Goal: Contribute content: Contribute content

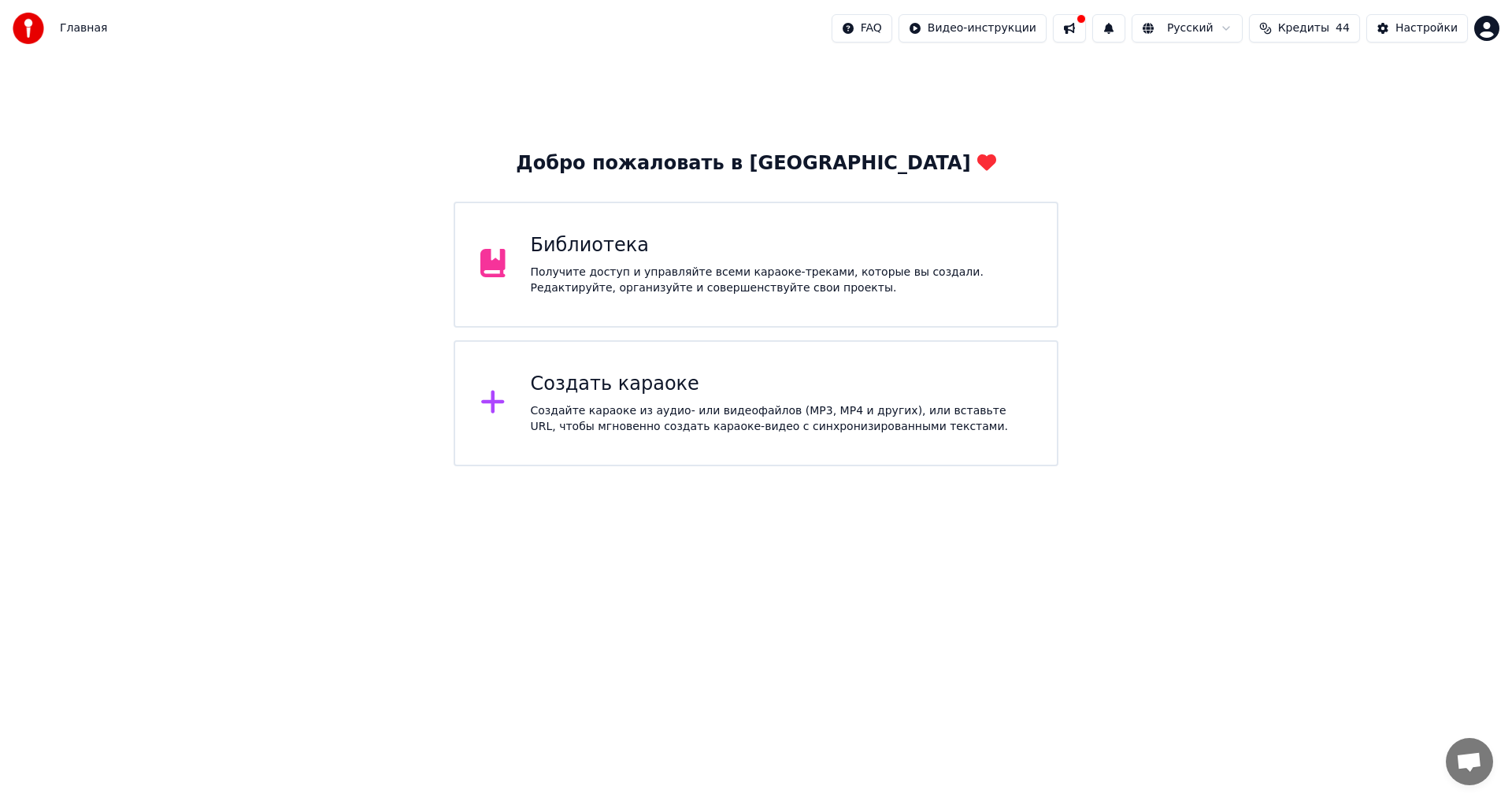
click at [721, 272] on div "Получите доступ и управляйте всеми караоке-треками, которые вы создали. Редакти…" at bounding box center [782, 280] width 502 height 32
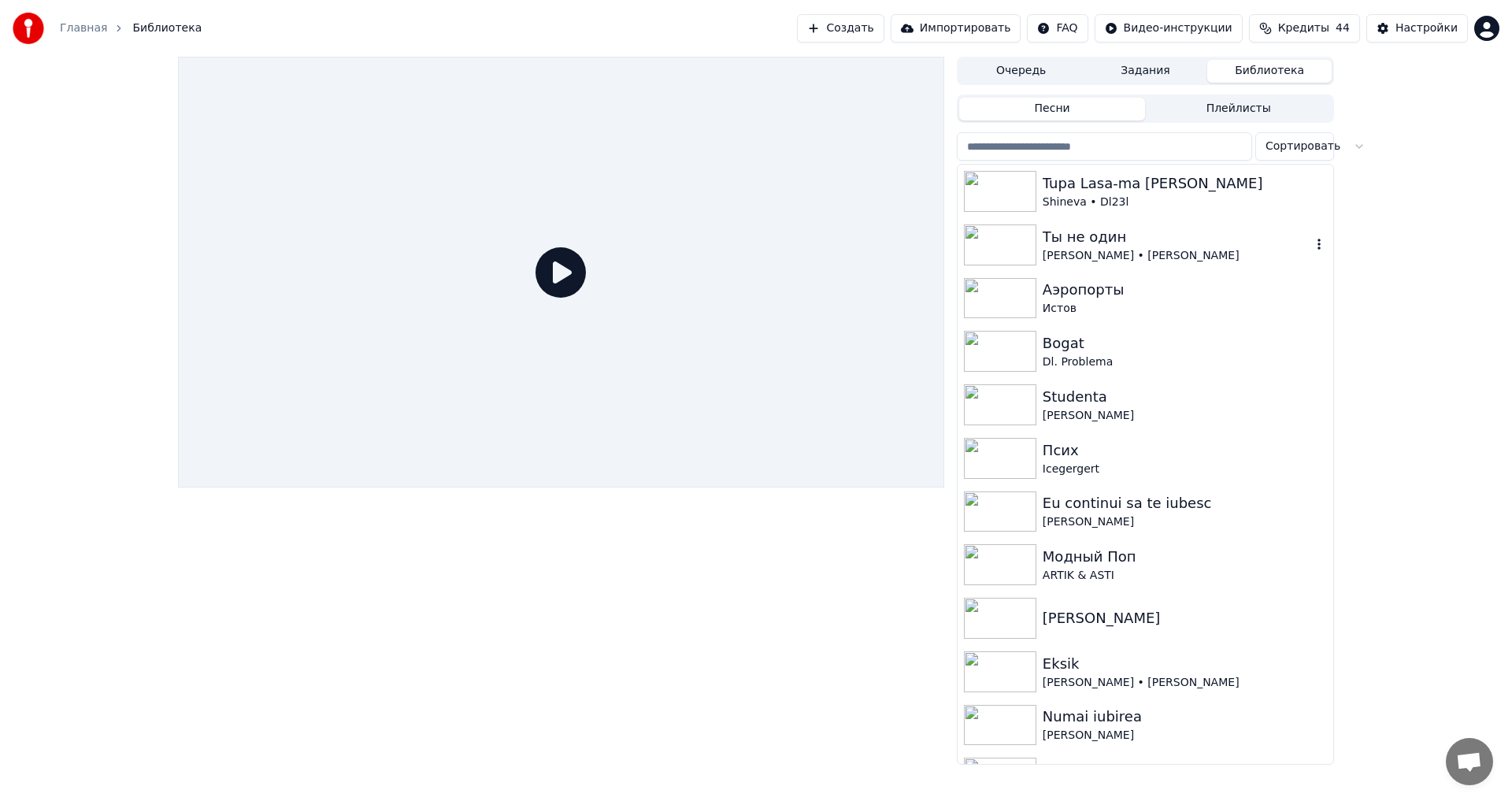
click at [1132, 248] on div "[PERSON_NAME] • [PERSON_NAME]" at bounding box center [1177, 256] width 268 height 15
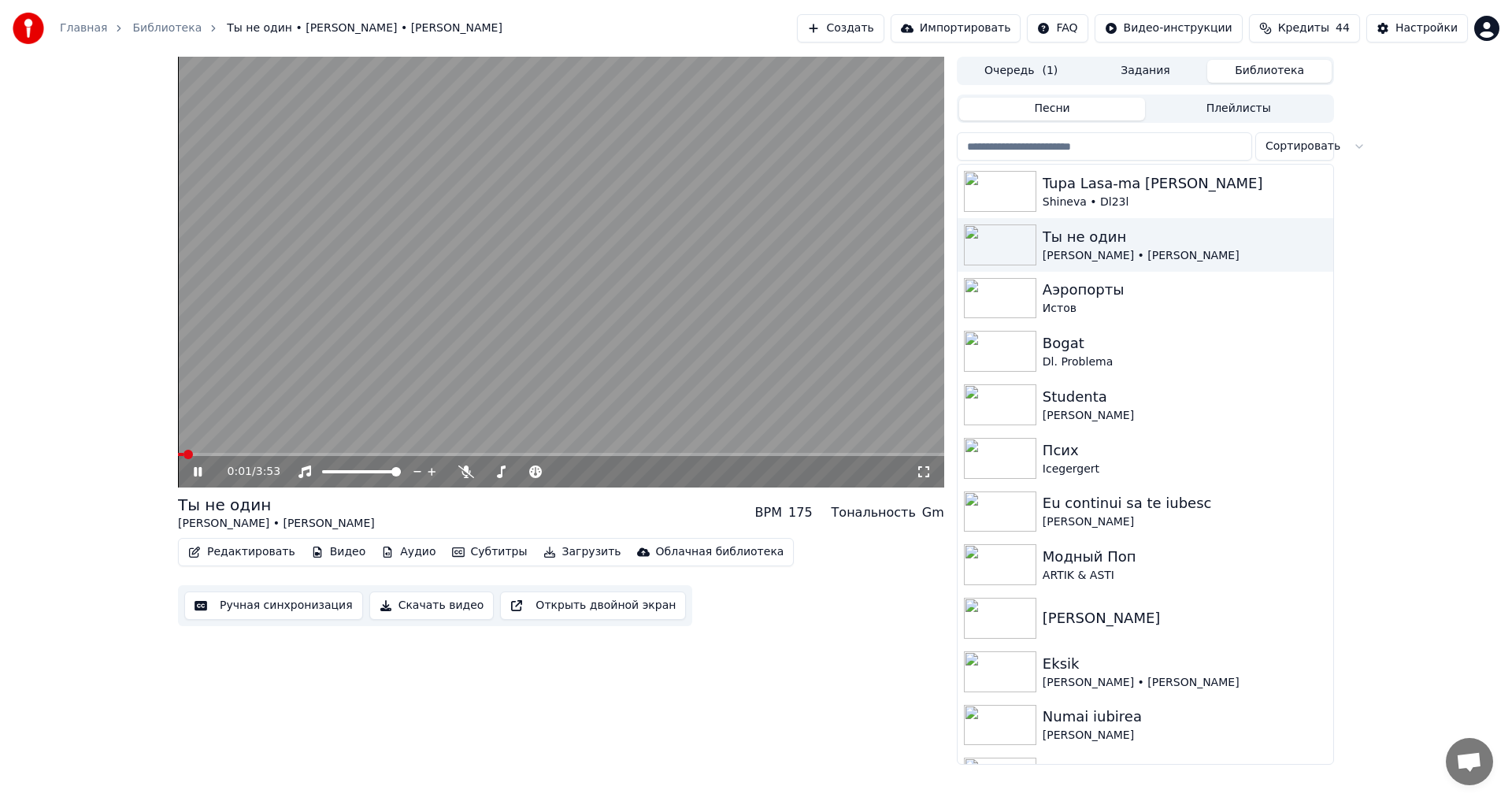
click at [197, 470] on icon at bounding box center [209, 471] width 37 height 12
click at [239, 548] on button "Редактировать" at bounding box center [241, 552] width 120 height 22
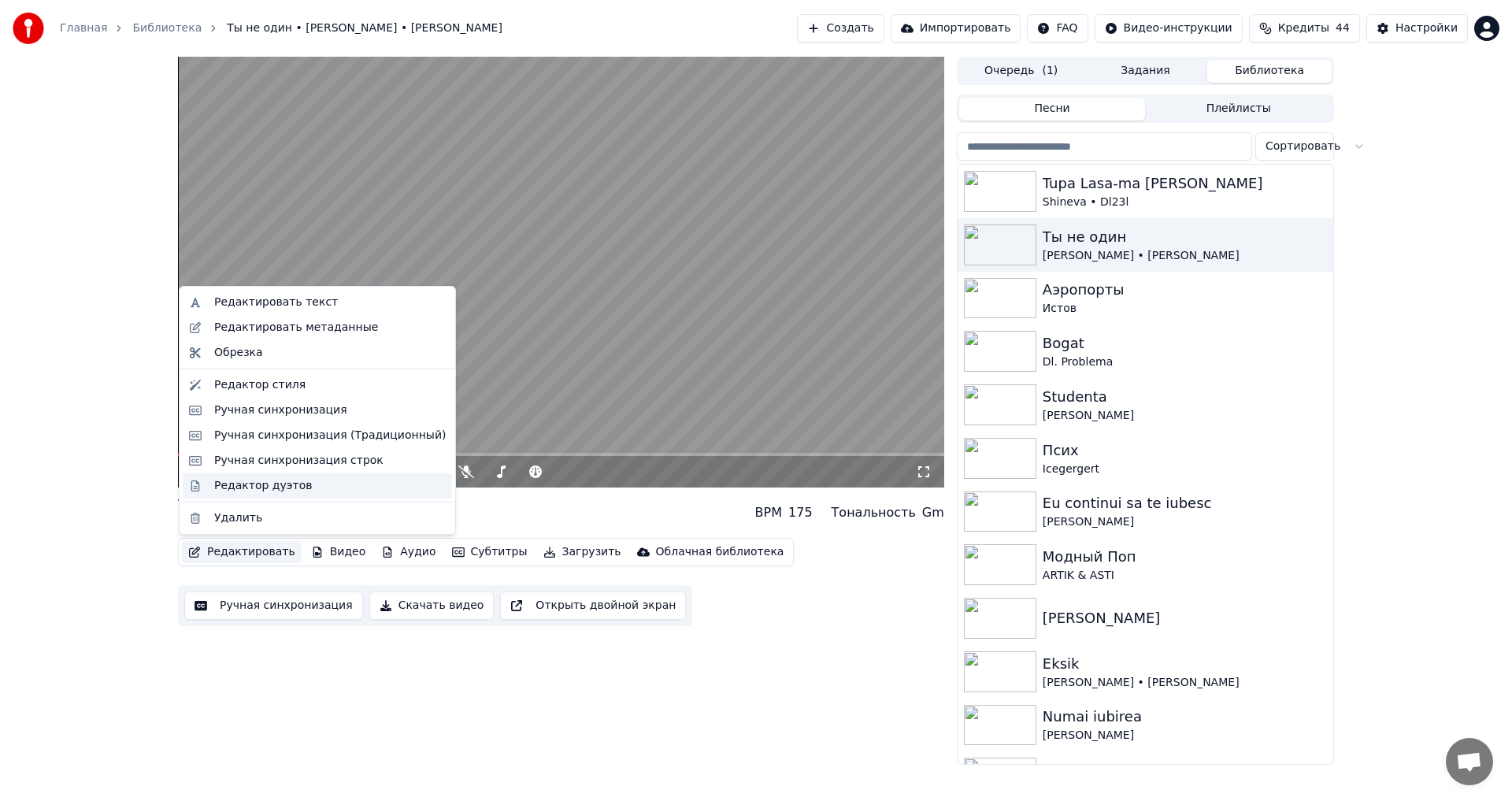
click at [312, 490] on div "Редактор дуэтов" at bounding box center [331, 486] width 232 height 15
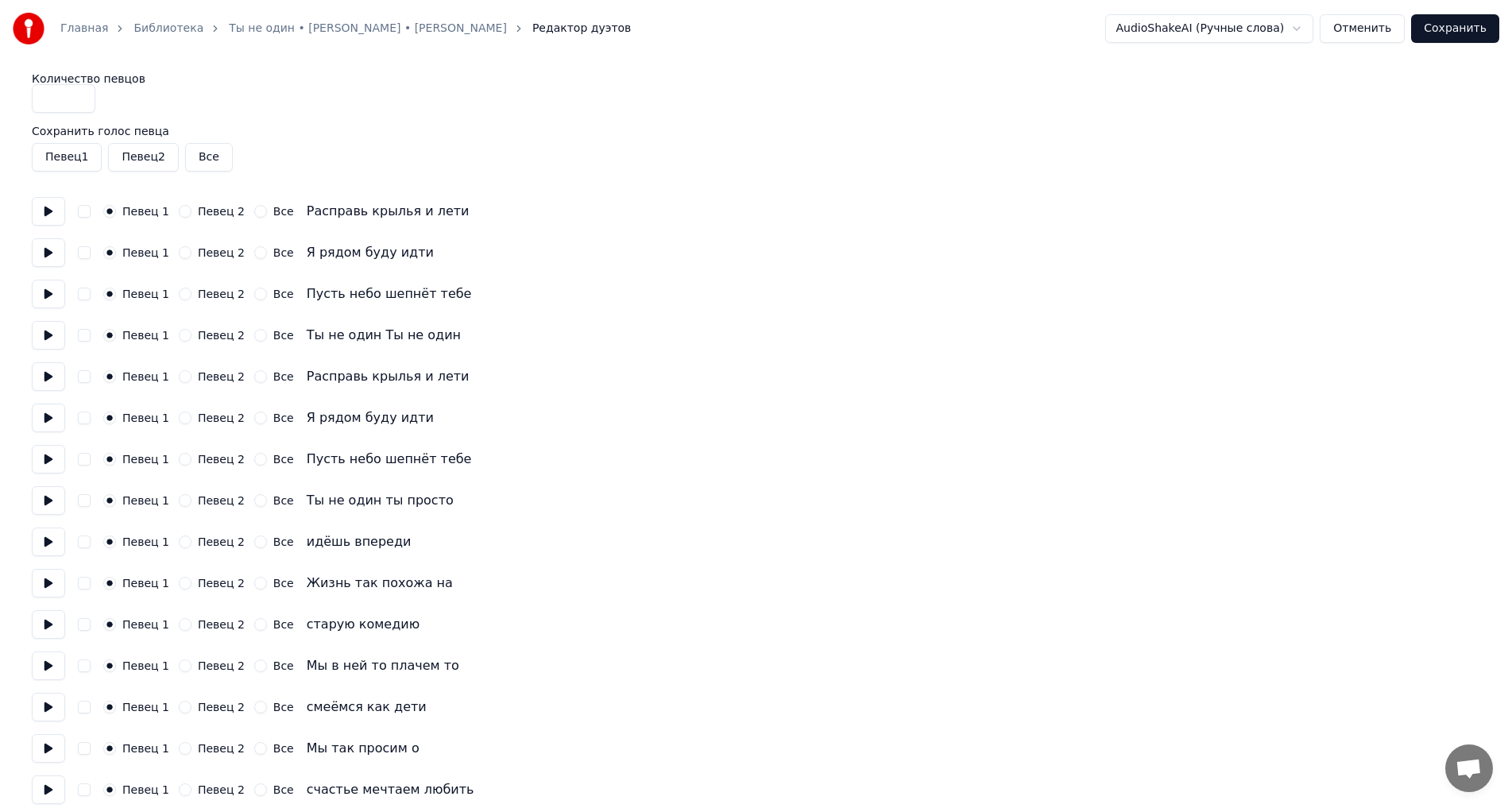
click at [43, 212] on button at bounding box center [48, 212] width 34 height 29
click at [53, 256] on button at bounding box center [48, 253] width 34 height 29
click at [45, 295] on button at bounding box center [48, 294] width 34 height 29
click at [1369, 34] on button "Отменить" at bounding box center [1362, 29] width 85 height 29
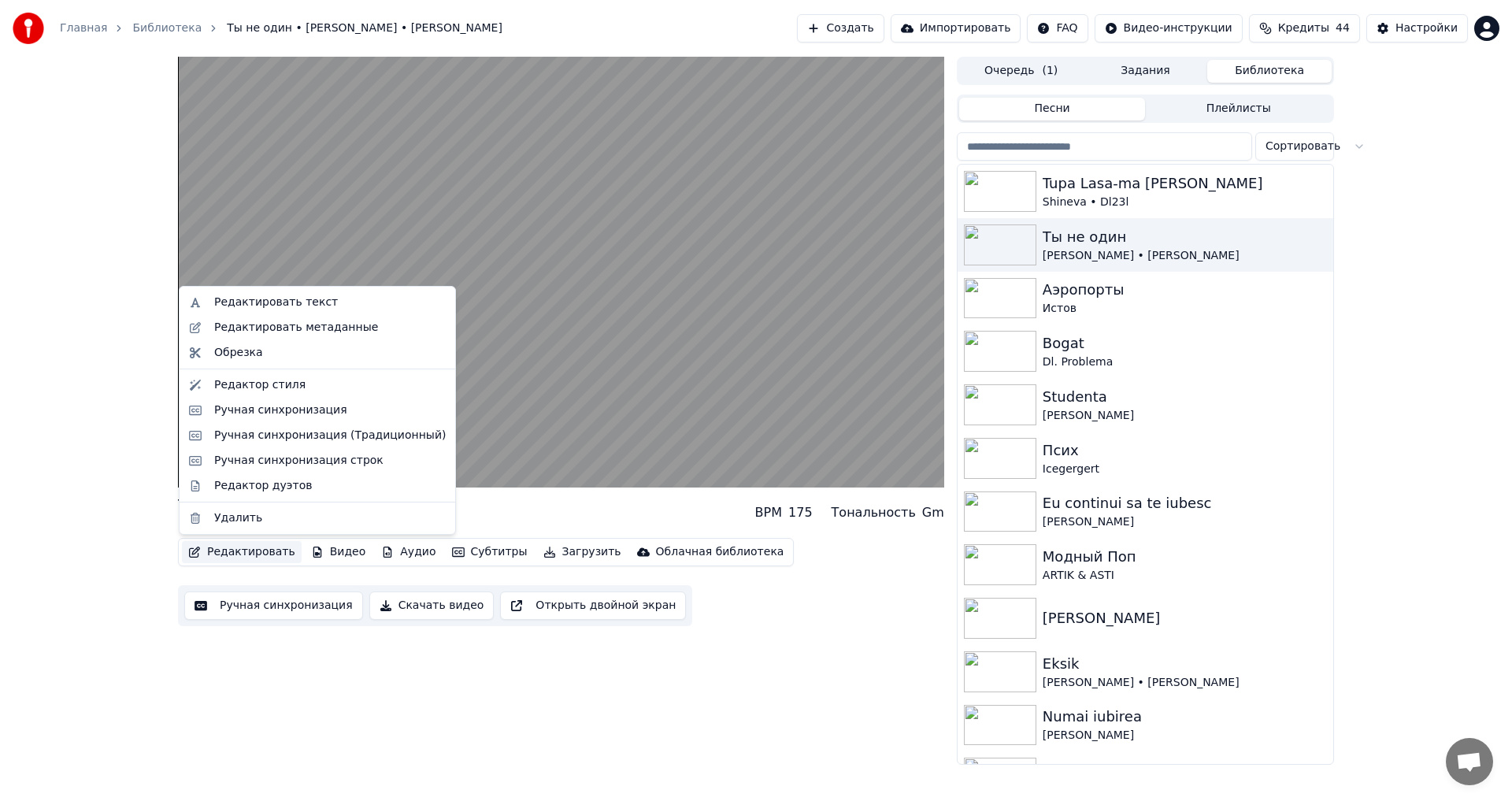
click at [270, 548] on button "Редактировать" at bounding box center [241, 552] width 120 height 22
click at [335, 294] on div "Редактировать текст" at bounding box center [317, 302] width 269 height 25
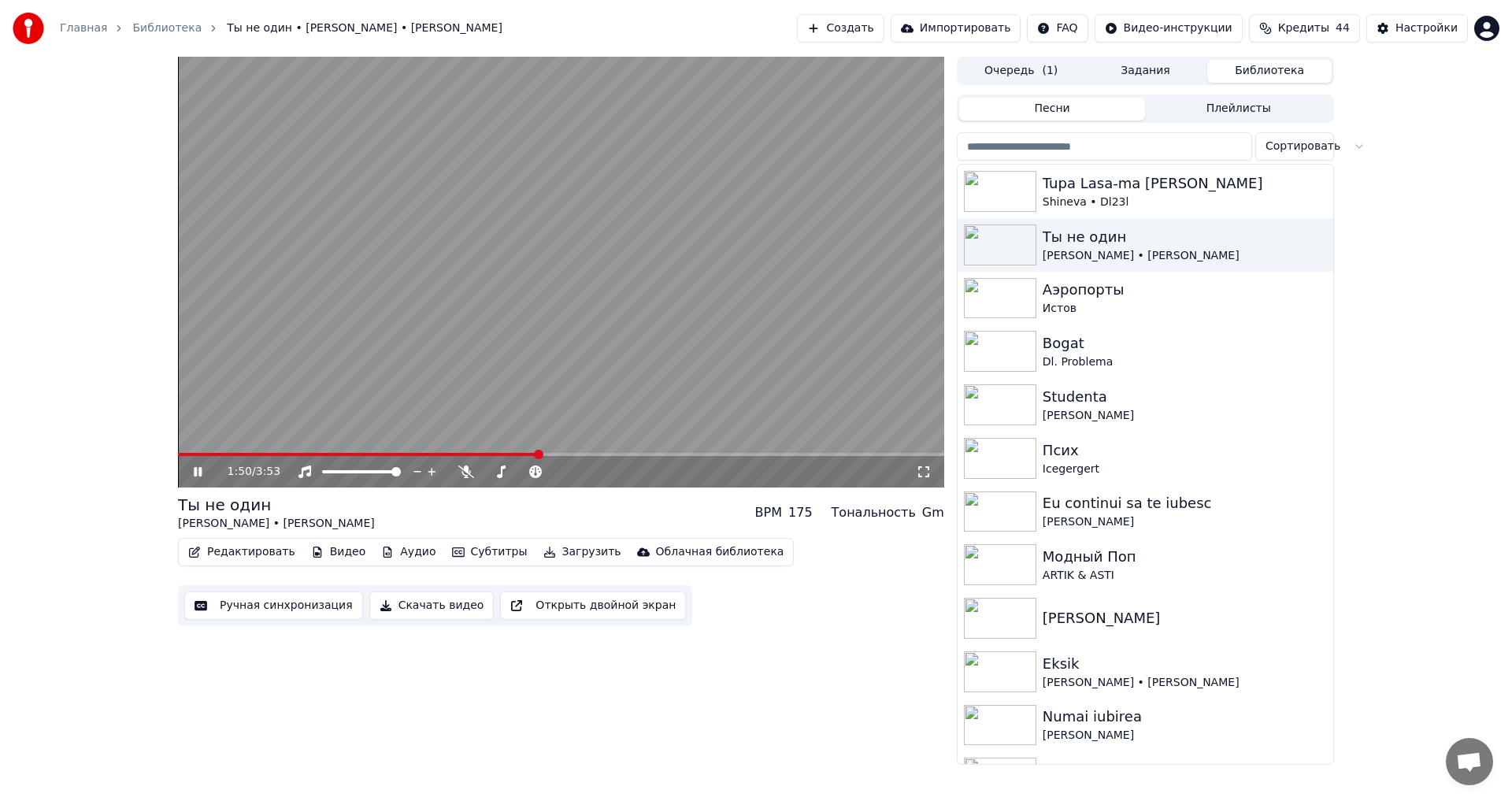
click at [200, 473] on icon at bounding box center [197, 471] width 8 height 10
click at [255, 545] on button "Редактировать" at bounding box center [241, 552] width 120 height 22
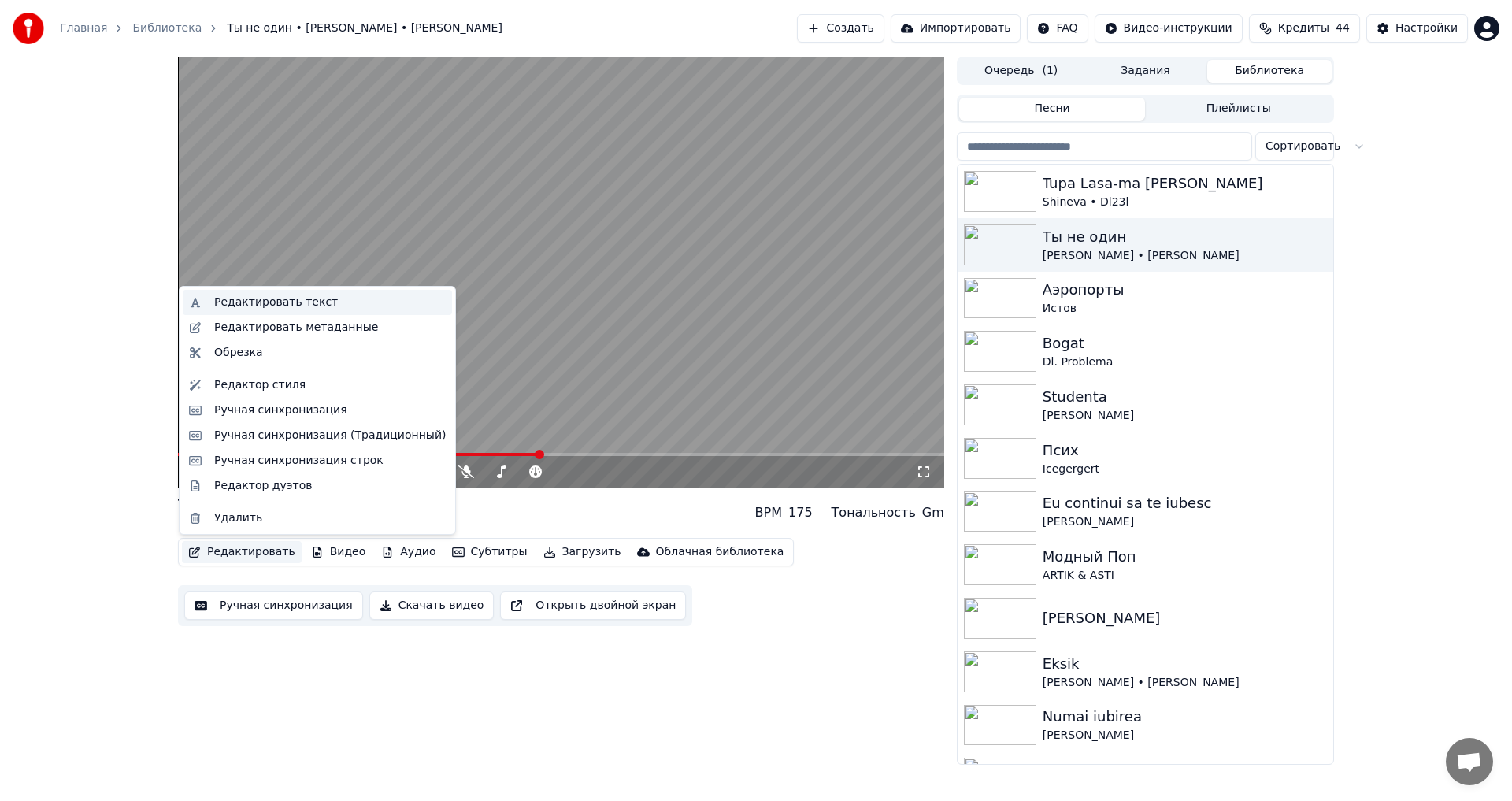
click at [283, 305] on div "Редактировать текст" at bounding box center [276, 302] width 124 height 15
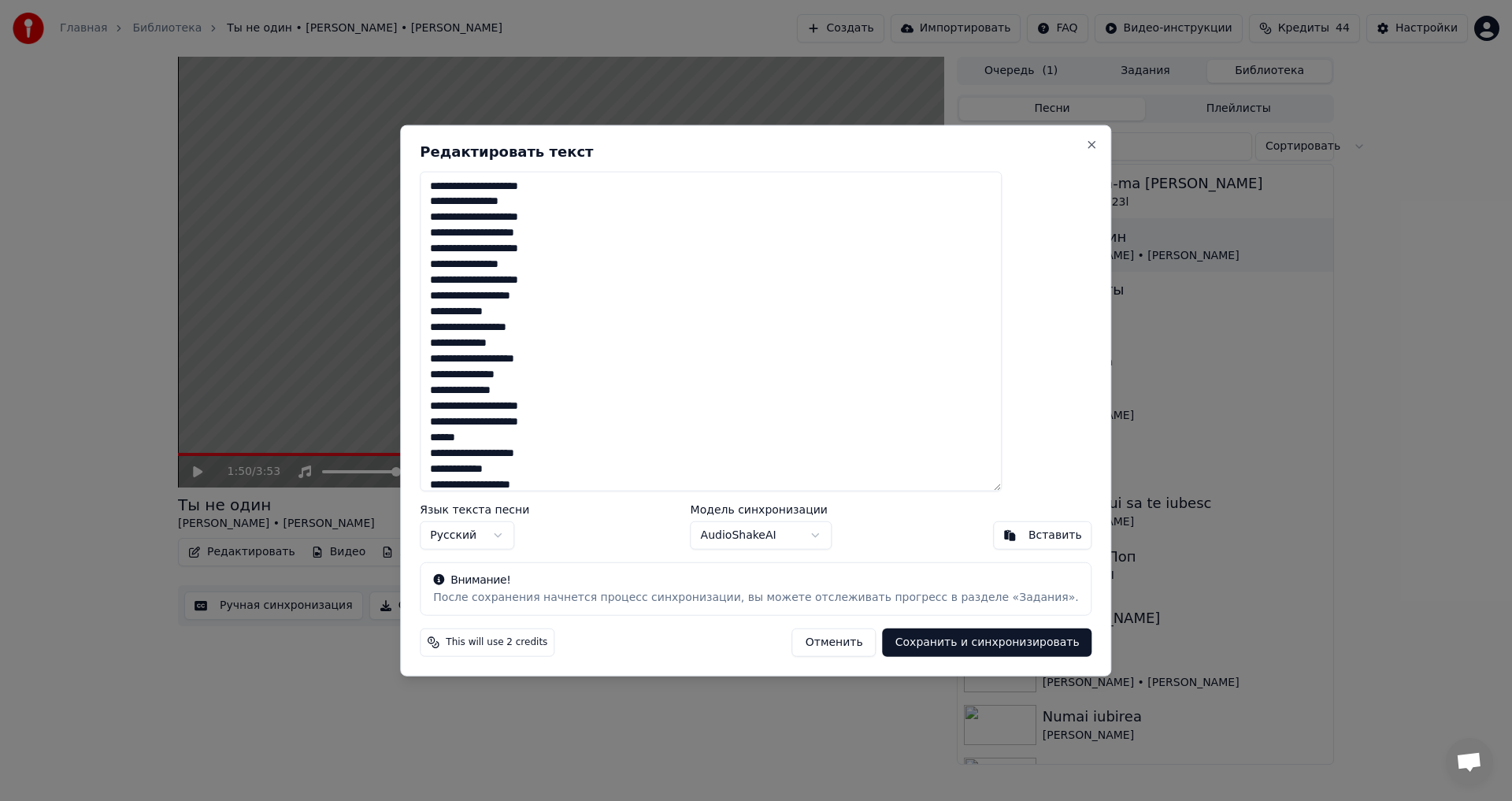
drag, startPoint x: 537, startPoint y: 232, endPoint x: 560, endPoint y: 238, distance: 23.8
click at [538, 232] on textarea at bounding box center [710, 331] width 582 height 320
click at [1086, 144] on button "Close" at bounding box center [1091, 144] width 12 height 12
type textarea "**********"
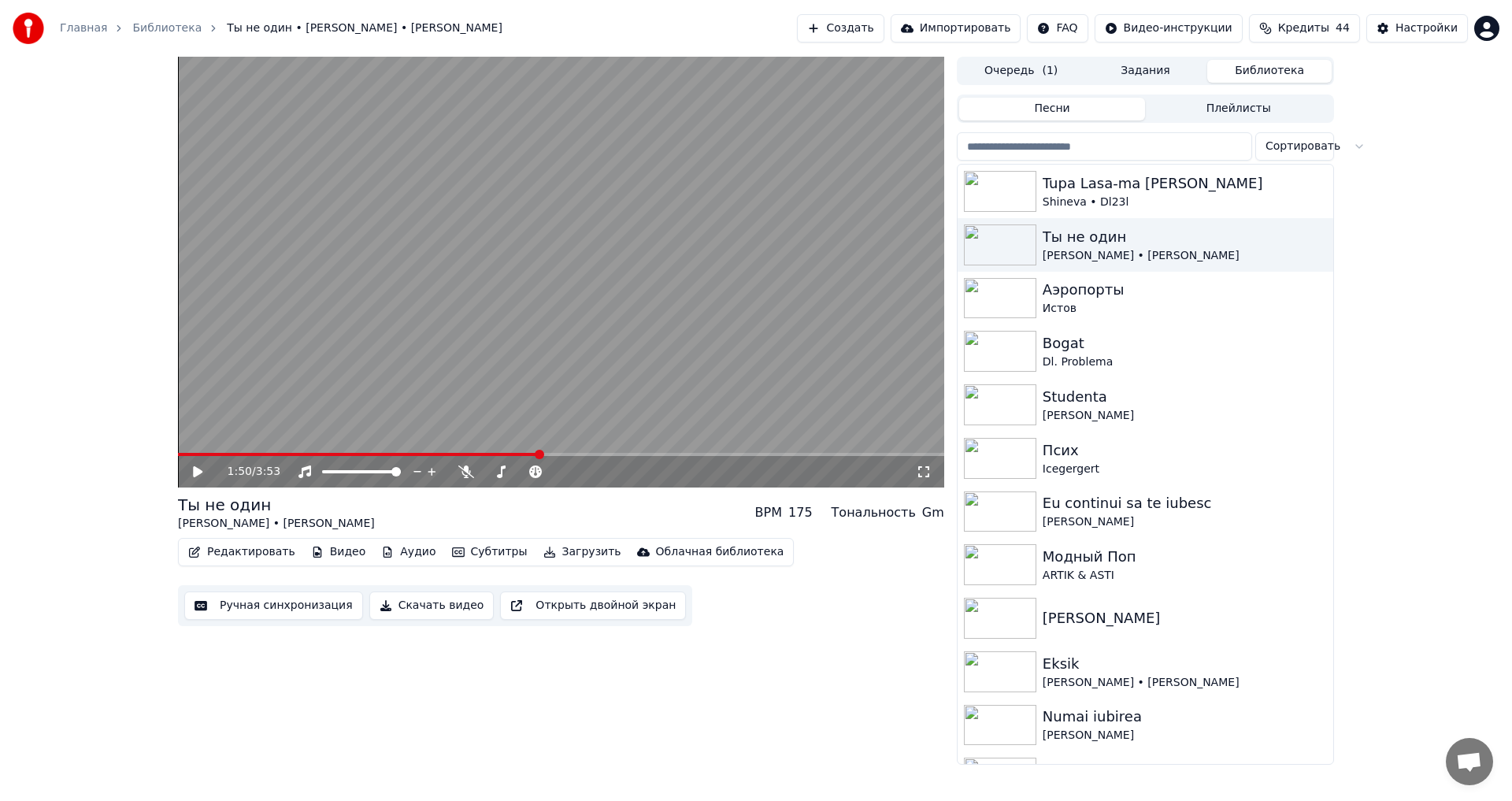
click at [204, 451] on video at bounding box center [561, 272] width 767 height 431
drag, startPoint x: 518, startPoint y: 470, endPoint x: 533, endPoint y: 471, distance: 15.0
click at [568, 471] on div at bounding box center [538, 471] width 126 height 15
click at [562, 473] on span at bounding box center [523, 471] width 79 height 3
click at [224, 451] on video at bounding box center [561, 272] width 767 height 431
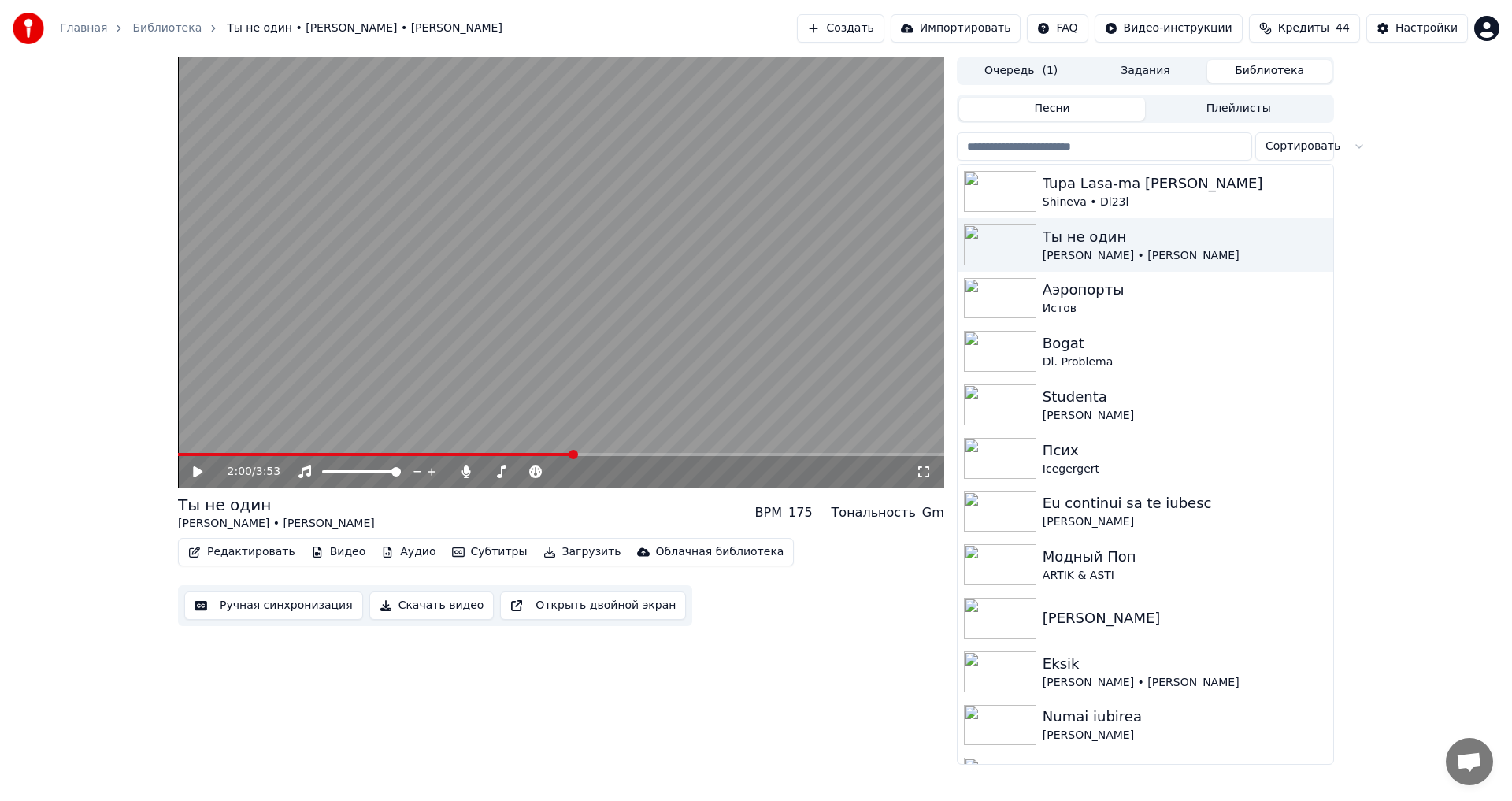
click at [228, 453] on span at bounding box center [376, 454] width 396 height 3
click at [201, 469] on icon at bounding box center [209, 471] width 37 height 12
click at [325, 453] on span at bounding box center [259, 454] width 161 height 3
click at [325, 453] on span at bounding box center [252, 454] width 148 height 3
click at [201, 471] on icon at bounding box center [197, 471] width 8 height 10
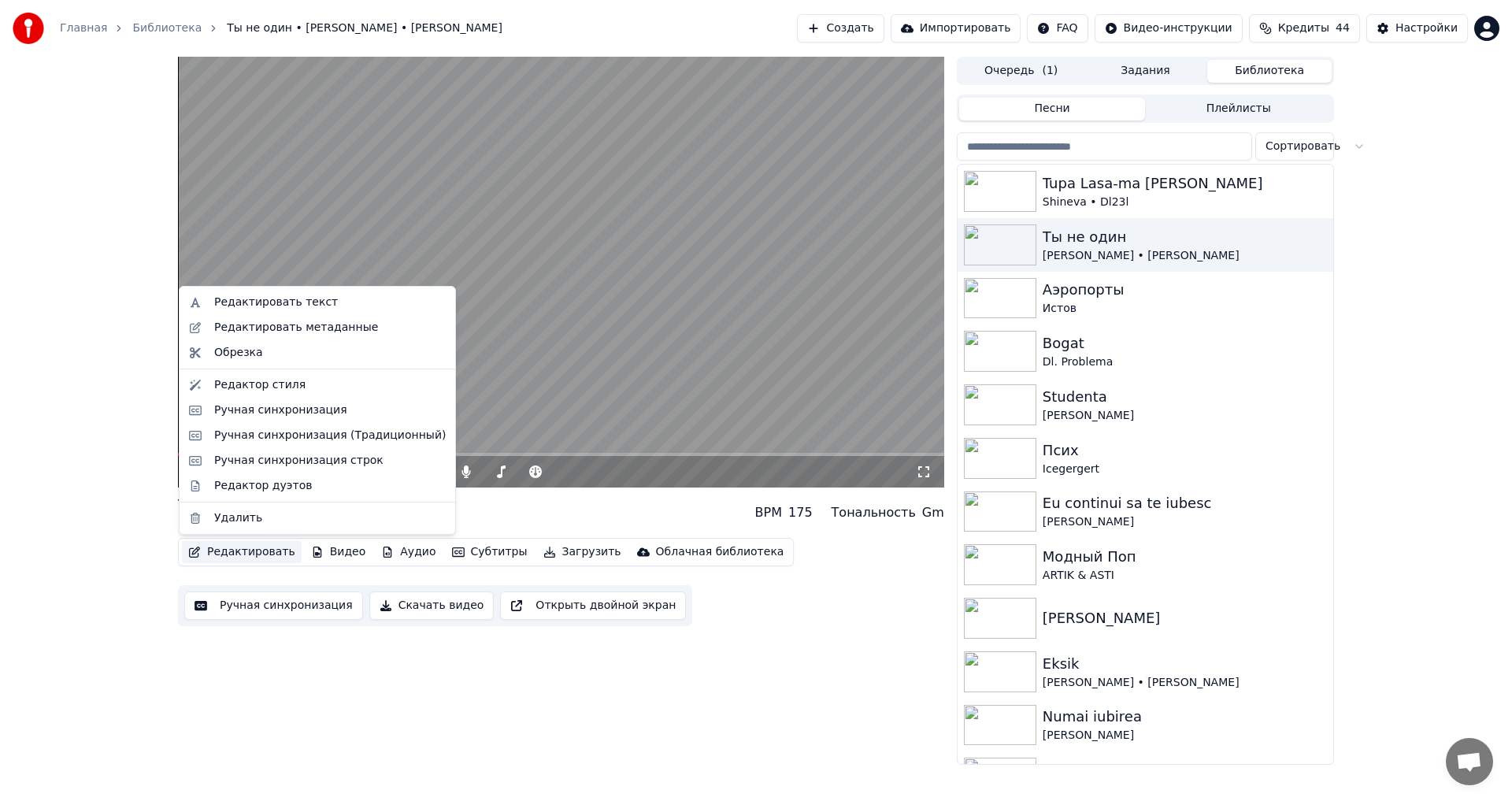
click at [263, 554] on button "Редактировать" at bounding box center [241, 552] width 120 height 22
click at [301, 298] on div "Редактировать текст" at bounding box center [276, 302] width 124 height 15
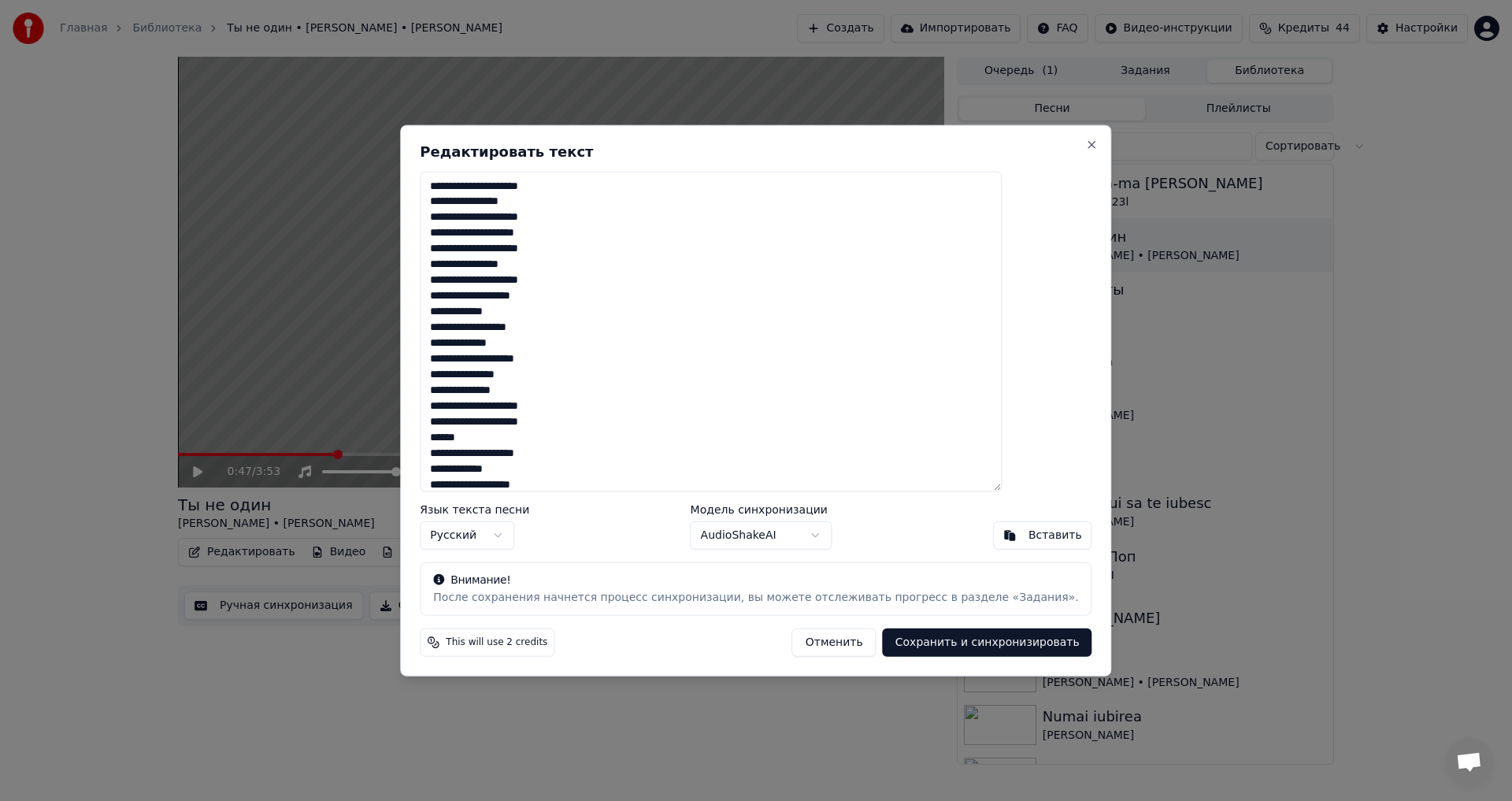
click at [536, 229] on textarea at bounding box center [710, 331] width 582 height 320
click at [483, 420] on textarea at bounding box center [710, 331] width 582 height 320
drag, startPoint x: 481, startPoint y: 424, endPoint x: 497, endPoint y: 423, distance: 16.0
click at [482, 423] on textarea at bounding box center [710, 331] width 582 height 320
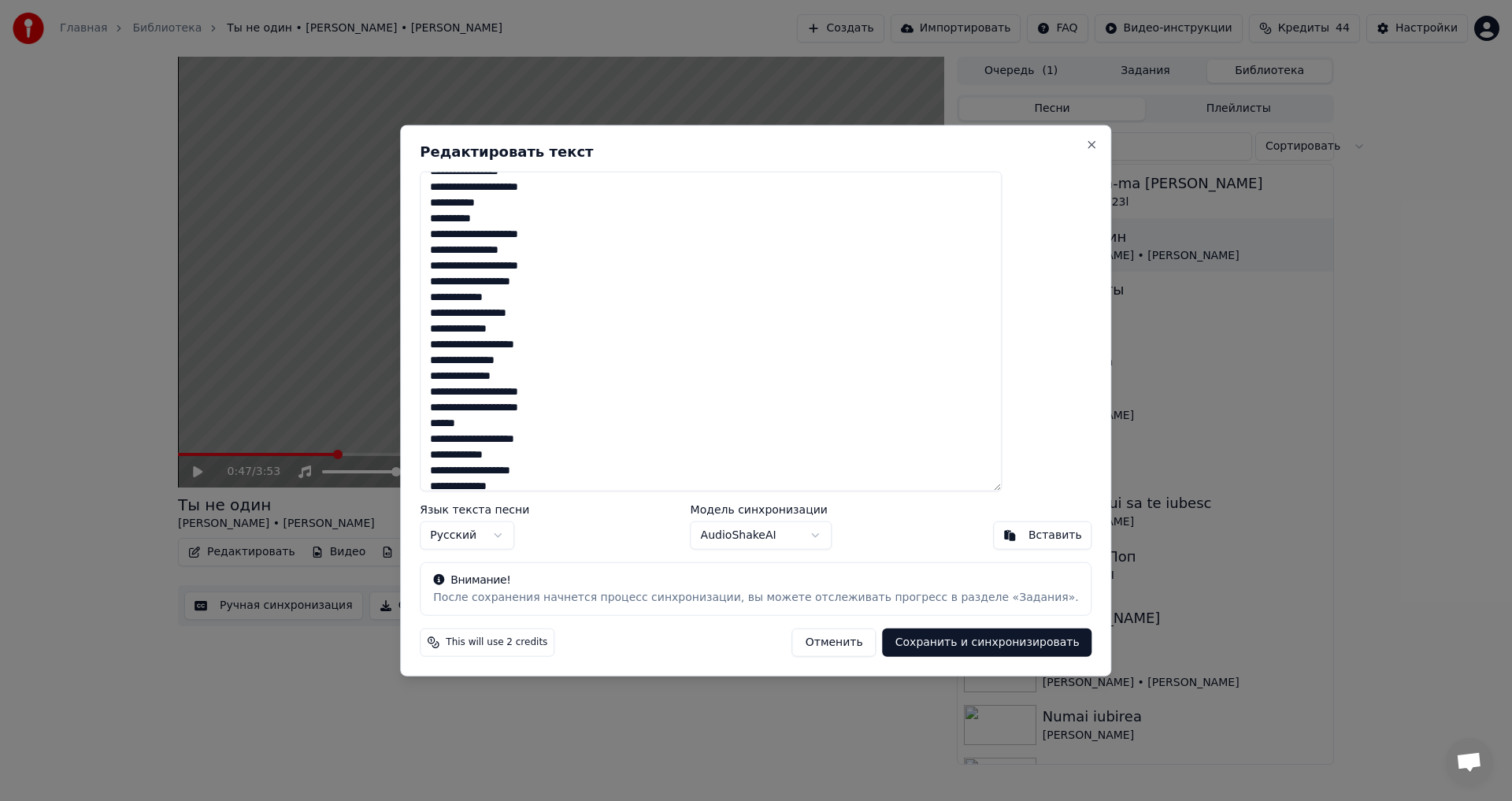
scroll to position [0, 0]
click at [498, 404] on textarea at bounding box center [710, 331] width 582 height 320
click at [491, 407] on textarea at bounding box center [710, 331] width 582 height 320
click at [498, 404] on textarea at bounding box center [710, 331] width 582 height 320
click at [565, 391] on textarea at bounding box center [710, 331] width 582 height 320
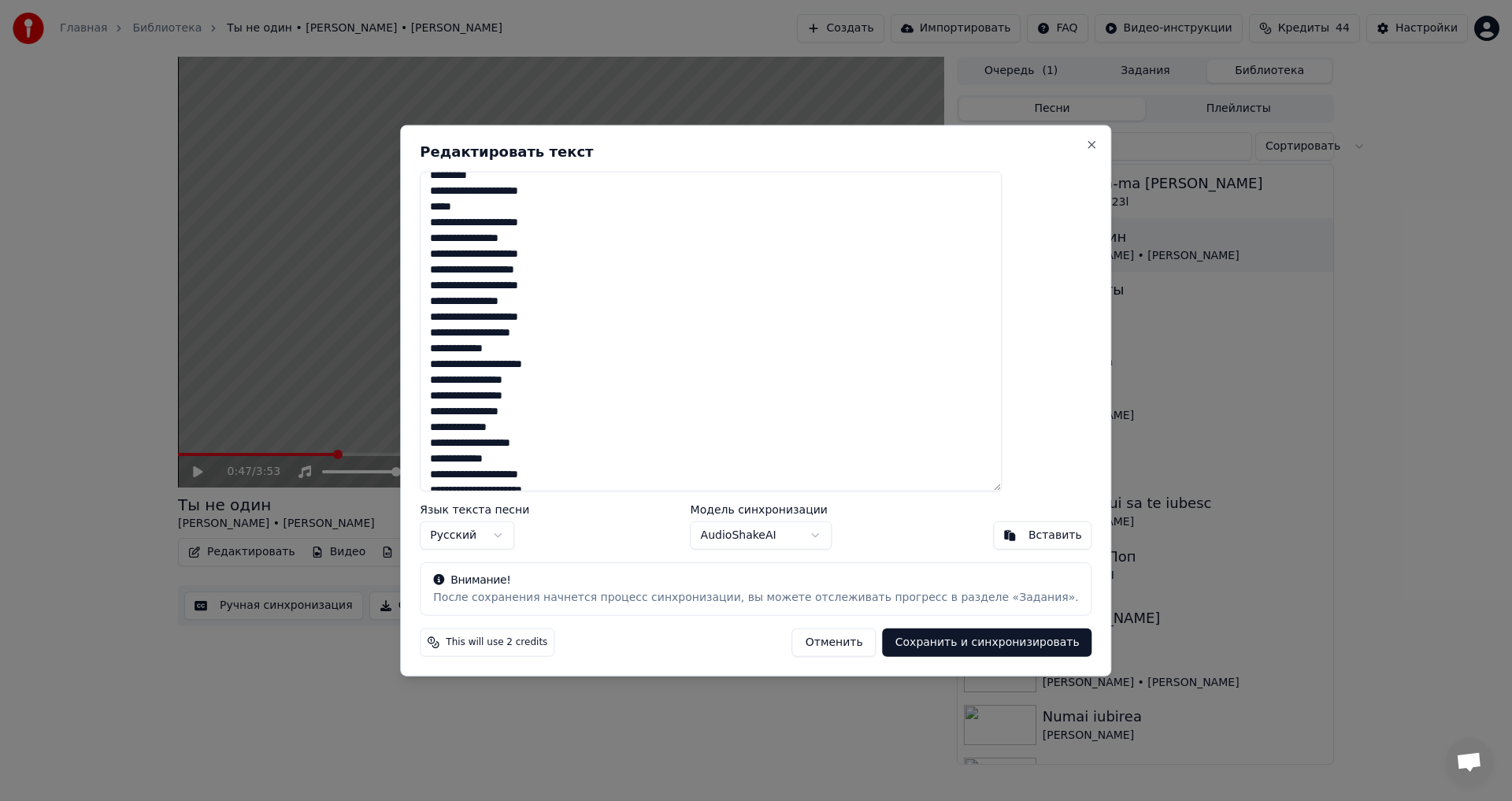
scroll to position [670, 0]
click at [532, 241] on textarea at bounding box center [710, 331] width 582 height 320
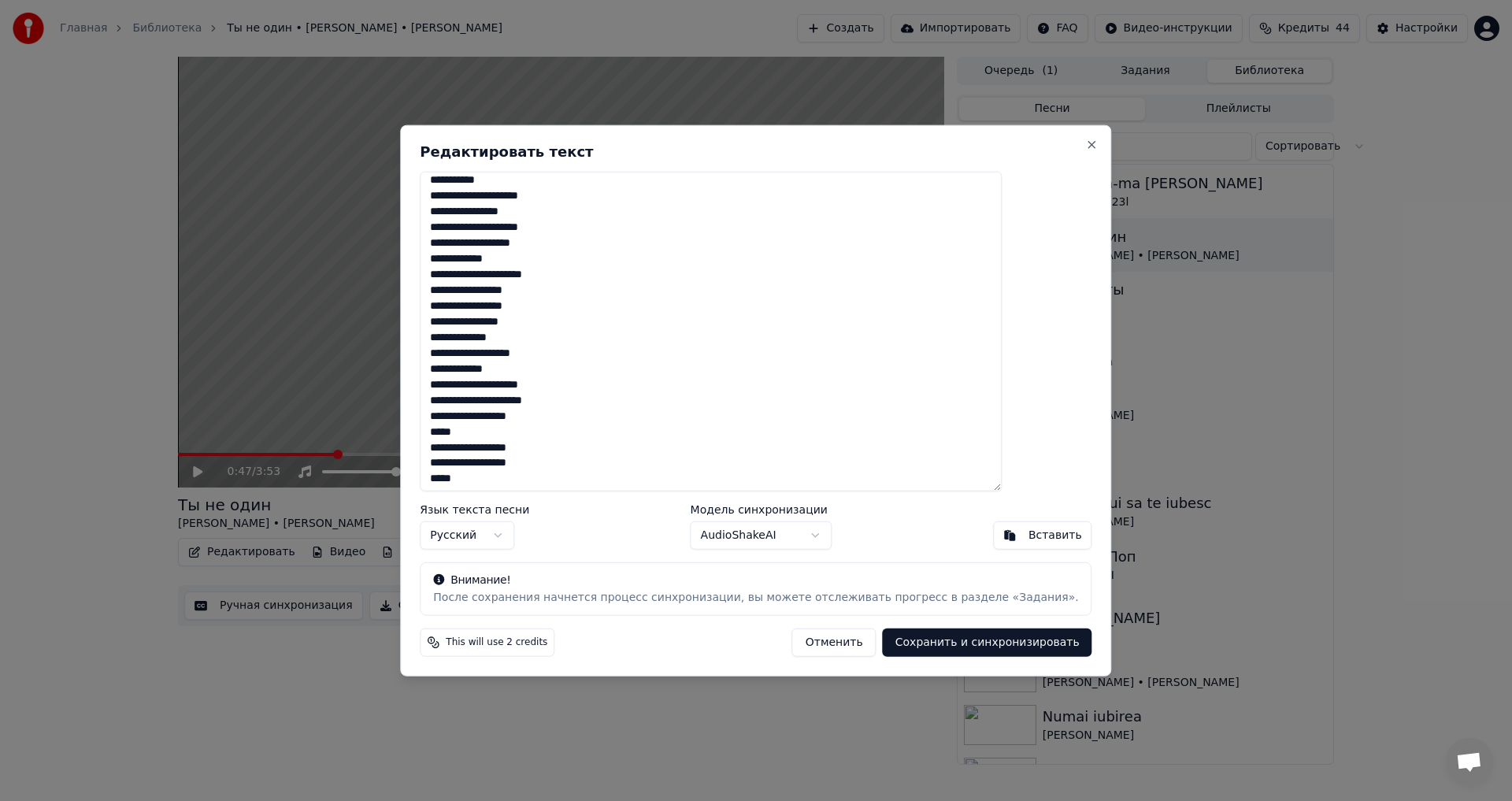
click at [479, 179] on textarea at bounding box center [710, 331] width 582 height 320
drag, startPoint x: 480, startPoint y: 181, endPoint x: 493, endPoint y: 180, distance: 13.0
click at [481, 181] on textarea at bounding box center [710, 331] width 582 height 320
type textarea "**********"
click at [476, 181] on textarea at bounding box center [710, 331] width 582 height 320
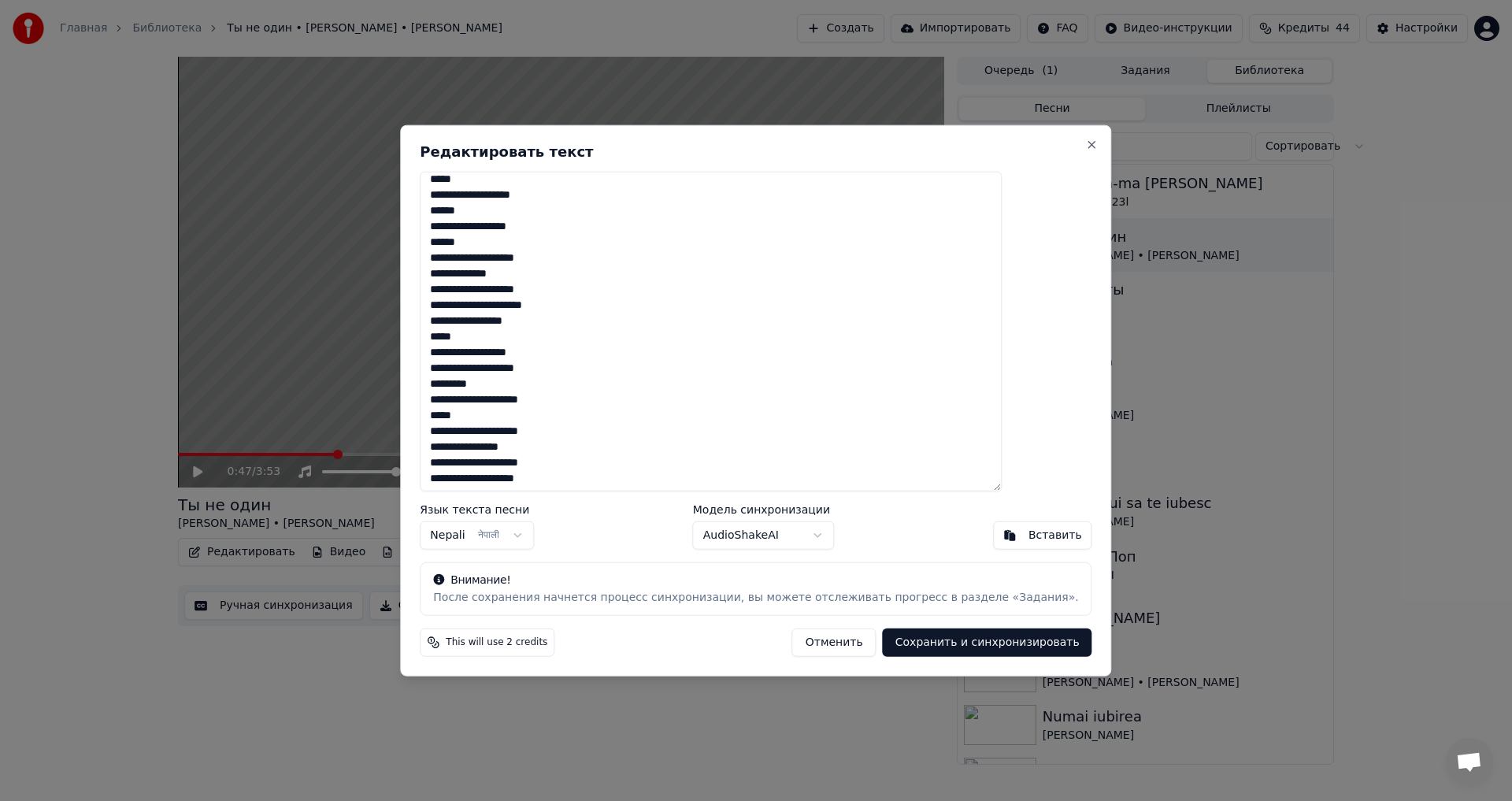
scroll to position [1050, 0]
click at [578, 301] on textarea at bounding box center [710, 331] width 582 height 320
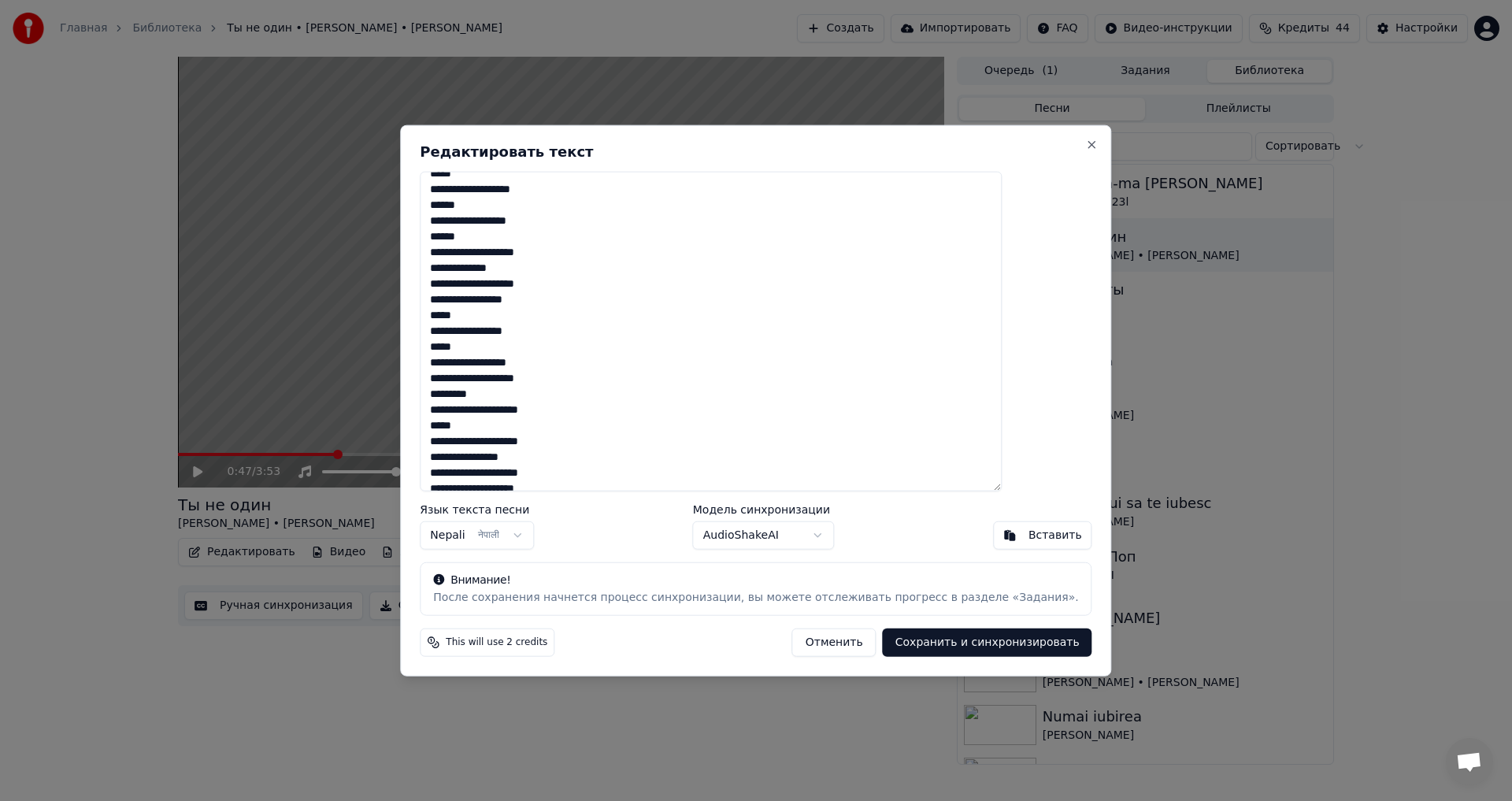
scroll to position [1186, 0]
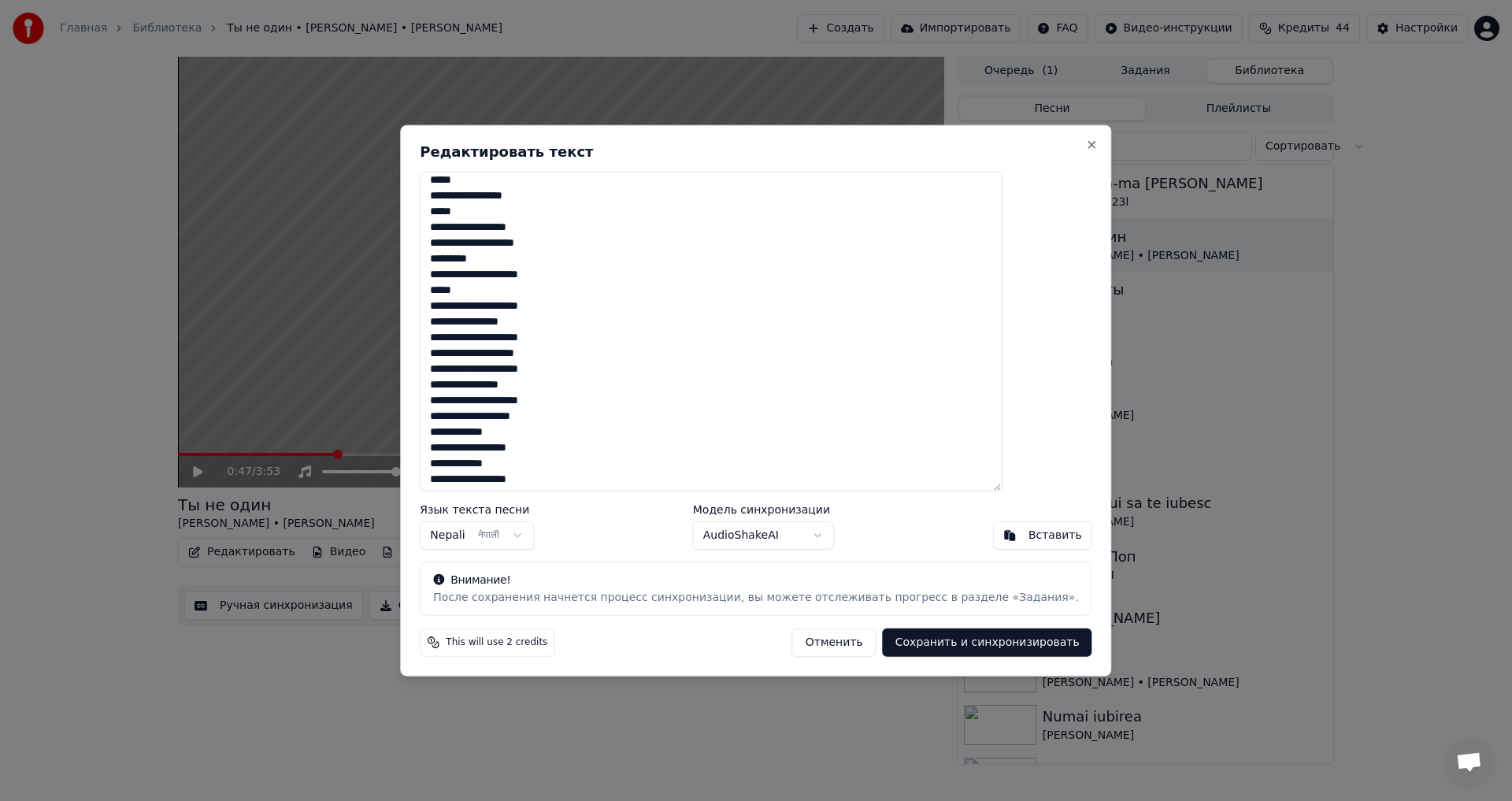
drag, startPoint x: 534, startPoint y: 355, endPoint x: 548, endPoint y: 355, distance: 14.0
click at [534, 355] on textarea at bounding box center [710, 331] width 582 height 320
click at [538, 360] on textarea at bounding box center [710, 331] width 582 height 320
click at [482, 182] on textarea at bounding box center [710, 331] width 582 height 320
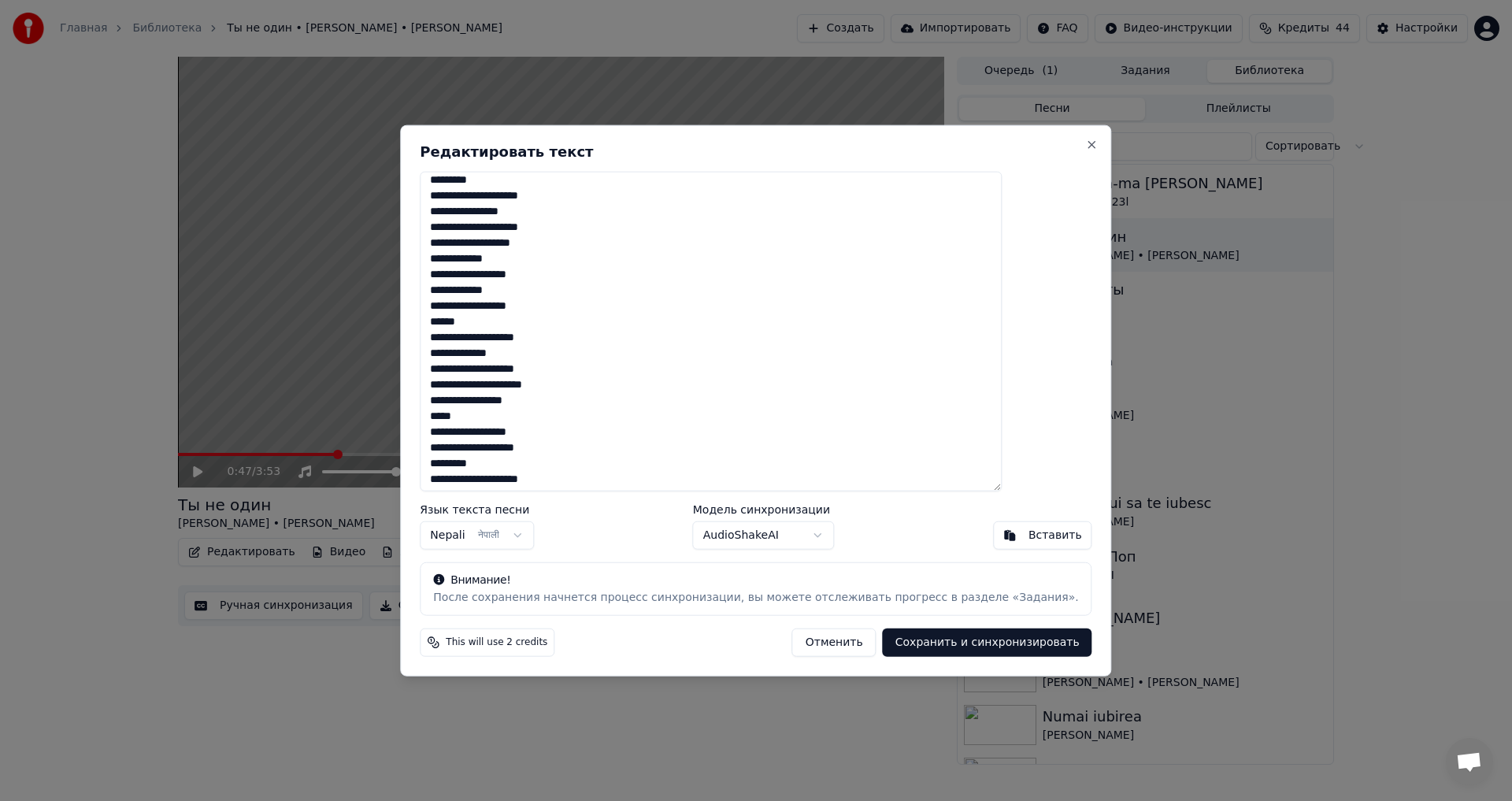
click at [478, 175] on textarea at bounding box center [710, 331] width 582 height 320
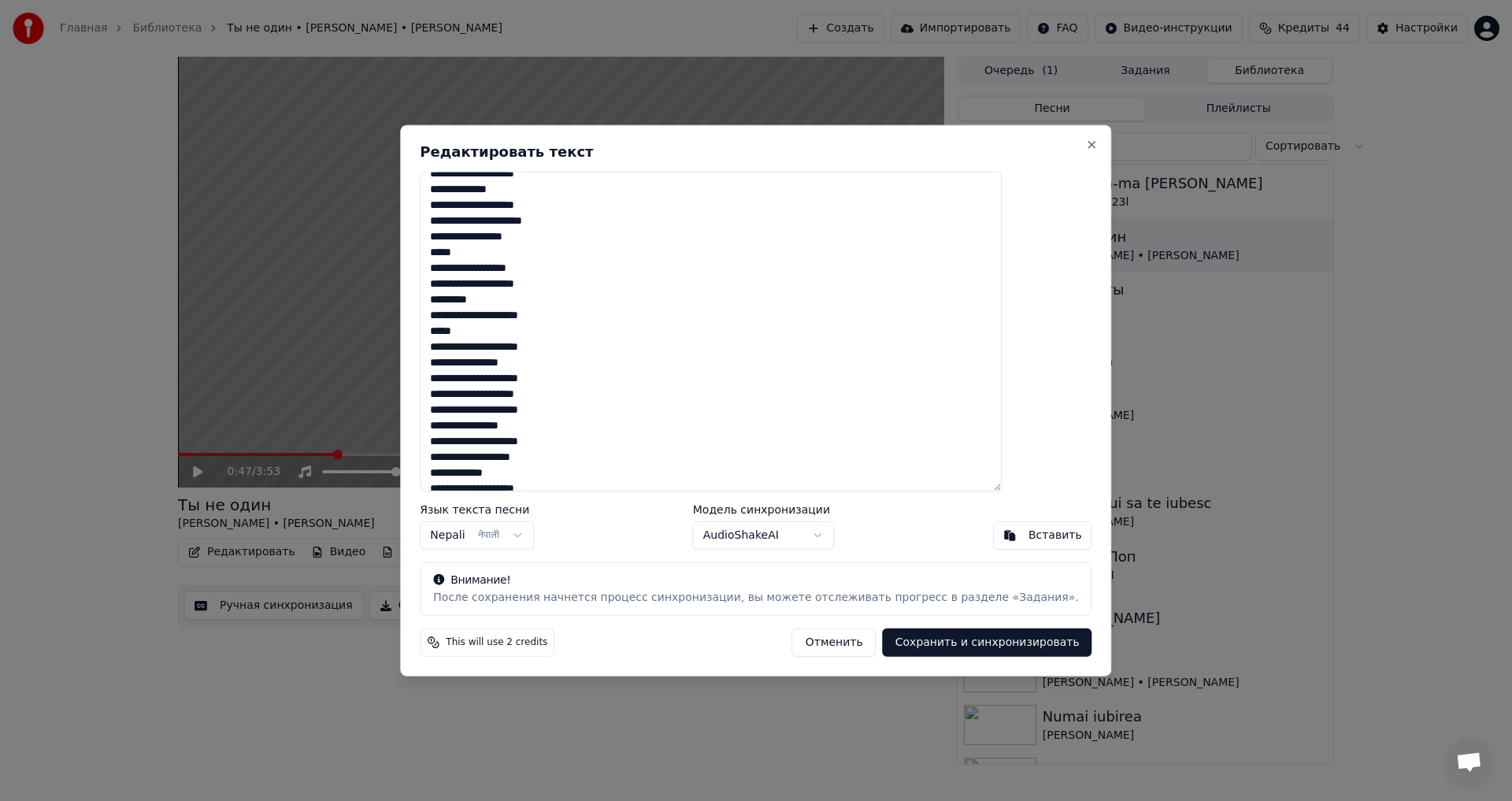
scroll to position [1563, 0]
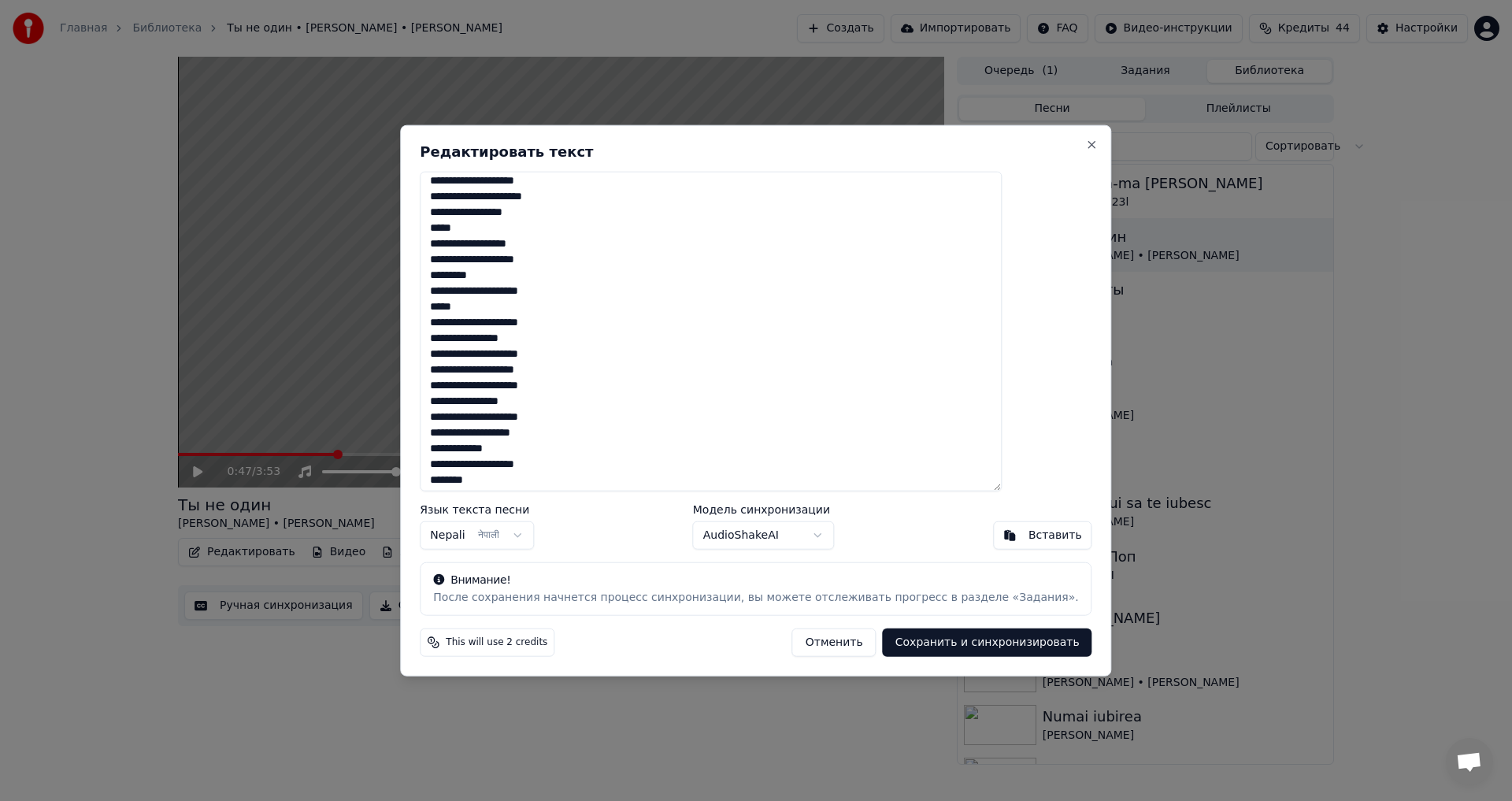
drag, startPoint x: 527, startPoint y: 480, endPoint x: 452, endPoint y: 466, distance: 76.3
click at [452, 466] on div "Редактировать текст Язык текста песни Nepali नेपाली Модель синхронизации AudioS…" at bounding box center [756, 400] width 711 height 552
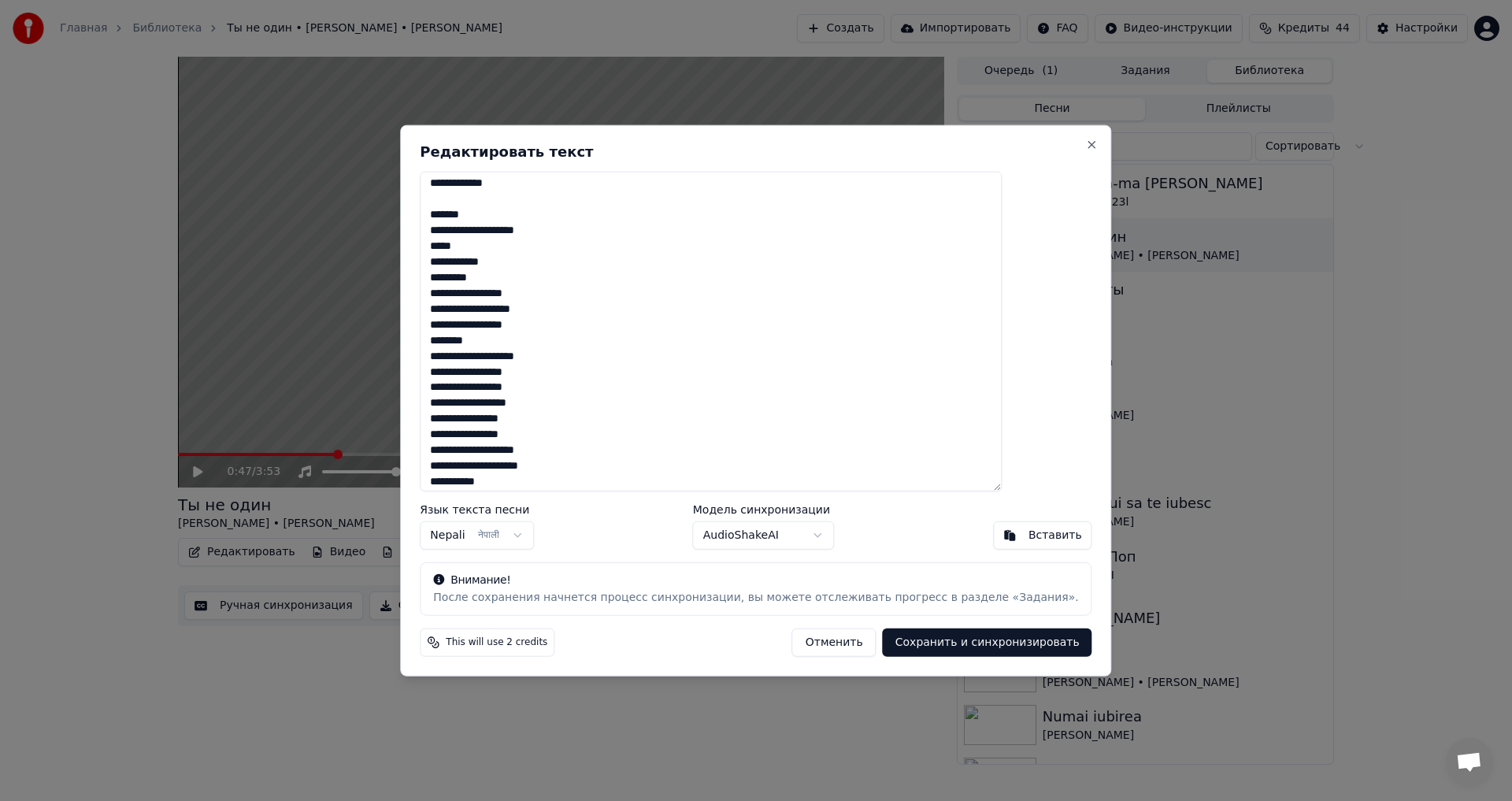
scroll to position [1865, 0]
drag, startPoint x: 475, startPoint y: 215, endPoint x: 626, endPoint y: 498, distance: 320.8
click at [626, 498] on div "Редактировать текст Язык текста песни Nepali नेपाली Модель синхронизации AudioS…" at bounding box center [756, 400] width 711 height 552
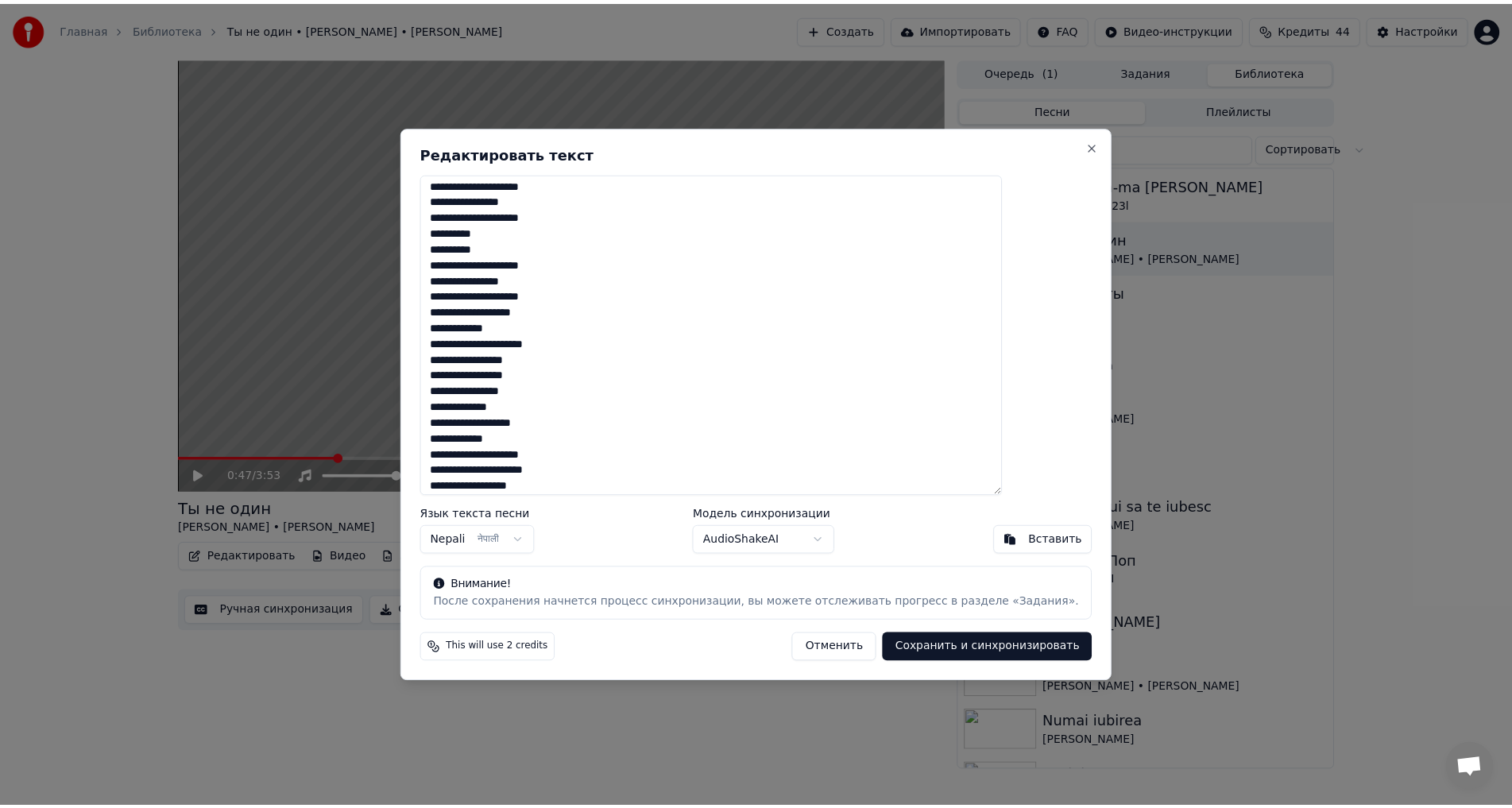
scroll to position [696, 0]
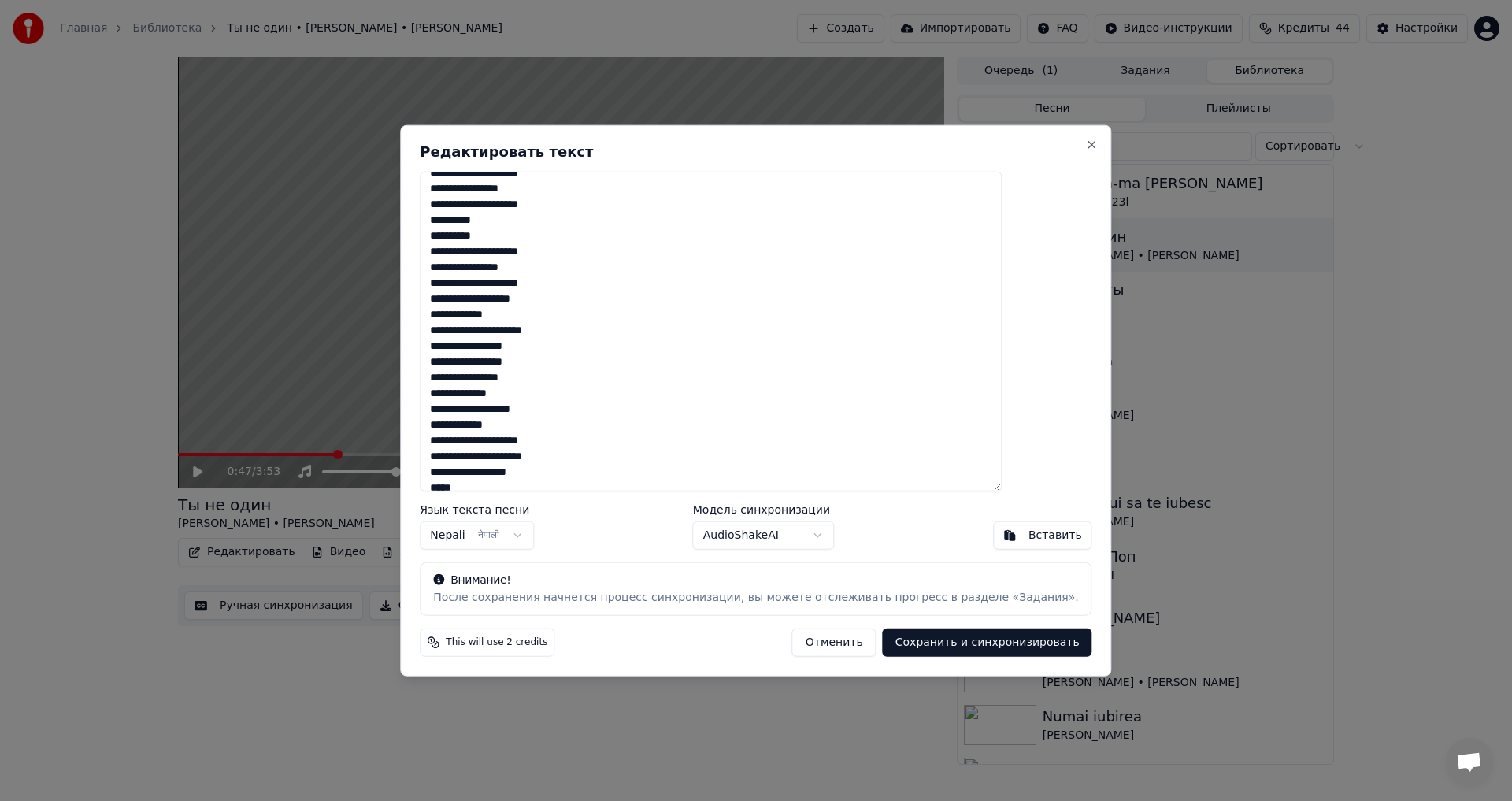
click at [537, 471] on textarea at bounding box center [710, 331] width 582 height 320
click at [910, 640] on button "Сохранить и синхронизировать" at bounding box center [987, 643] width 210 height 29
type textarea "**********"
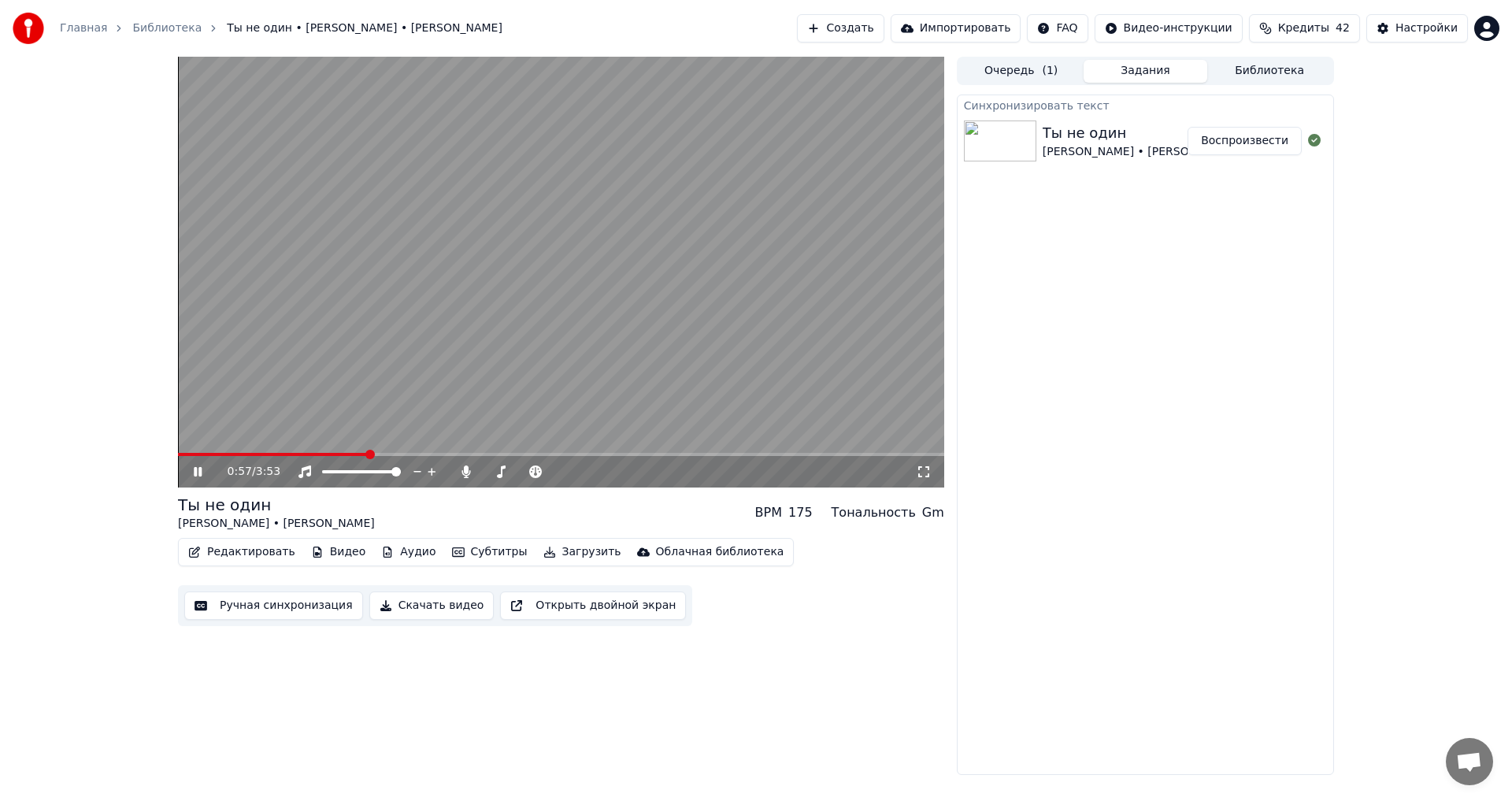
click at [202, 470] on icon at bounding box center [209, 471] width 37 height 12
click at [249, 550] on button "Редактировать" at bounding box center [241, 552] width 120 height 22
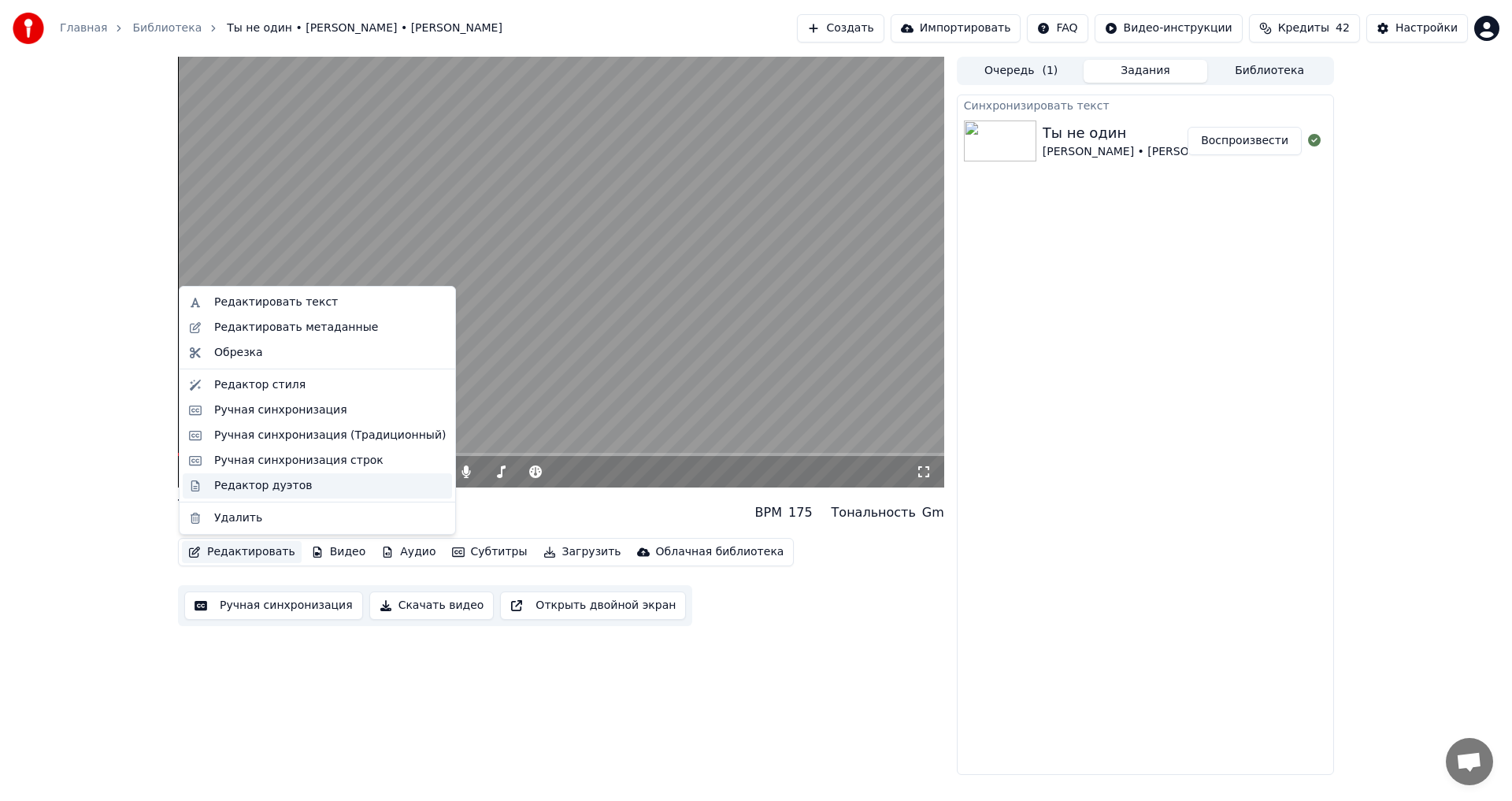
click at [276, 486] on div "Редактор дуэтов" at bounding box center [263, 486] width 98 height 15
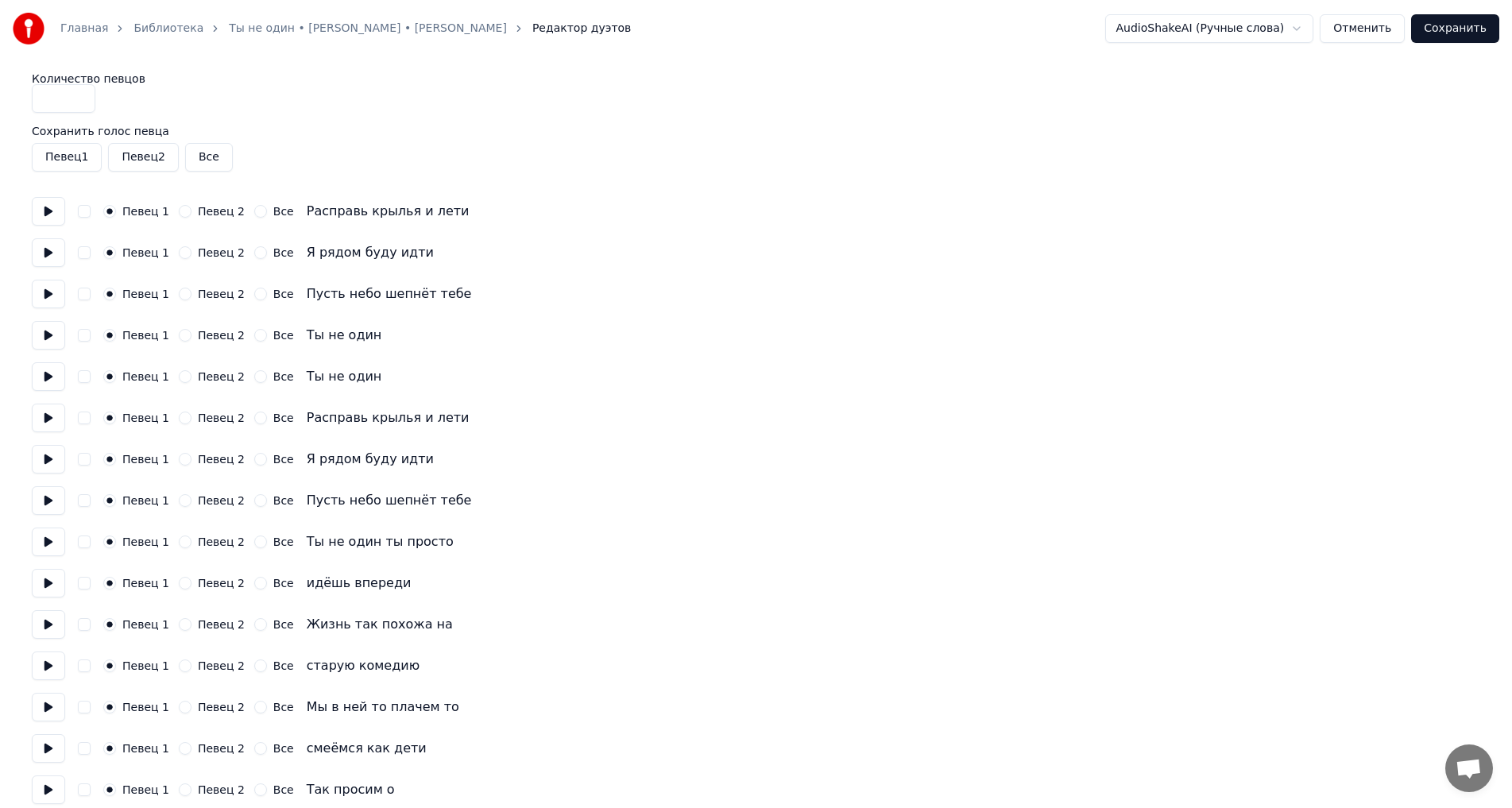
click at [46, 216] on button at bounding box center [48, 212] width 34 height 29
click at [45, 256] on button at bounding box center [48, 253] width 34 height 29
click at [183, 212] on button "Певец 2" at bounding box center [185, 211] width 13 height 13
click at [179, 247] on button "Певец 2" at bounding box center [185, 252] width 13 height 13
click at [43, 297] on button at bounding box center [48, 294] width 34 height 29
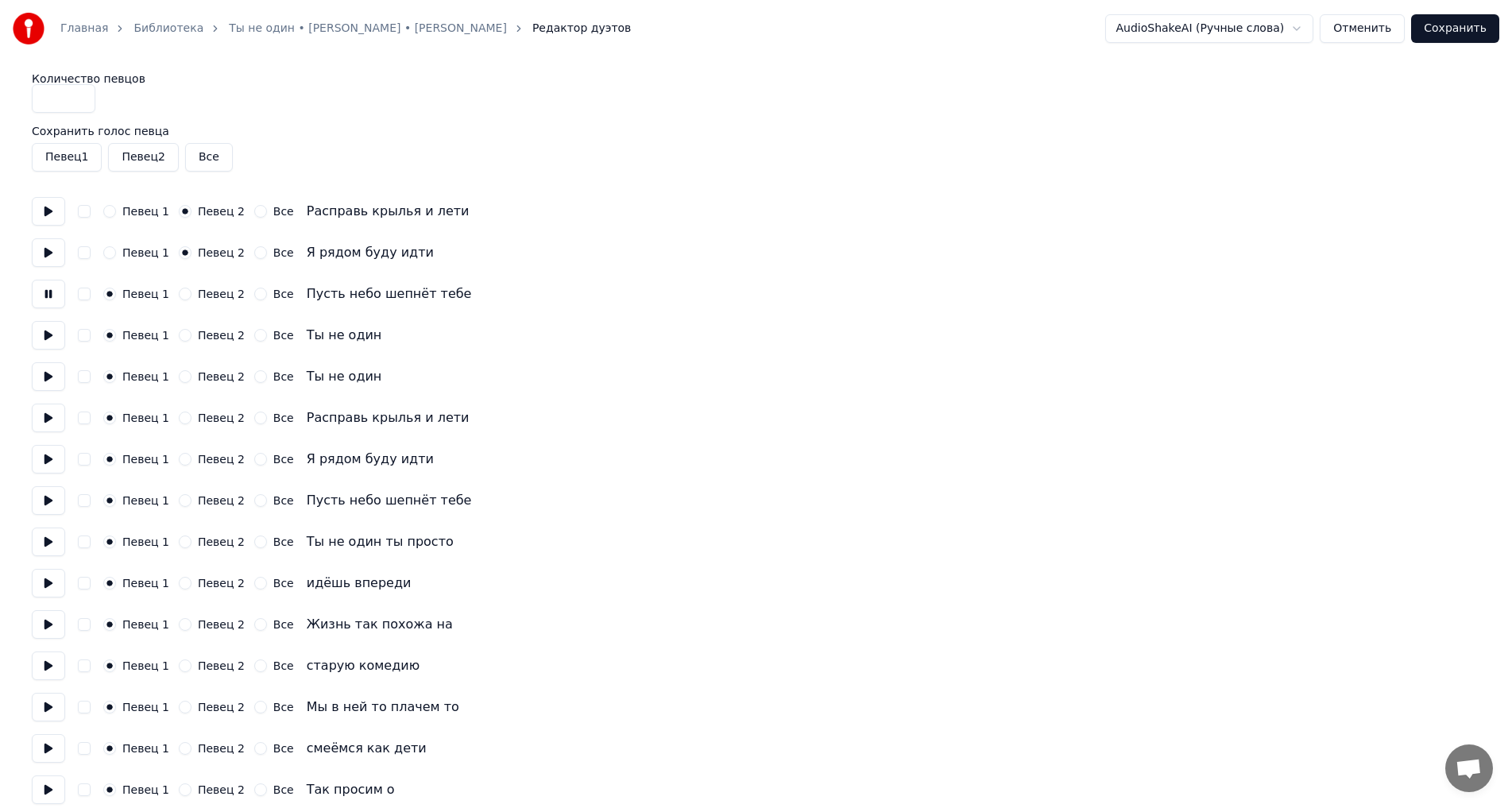
click at [179, 295] on button "Певец 2" at bounding box center [185, 294] width 13 height 13
click at [46, 335] on button at bounding box center [48, 335] width 34 height 29
click at [182, 339] on button "Певец 2" at bounding box center [185, 334] width 13 height 13
click at [87, 380] on button "button" at bounding box center [84, 376] width 13 height 13
click at [48, 380] on button at bounding box center [48, 377] width 34 height 29
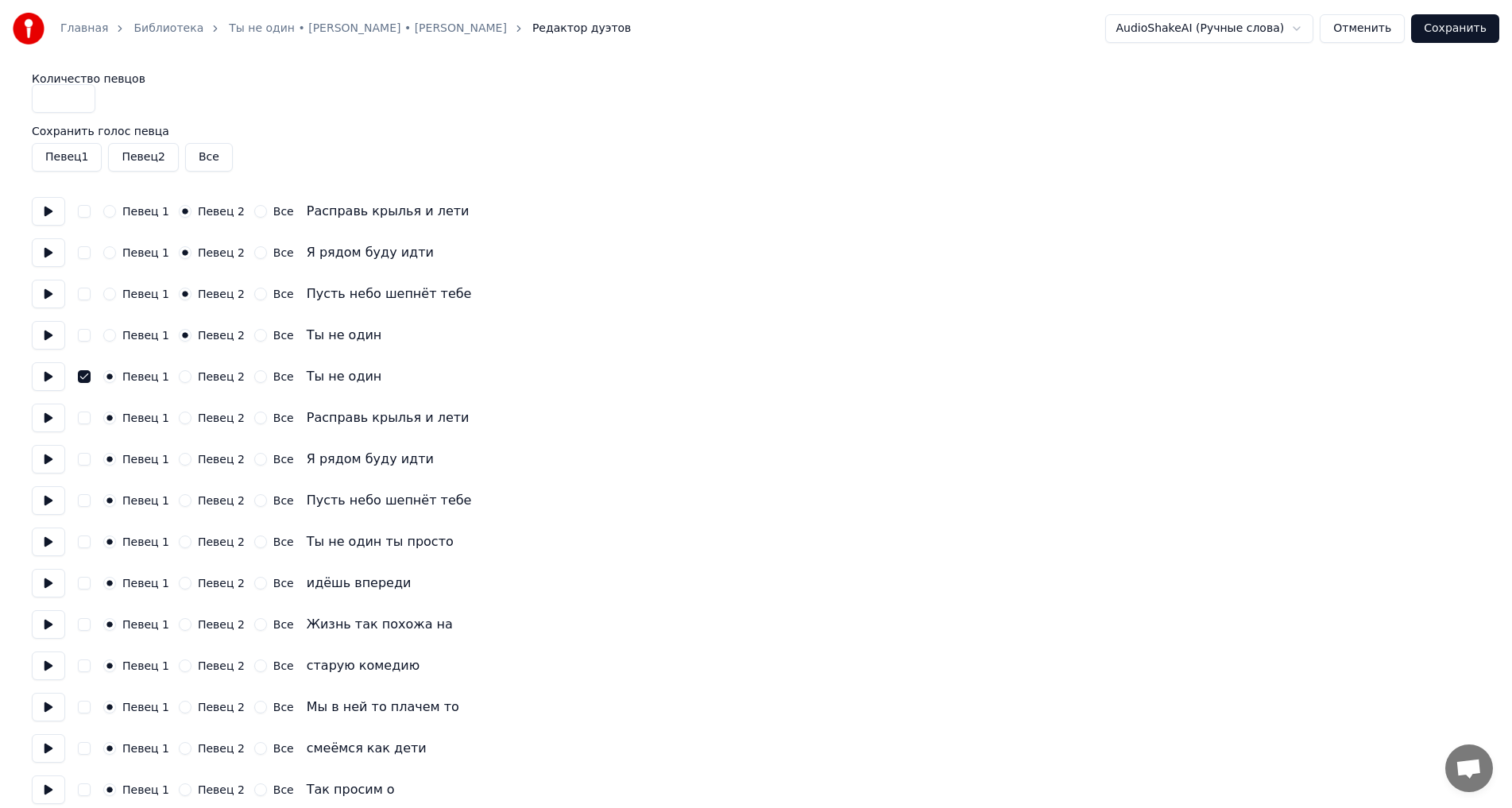
click at [53, 418] on button at bounding box center [48, 418] width 34 height 29
click at [184, 419] on button "Певец 2" at bounding box center [185, 418] width 13 height 13
click at [43, 462] on button at bounding box center [48, 459] width 34 height 29
click at [182, 457] on button "Певец 2" at bounding box center [185, 458] width 13 height 13
click at [41, 504] on button at bounding box center [48, 501] width 34 height 29
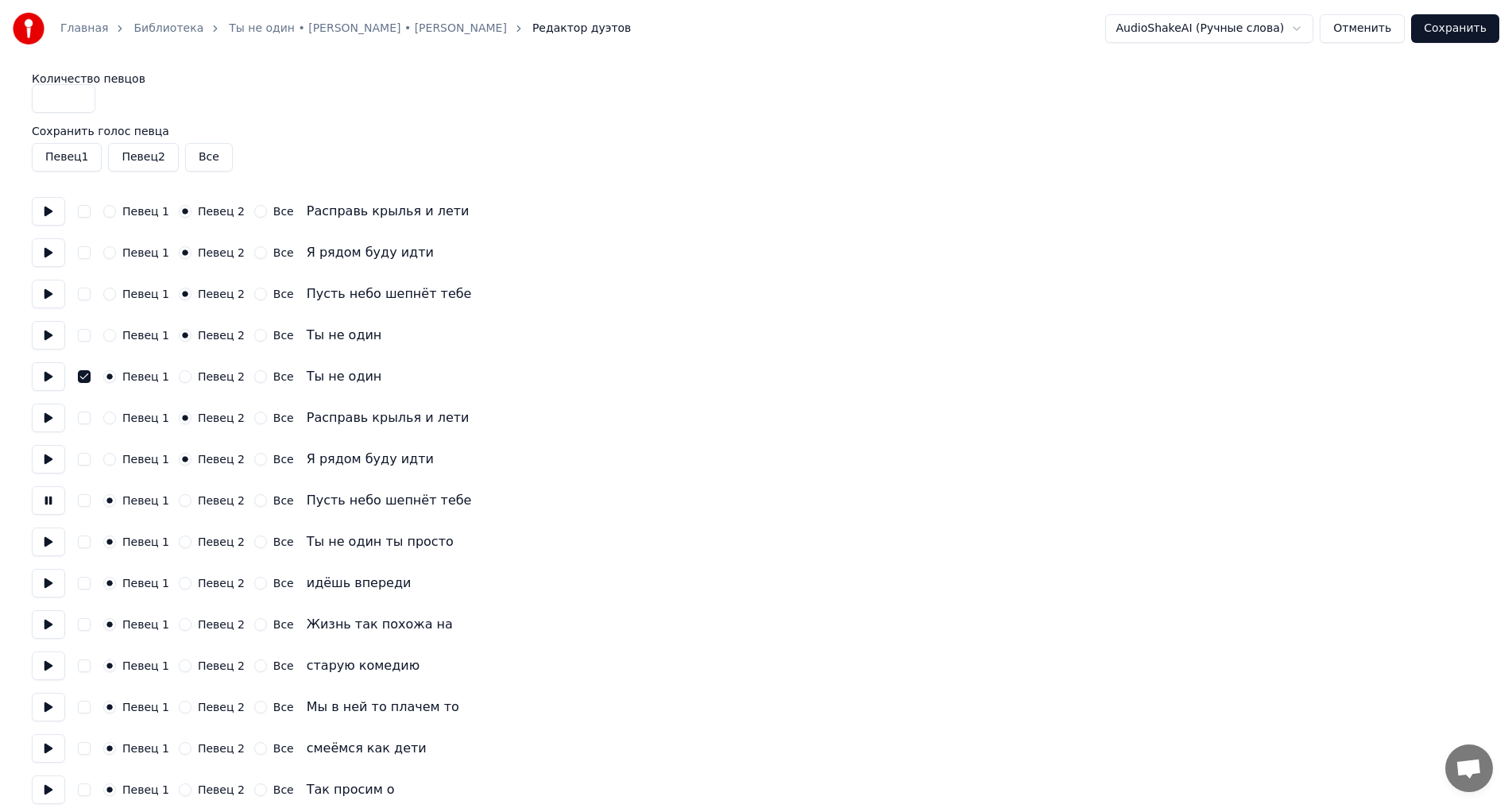
drag, startPoint x: 174, startPoint y: 502, endPoint x: 172, endPoint y: 511, distance: 9.2
click at [179, 502] on button "Певец 2" at bounding box center [185, 500] width 13 height 13
click at [48, 542] on button at bounding box center [48, 542] width 34 height 29
click at [183, 546] on button "Певец 2" at bounding box center [185, 541] width 13 height 13
click at [46, 587] on button at bounding box center [48, 583] width 34 height 29
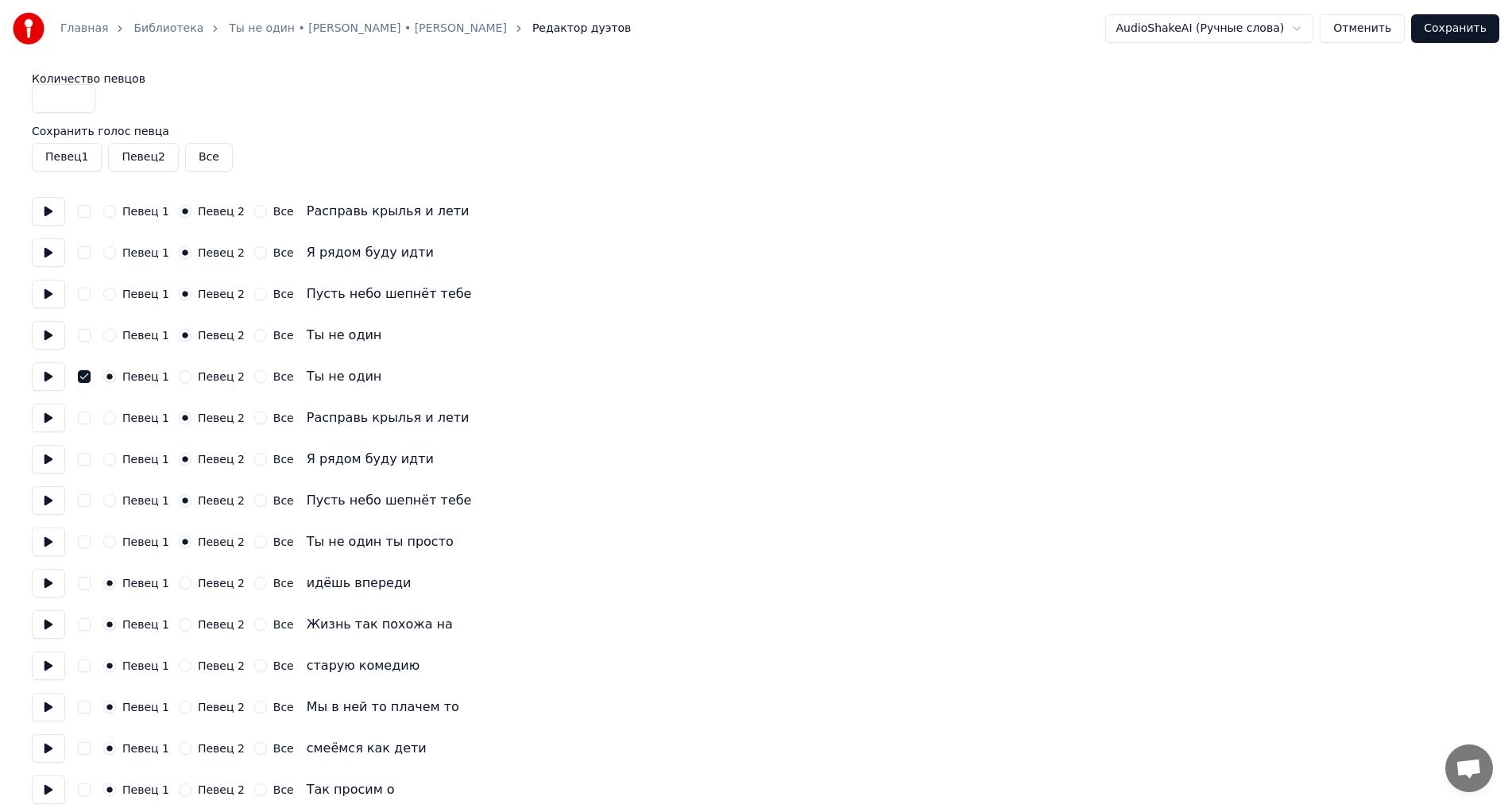
click at [179, 583] on button "Певец 2" at bounding box center [185, 583] width 13 height 13
click at [55, 621] on button at bounding box center [48, 624] width 34 height 29
click at [41, 622] on button at bounding box center [48, 624] width 34 height 29
click at [43, 669] on button at bounding box center [48, 666] width 34 height 29
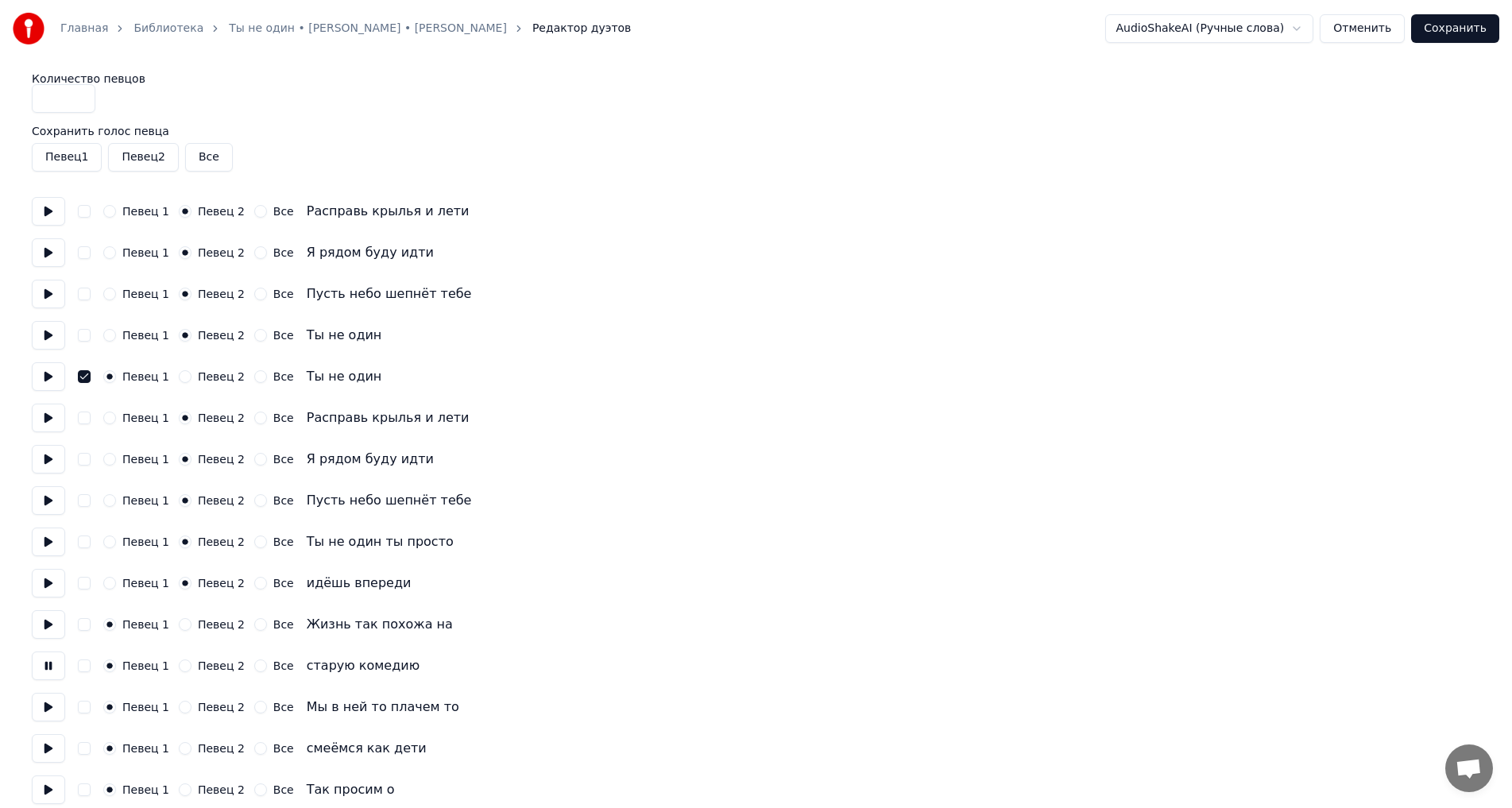
click at [50, 702] on button at bounding box center [48, 707] width 34 height 29
click at [44, 750] on button at bounding box center [48, 748] width 34 height 29
click at [43, 786] on button at bounding box center [48, 790] width 34 height 29
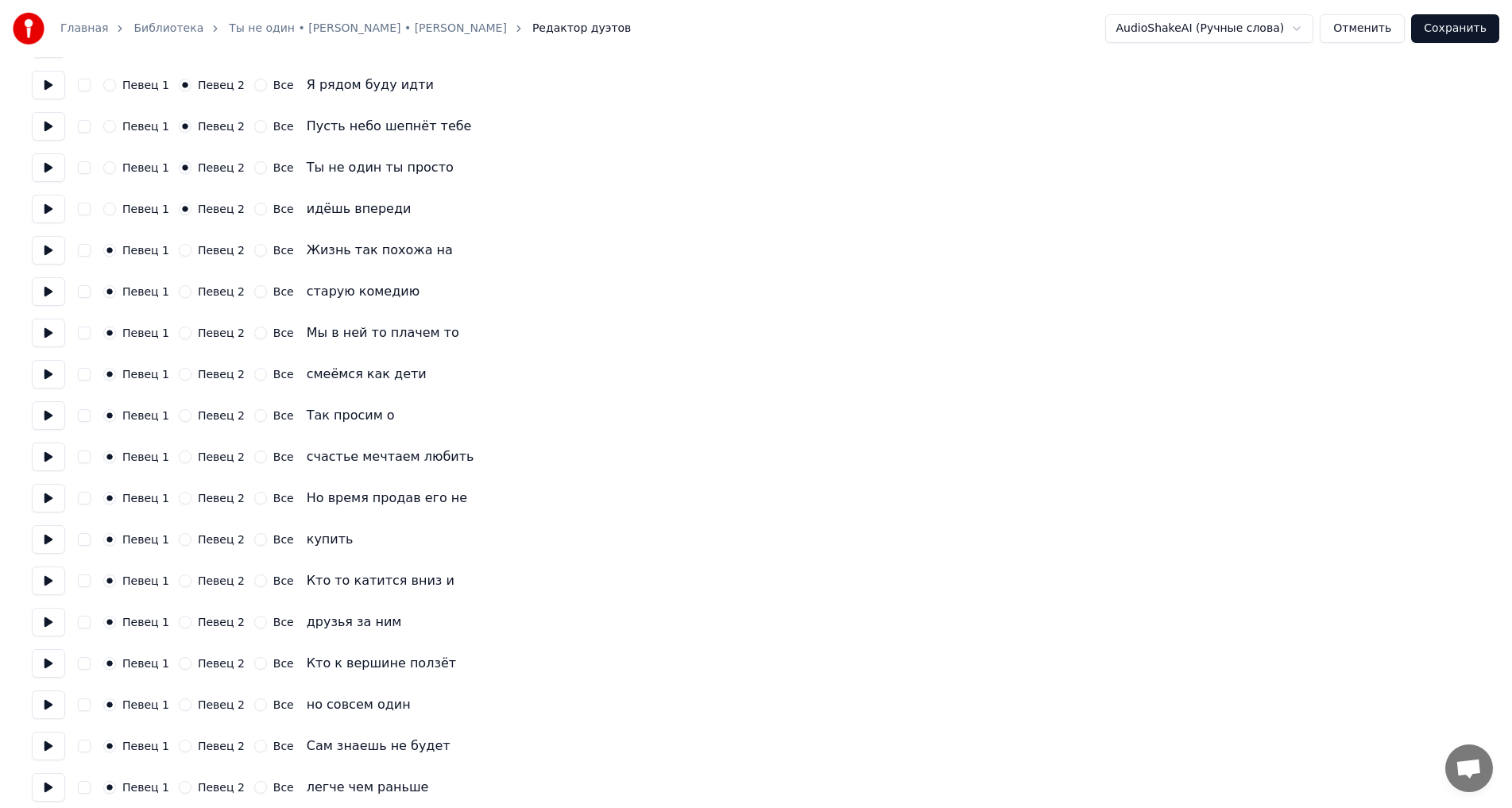
scroll to position [399, 0]
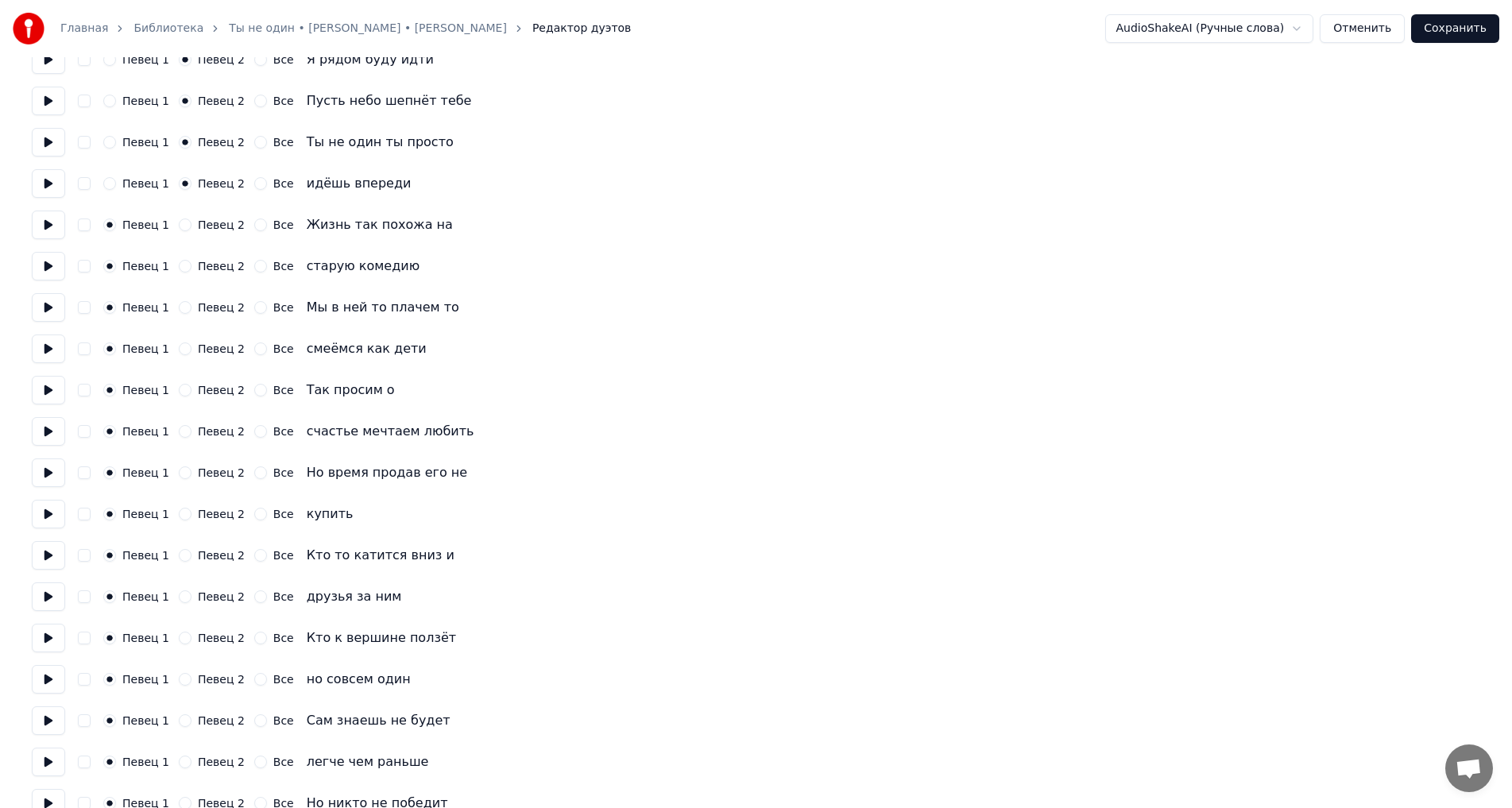
click at [51, 476] on button at bounding box center [48, 473] width 34 height 29
click at [39, 514] on button at bounding box center [48, 514] width 34 height 29
click at [51, 562] on button at bounding box center [48, 556] width 34 height 29
click at [45, 560] on button at bounding box center [48, 556] width 34 height 29
click at [42, 593] on button at bounding box center [48, 596] width 34 height 29
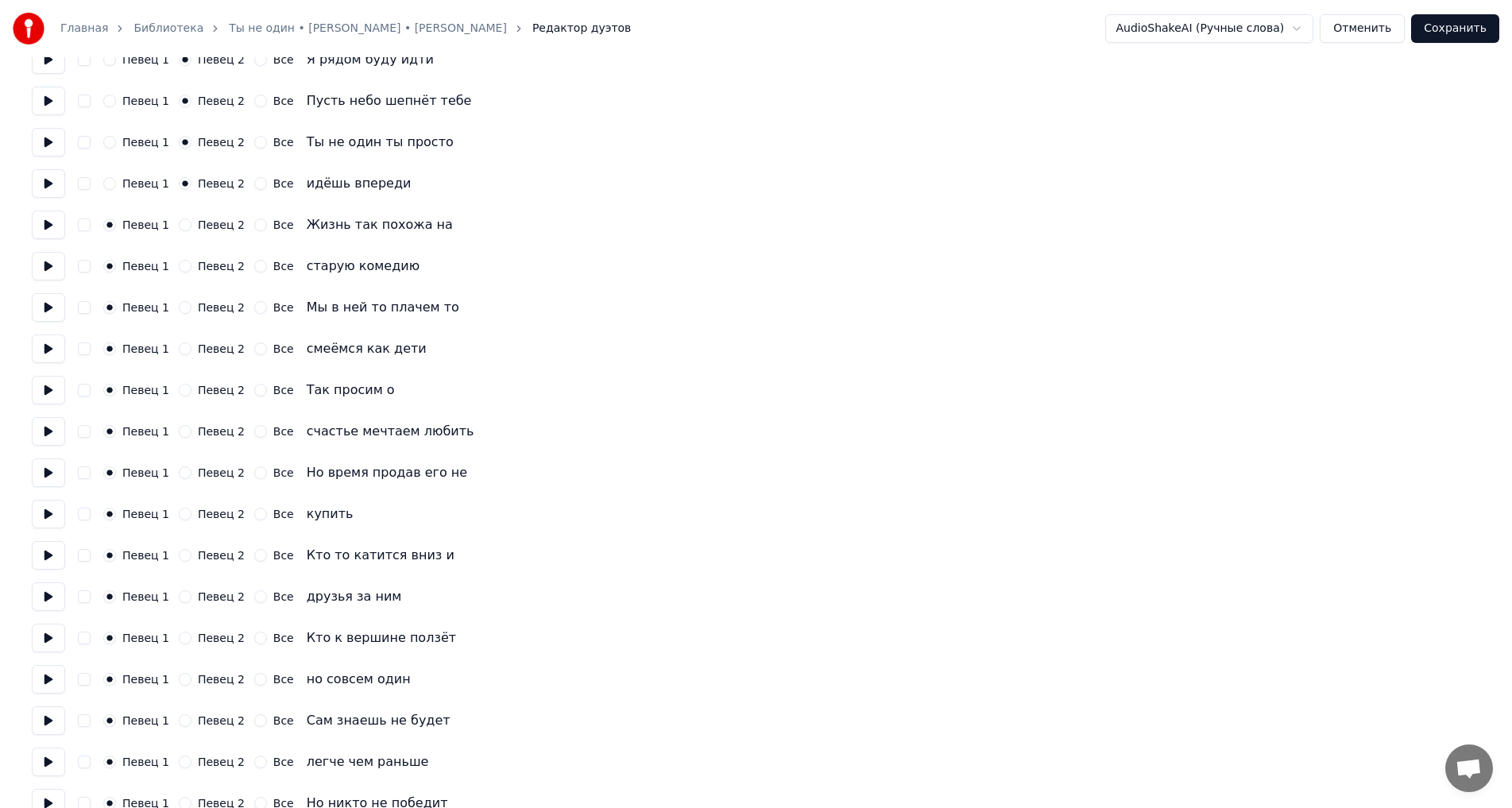
click at [47, 636] on button at bounding box center [48, 638] width 34 height 29
click at [50, 552] on button at bounding box center [48, 556] width 34 height 29
click at [254, 554] on button "Все" at bounding box center [260, 555] width 13 height 13
click at [254, 597] on button "Все" at bounding box center [260, 596] width 13 height 13
click at [254, 639] on button "Все" at bounding box center [260, 637] width 13 height 13
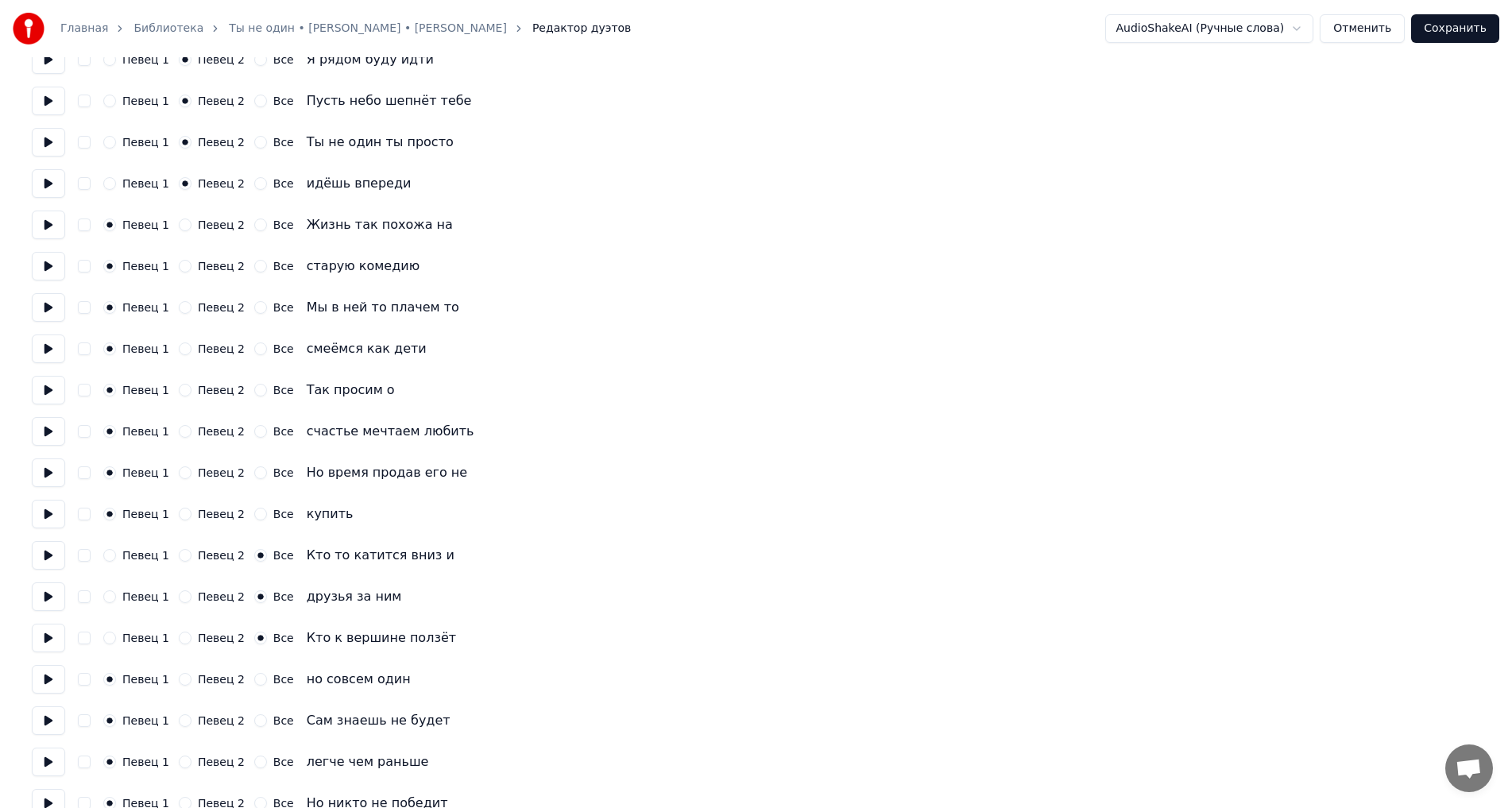
click at [39, 678] on button at bounding box center [48, 679] width 34 height 29
click at [109, 558] on button "Певец 1" at bounding box center [109, 555] width 13 height 13
click at [109, 594] on button "Певец 1" at bounding box center [109, 596] width 13 height 13
click at [107, 631] on div "Певец 1 Певец 2 Все Кто к вершине ползёт" at bounding box center [756, 638] width 1448 height 29
click at [110, 636] on button "Певец 1" at bounding box center [109, 637] width 13 height 13
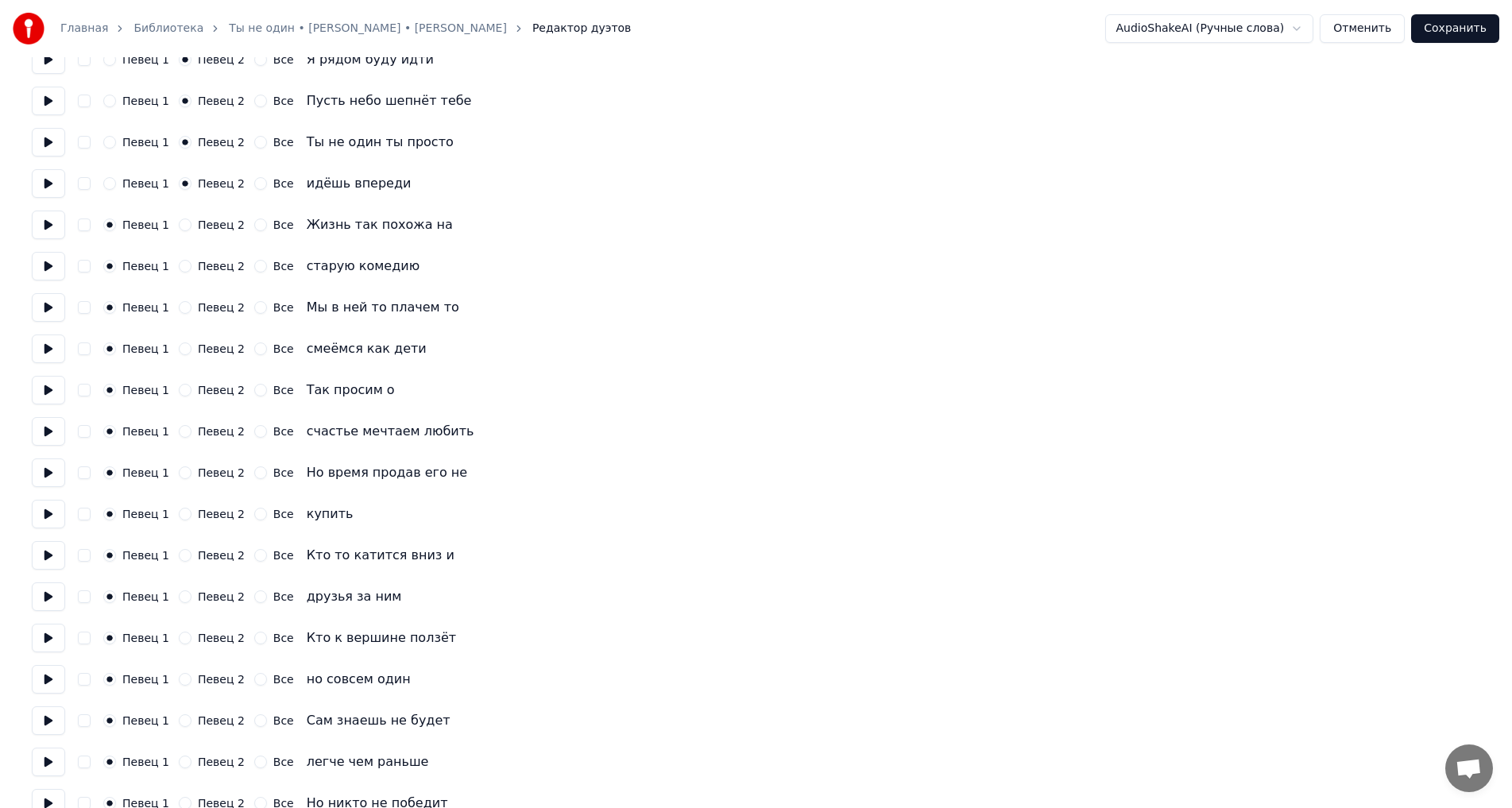
click at [52, 680] on button at bounding box center [48, 679] width 34 height 29
click at [43, 723] on button at bounding box center [48, 721] width 34 height 29
click at [55, 765] on button at bounding box center [48, 762] width 34 height 29
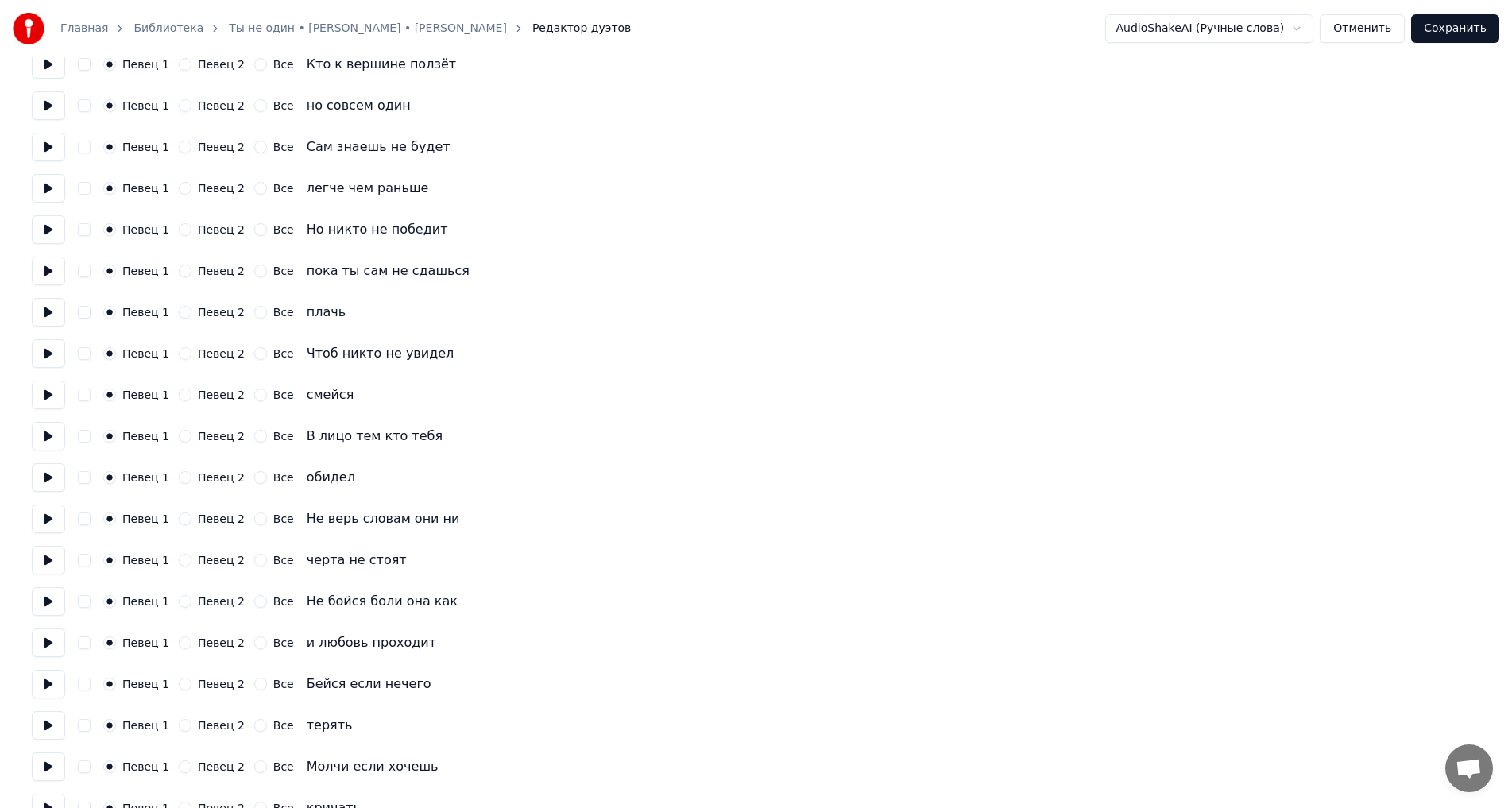
scroll to position [978, 0]
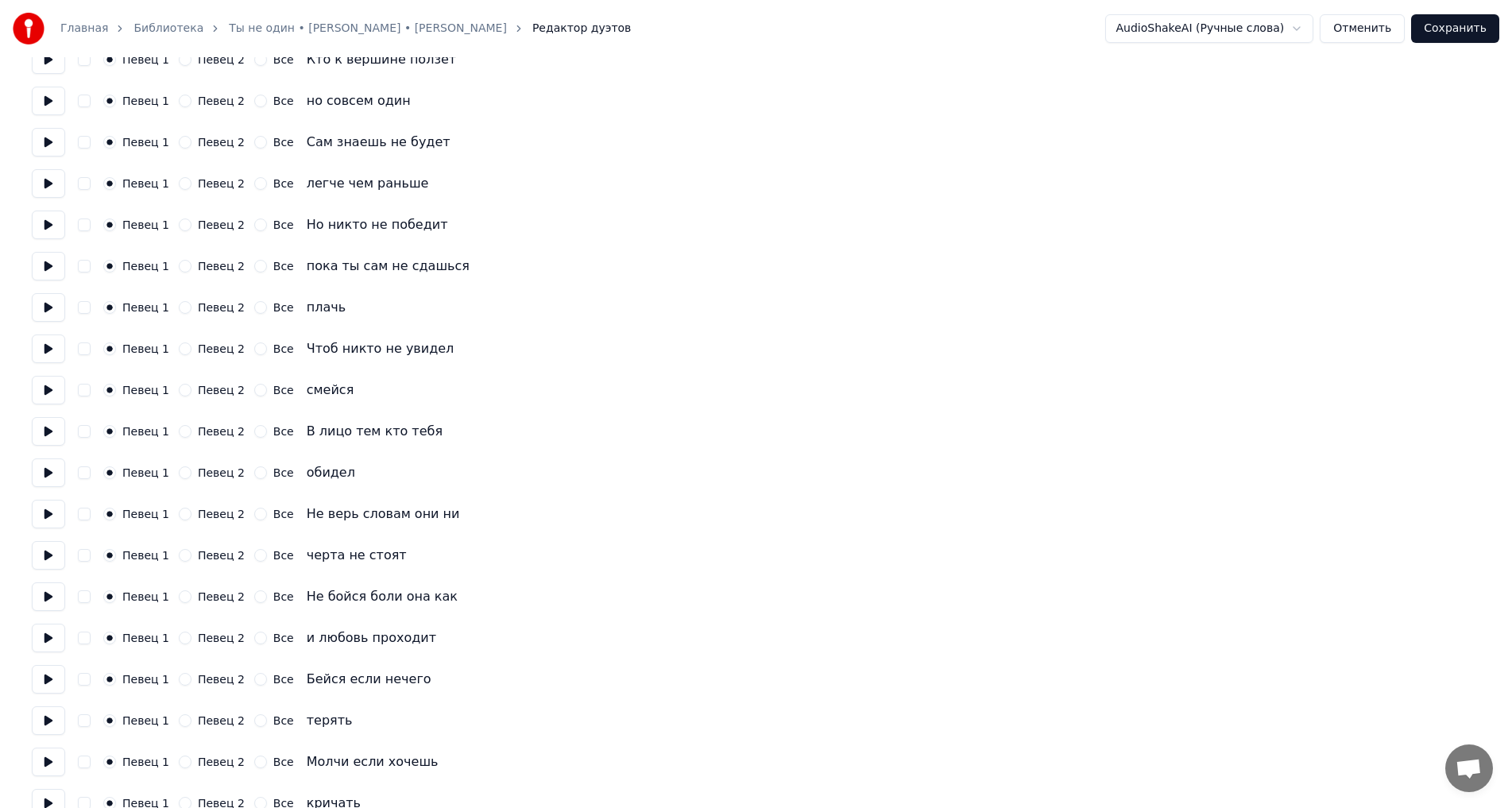
click at [44, 227] on button at bounding box center [48, 225] width 34 height 29
click at [46, 271] on button at bounding box center [48, 267] width 34 height 29
click at [47, 310] on button at bounding box center [48, 307] width 34 height 29
click at [254, 310] on button "Все" at bounding box center [260, 306] width 13 height 13
click at [46, 350] on button at bounding box center [48, 349] width 34 height 29
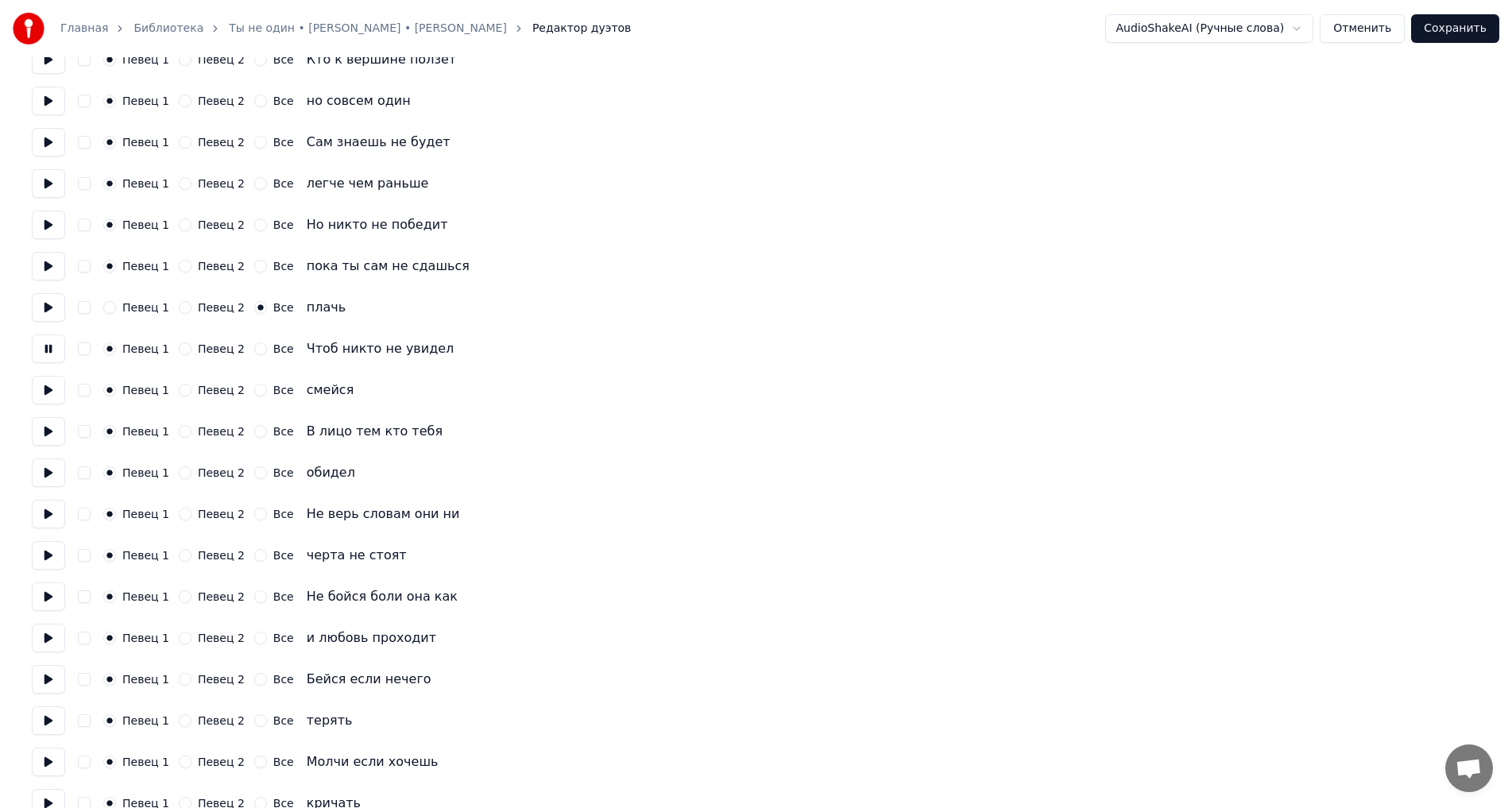
click at [243, 351] on div "Певец 1 Певец 2 Все" at bounding box center [198, 348] width 190 height 13
click at [254, 350] on button "Все" at bounding box center [260, 348] width 13 height 13
click at [254, 390] on button "Все" at bounding box center [260, 390] width 13 height 13
click at [46, 390] on button at bounding box center [48, 390] width 34 height 29
click at [254, 432] on button "Все" at bounding box center [260, 431] width 13 height 13
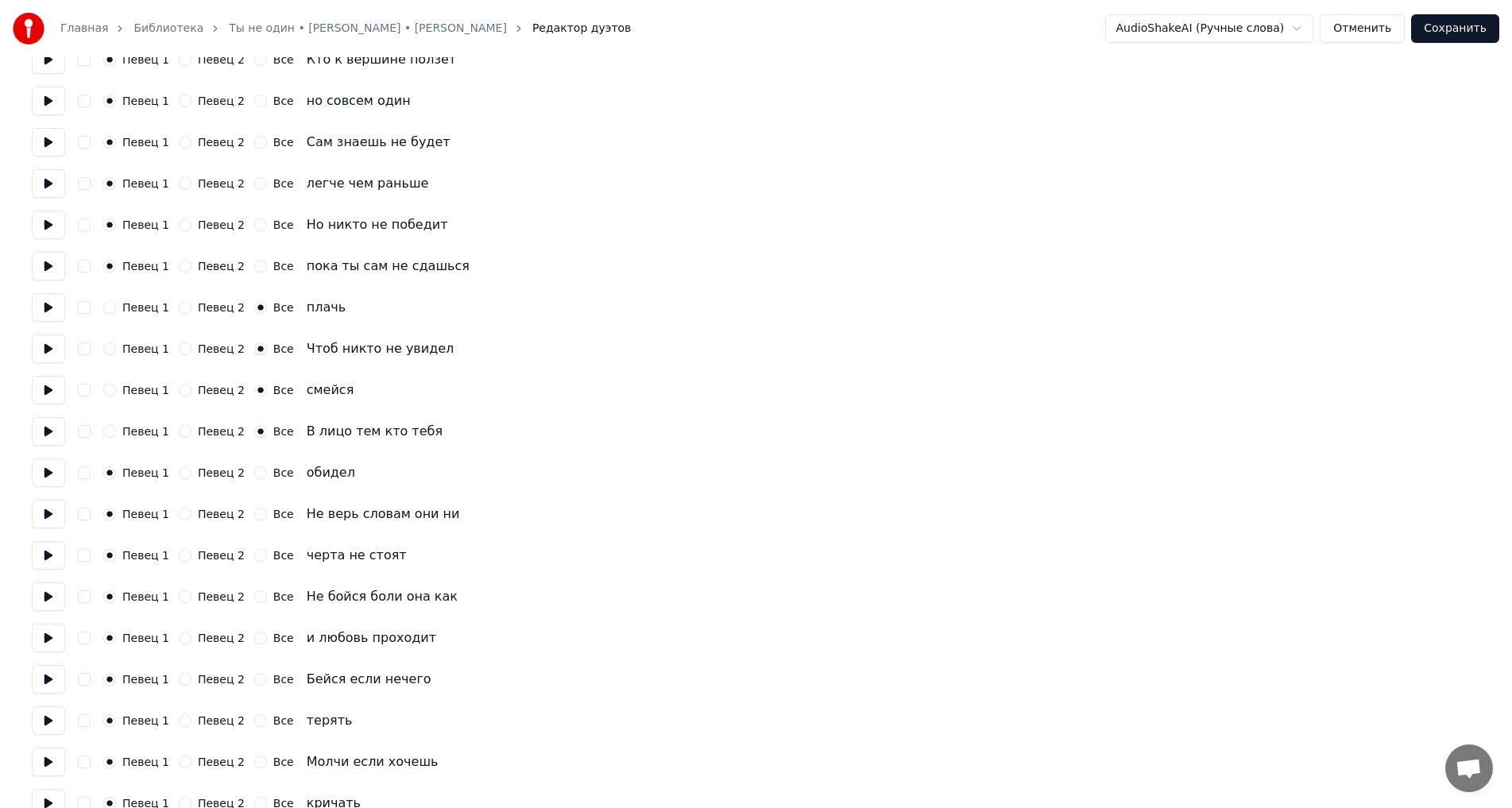
click at [37, 430] on button at bounding box center [48, 431] width 34 height 29
click at [255, 473] on button "Все" at bounding box center [260, 472] width 13 height 13
click at [49, 518] on button at bounding box center [48, 514] width 34 height 29
click at [254, 516] on button "Все" at bounding box center [260, 513] width 13 height 13
click at [65, 557] on div "Певец 1 Певец 2 Все черта не стоят" at bounding box center [756, 556] width 1448 height 29
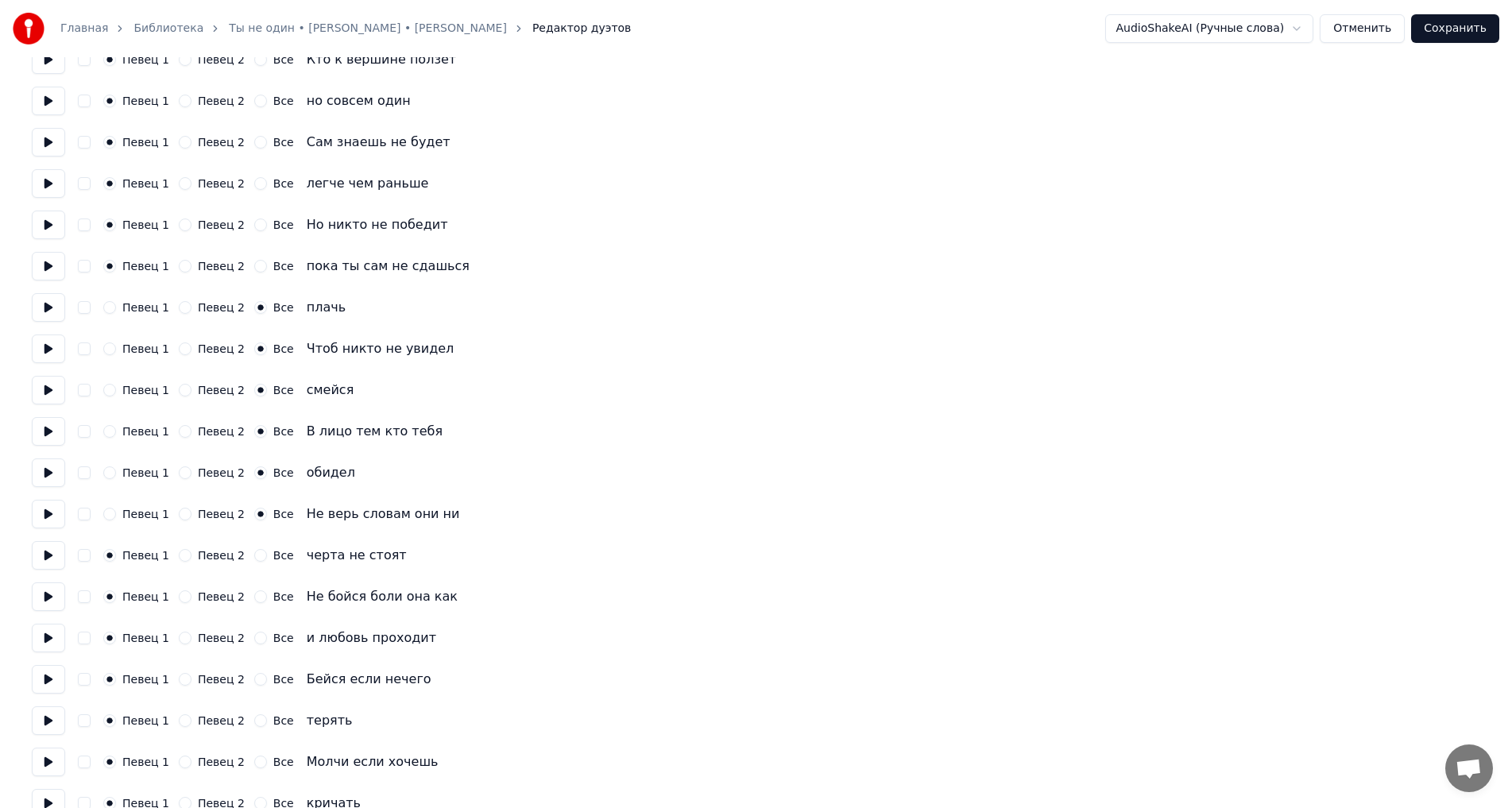
click at [52, 556] on button at bounding box center [48, 556] width 34 height 29
drag, startPoint x: 253, startPoint y: 560, endPoint x: 247, endPoint y: 567, distance: 9.2
click at [254, 560] on button "Все" at bounding box center [260, 555] width 13 height 13
click at [44, 599] on button at bounding box center [48, 596] width 34 height 29
drag, startPoint x: 251, startPoint y: 600, endPoint x: 243, endPoint y: 600, distance: 8.0
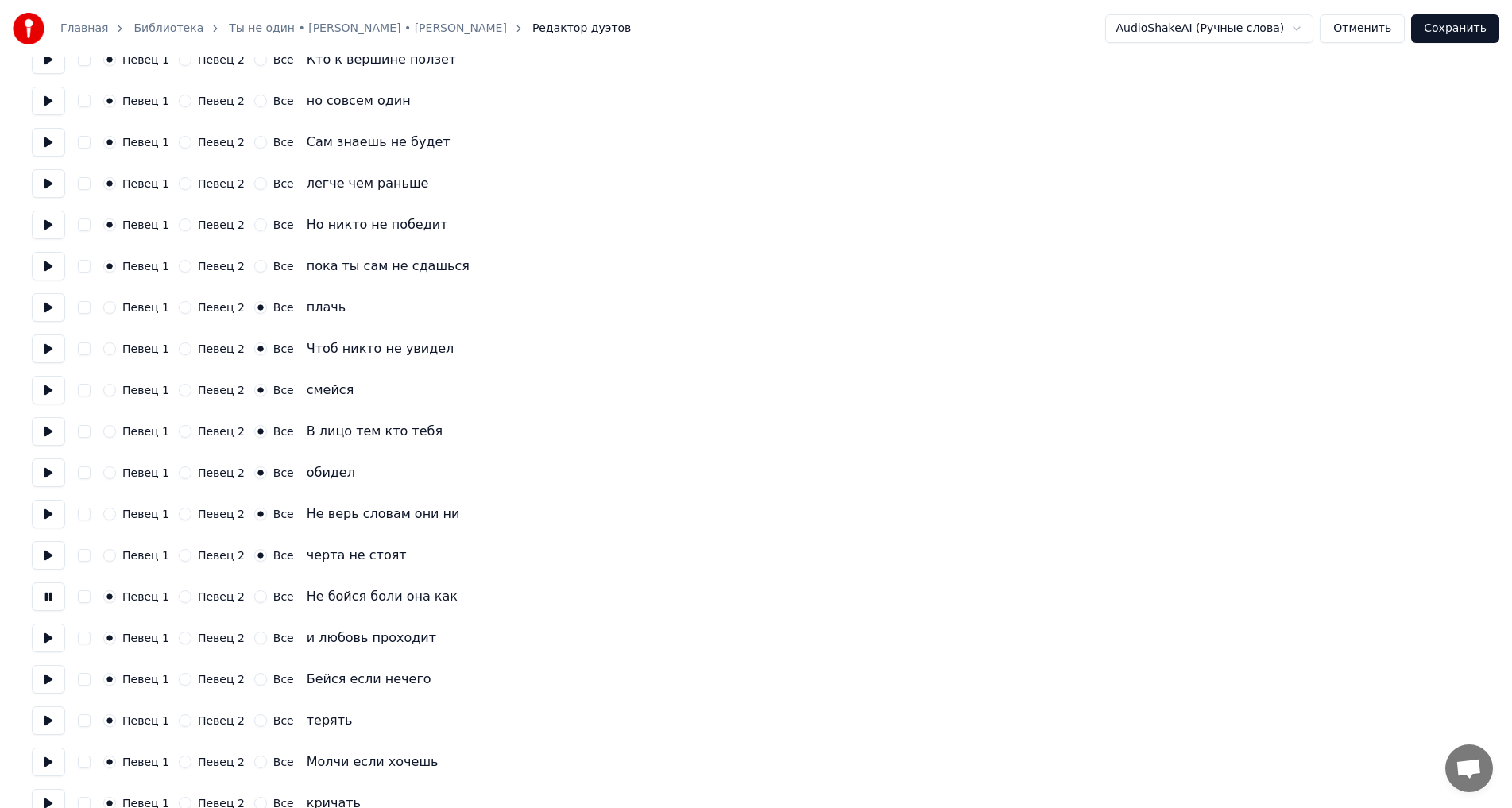
click at [254, 599] on button "Все" at bounding box center [260, 596] width 13 height 13
click at [46, 642] on button at bounding box center [48, 638] width 34 height 29
click at [254, 636] on button "Все" at bounding box center [260, 637] width 13 height 13
click at [46, 677] on button at bounding box center [48, 679] width 34 height 29
click at [254, 674] on button "Все" at bounding box center [260, 678] width 13 height 13
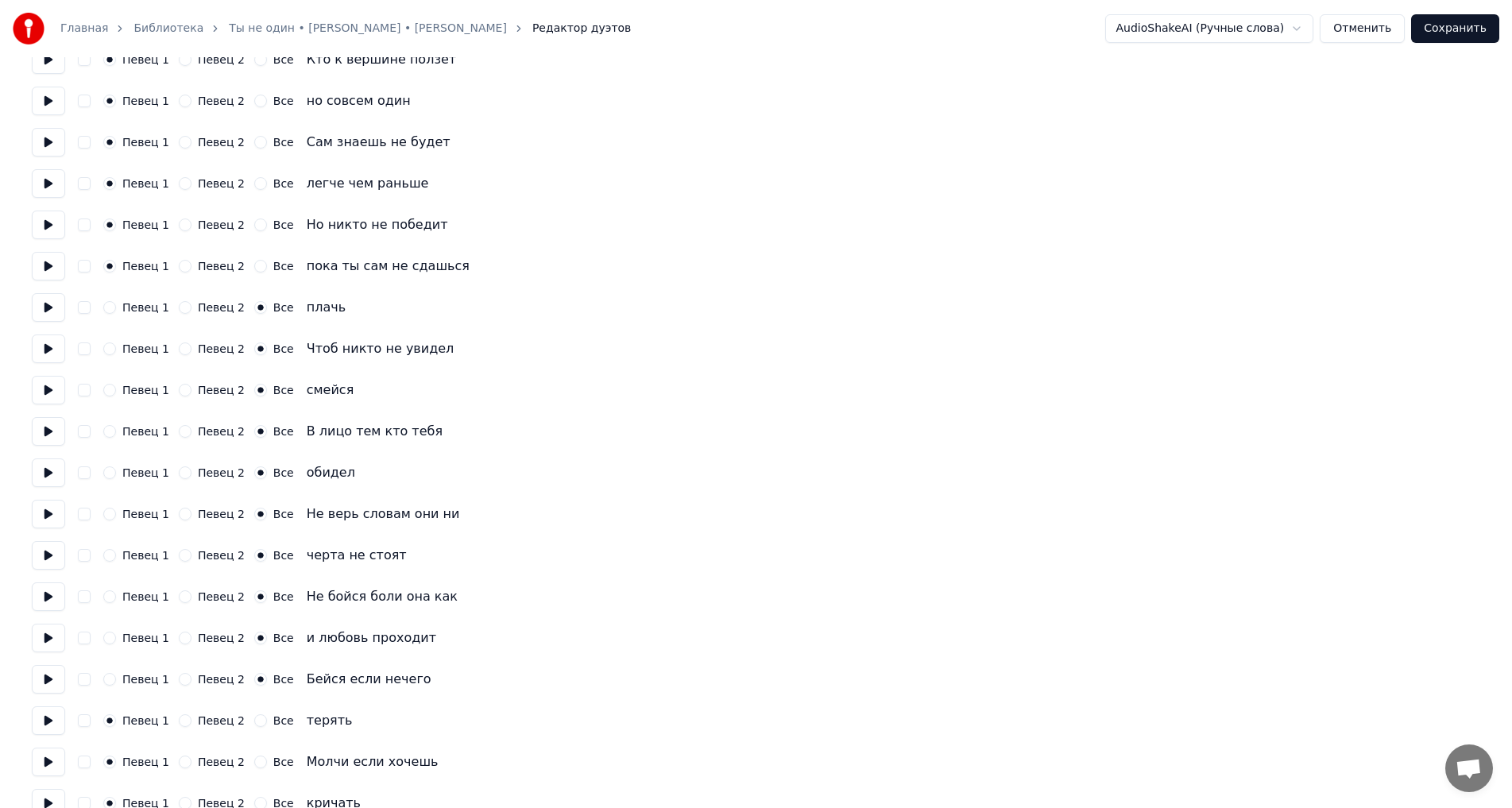
click at [254, 719] on button "Все" at bounding box center [260, 720] width 13 height 13
click at [254, 761] on button "Все" at bounding box center [260, 762] width 13 height 13
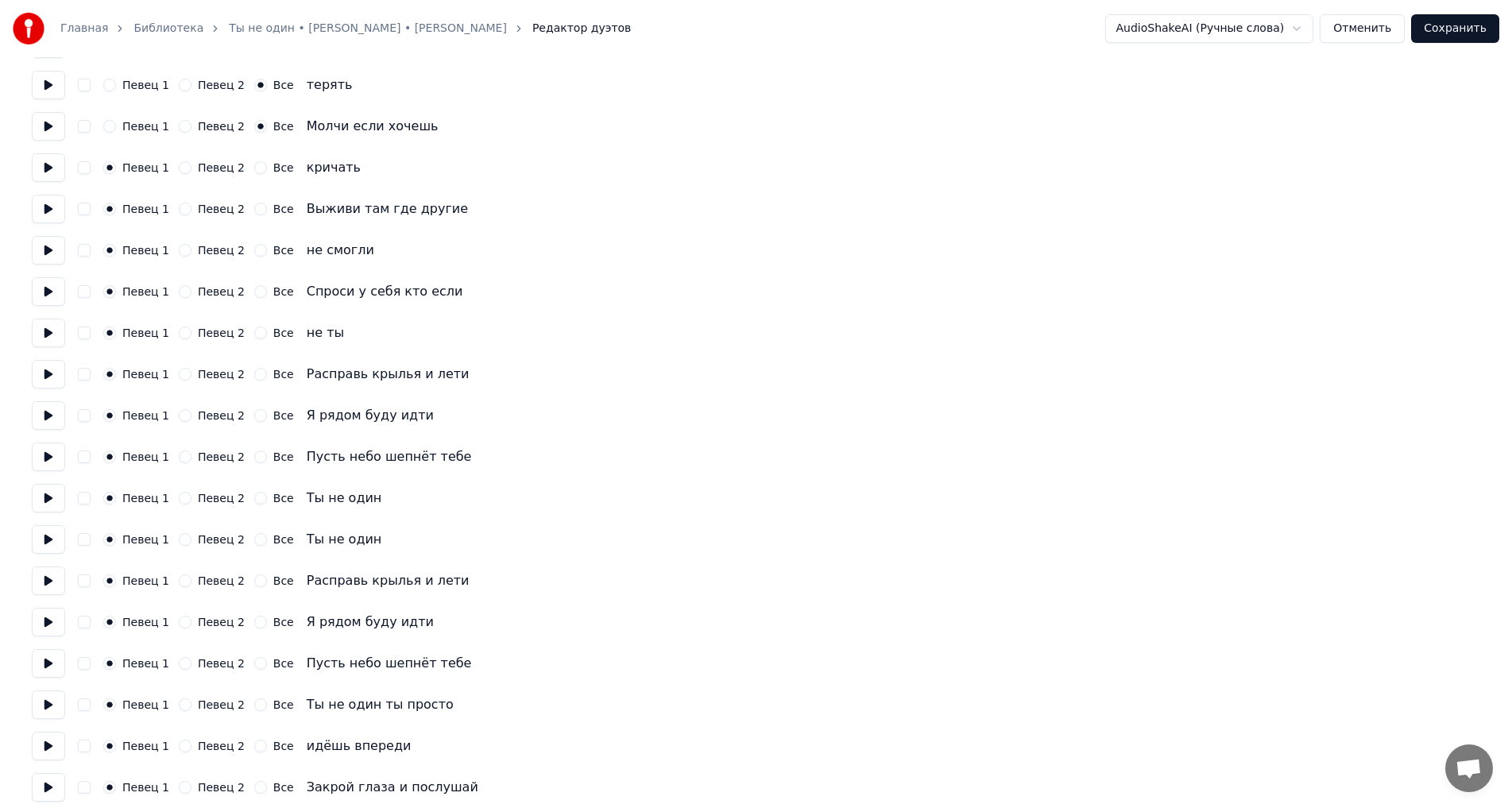
scroll to position [1618, 0]
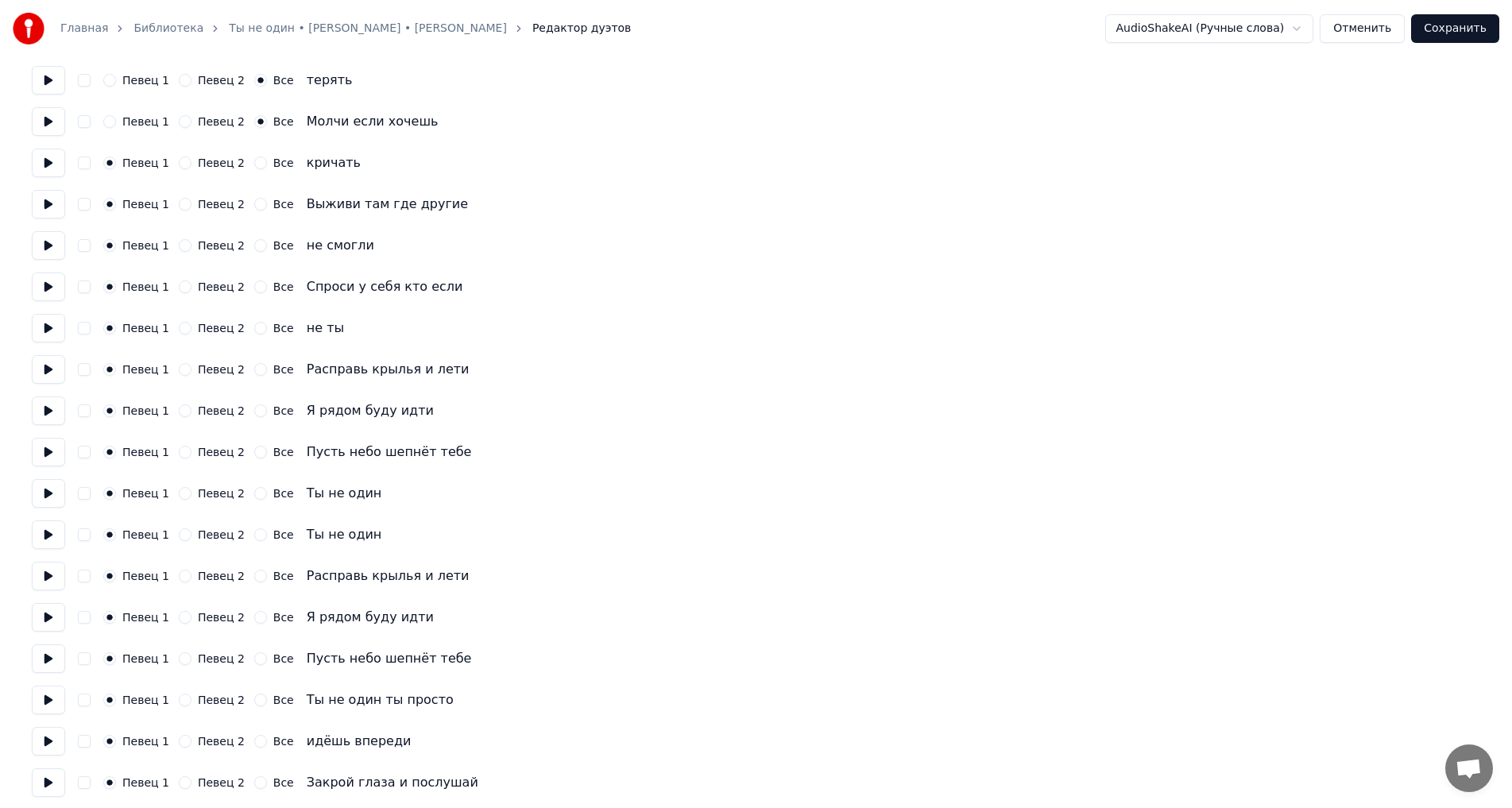
click at [56, 159] on button at bounding box center [48, 163] width 34 height 29
click at [254, 162] on button "Все" at bounding box center [260, 162] width 13 height 13
click at [51, 208] on button at bounding box center [48, 204] width 34 height 29
click at [254, 206] on button "Все" at bounding box center [260, 204] width 13 height 13
click at [254, 242] on button "Все" at bounding box center [260, 245] width 13 height 13
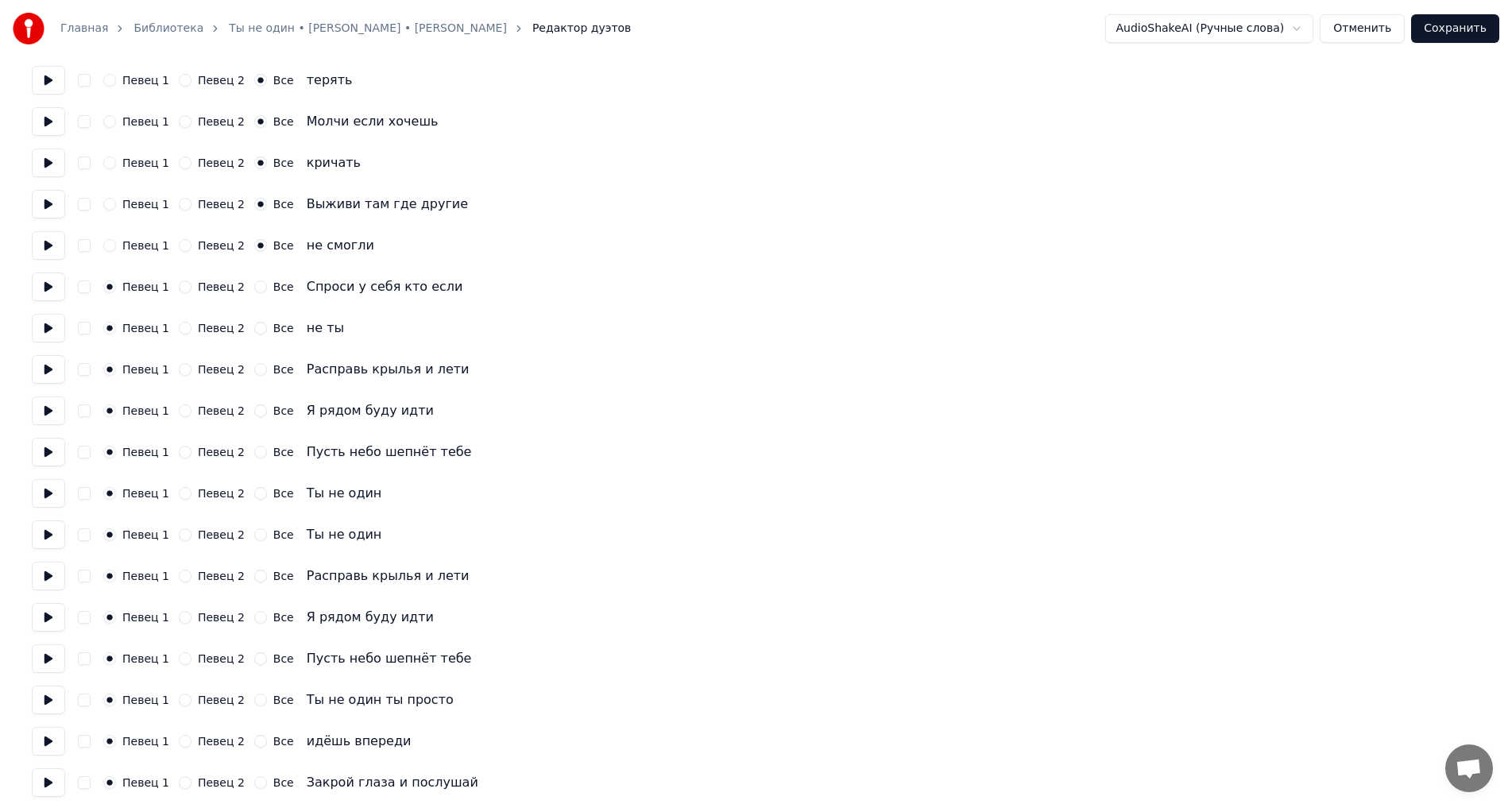
click at [254, 288] on button "Все" at bounding box center [260, 286] width 13 height 13
click at [254, 326] on button "Все" at bounding box center [260, 328] width 13 height 13
click at [44, 372] on button at bounding box center [48, 369] width 34 height 29
click at [198, 370] on label "Певец 2" at bounding box center [221, 369] width 46 height 12
click at [191, 370] on button "Певец 2" at bounding box center [185, 369] width 13 height 13
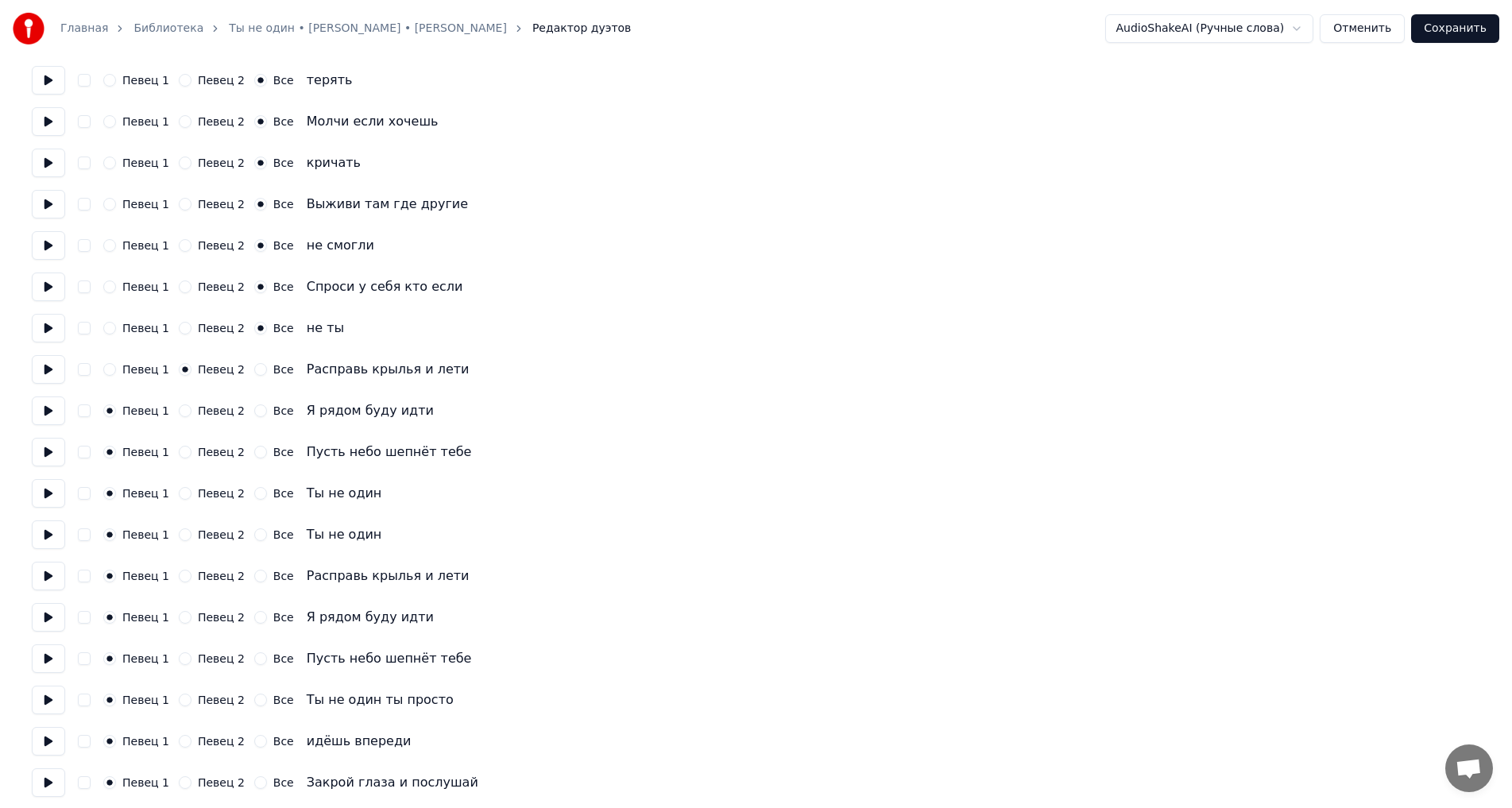
click at [43, 412] on button at bounding box center [48, 411] width 34 height 29
click at [179, 415] on button "Певец 2" at bounding box center [185, 410] width 13 height 13
click at [44, 452] on button at bounding box center [48, 452] width 34 height 29
click at [179, 453] on button "Певец 2" at bounding box center [185, 451] width 13 height 13
click at [45, 494] on button at bounding box center [48, 494] width 34 height 29
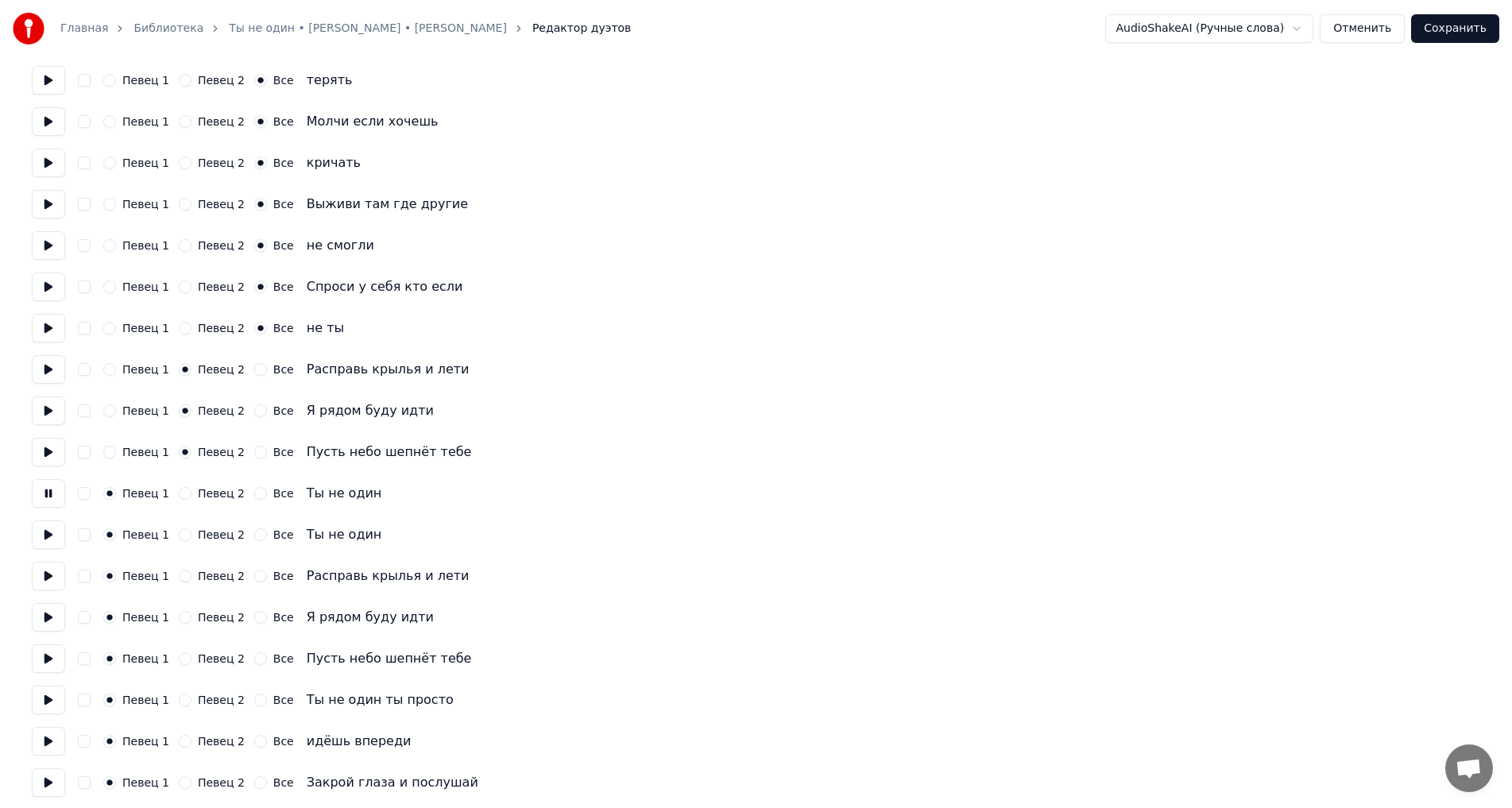
click at [183, 497] on button "Певец 2" at bounding box center [185, 493] width 13 height 13
click at [48, 531] on button at bounding box center [48, 534] width 34 height 29
click at [51, 575] on button at bounding box center [48, 576] width 34 height 29
click at [181, 575] on button "Певец 2" at bounding box center [185, 575] width 13 height 13
click at [43, 618] on button at bounding box center [48, 618] width 34 height 29
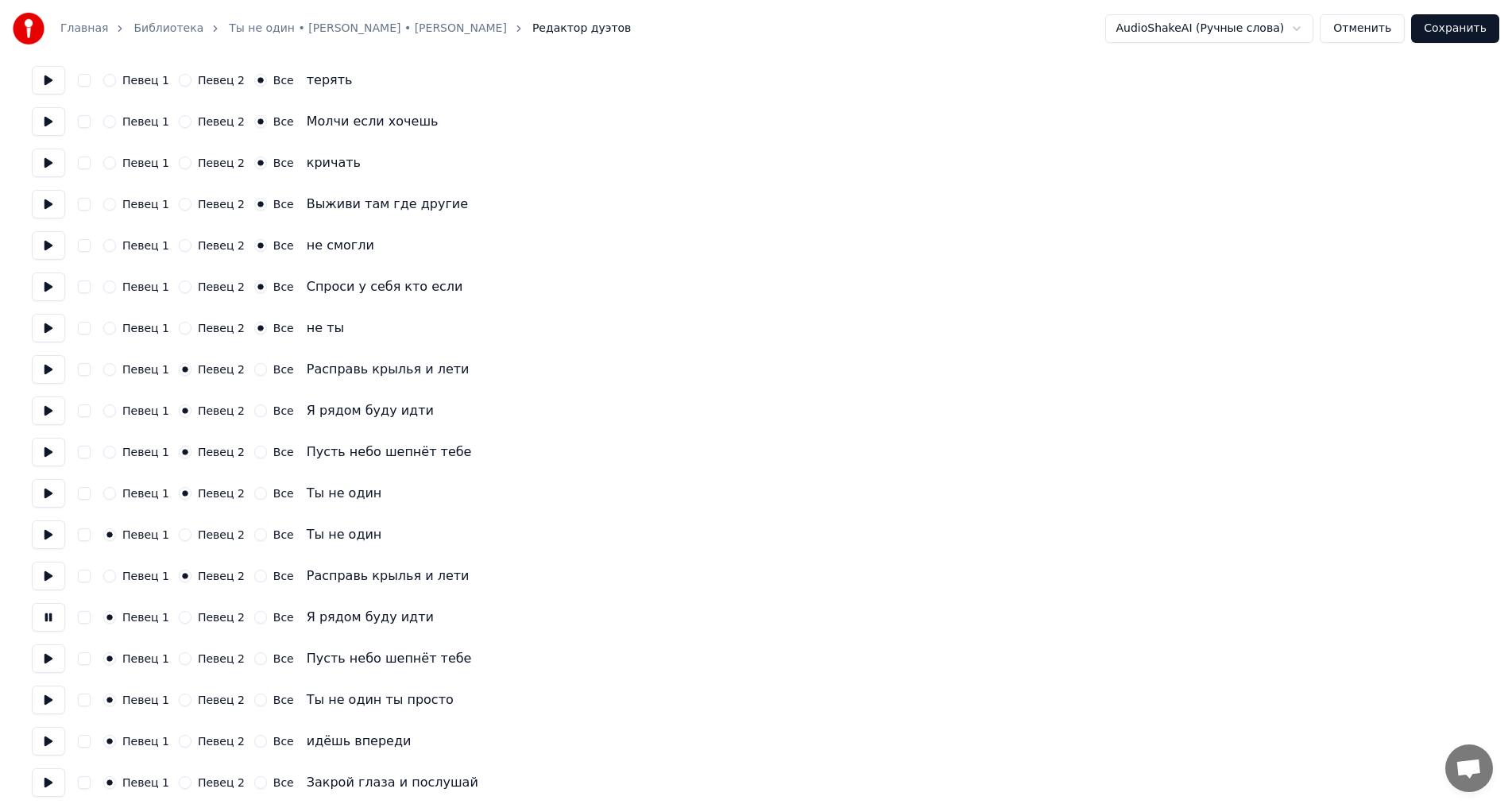
click at [183, 620] on button "Певец 2" at bounding box center [185, 617] width 13 height 13
click at [43, 661] on button at bounding box center [48, 659] width 34 height 29
click at [181, 658] on button "Певец 2" at bounding box center [185, 658] width 13 height 13
click at [45, 706] on button at bounding box center [48, 700] width 34 height 29
click at [179, 699] on button "Певец 2" at bounding box center [185, 699] width 13 height 13
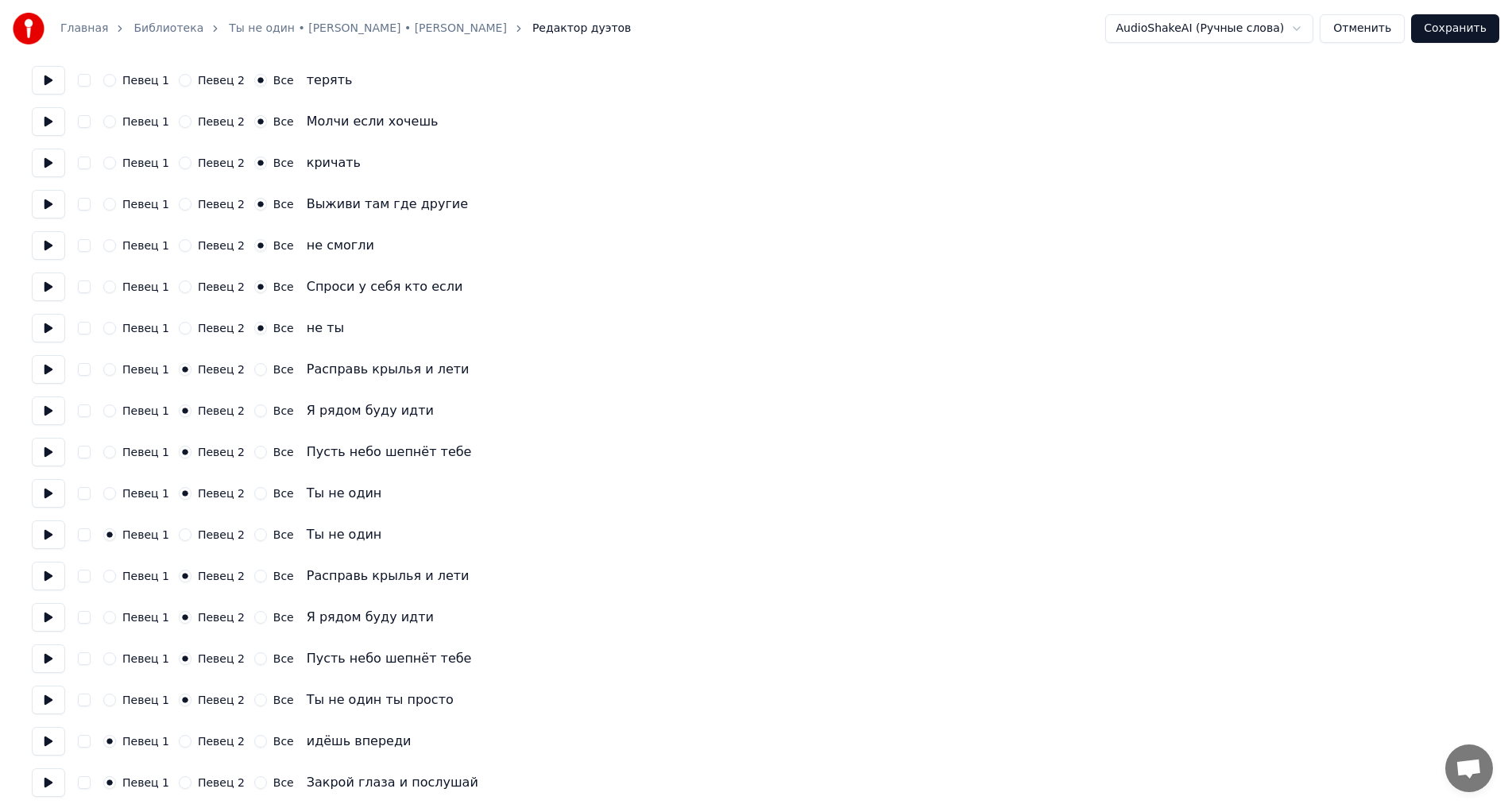
click at [185, 741] on button "Певец 2" at bounding box center [185, 740] width 13 height 13
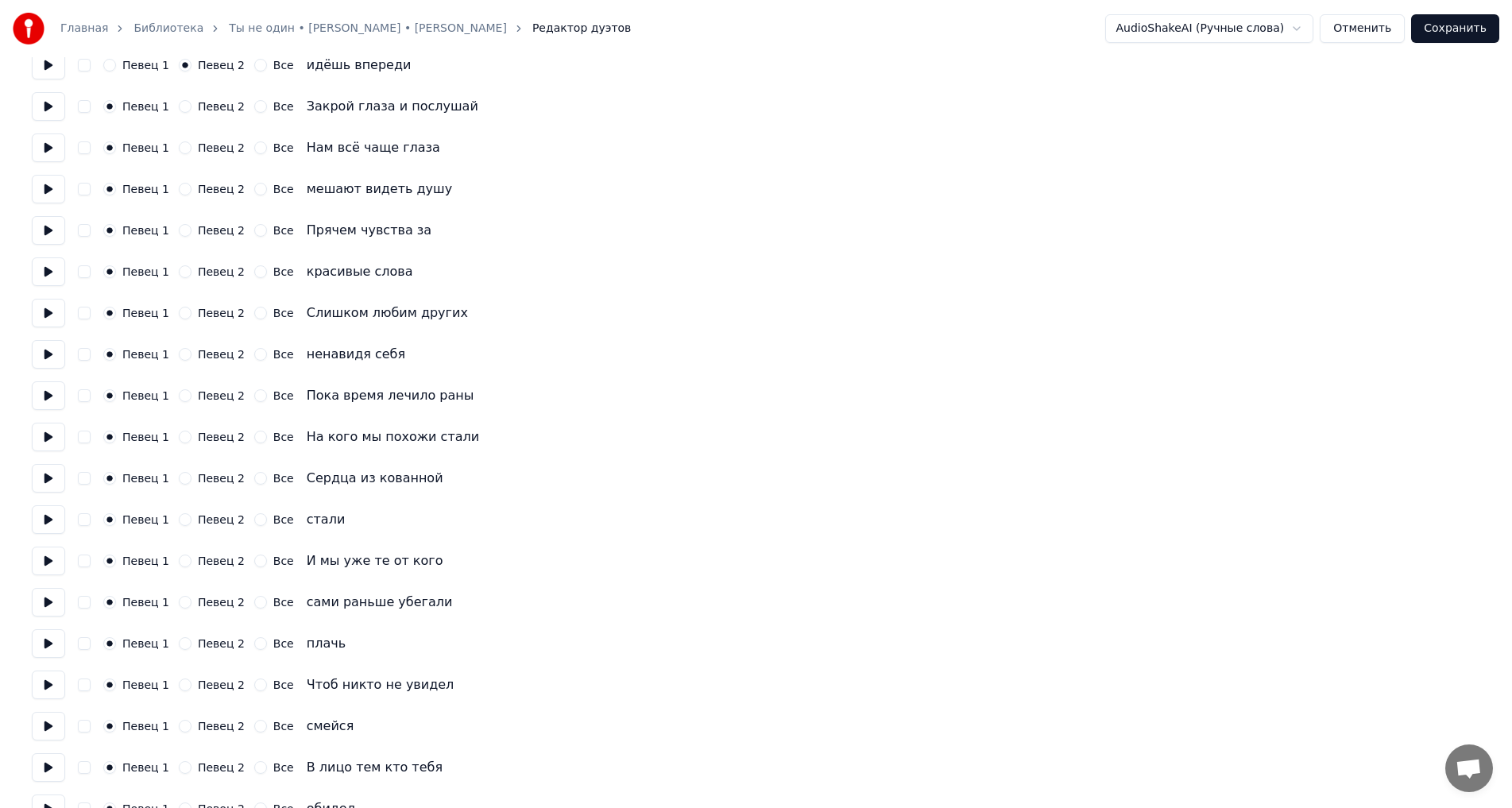
scroll to position [2304, 0]
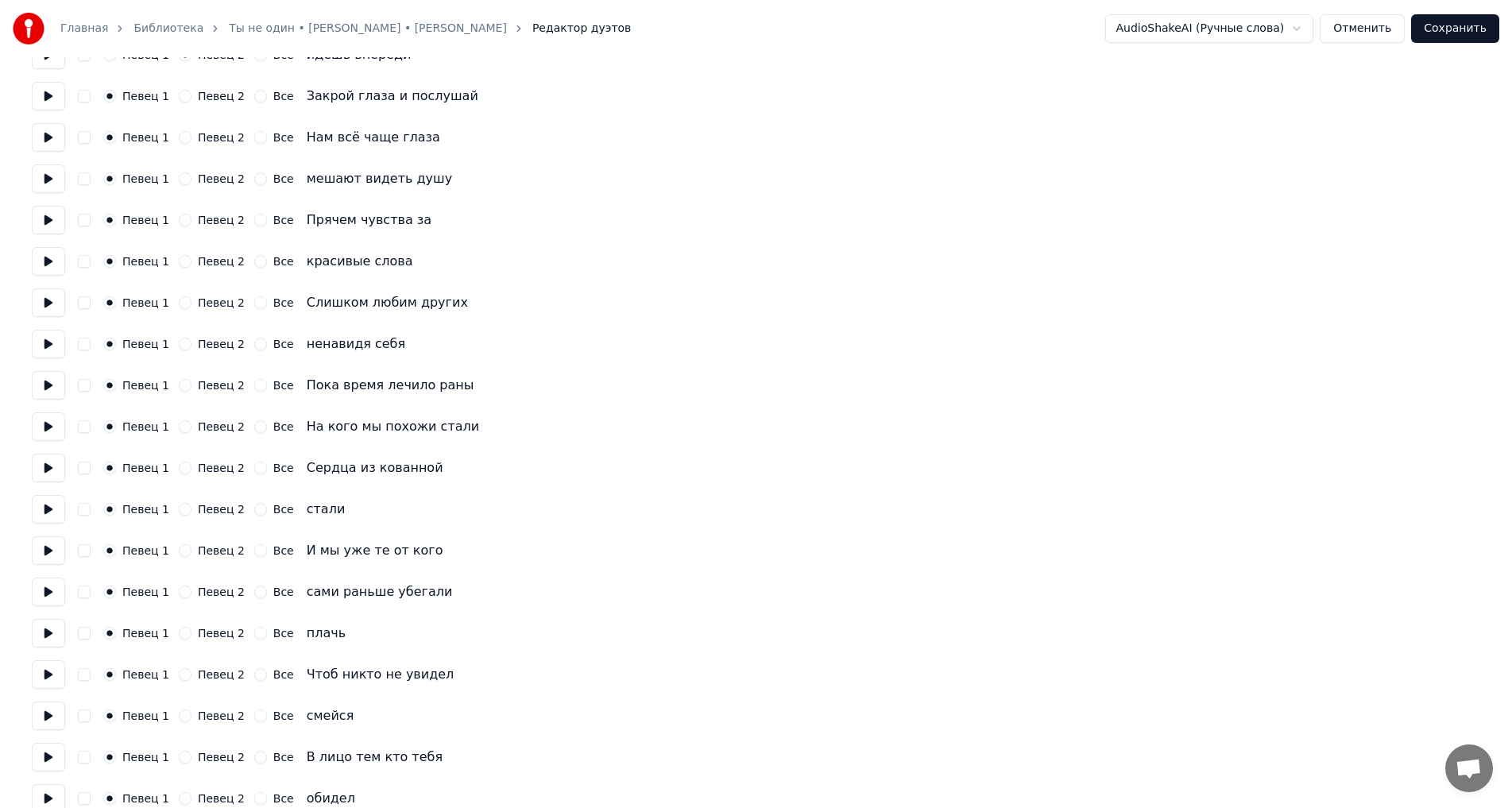
click at [44, 102] on button at bounding box center [48, 97] width 34 height 29
drag, startPoint x: 173, startPoint y: 99, endPoint x: 131, endPoint y: 123, distance: 48.4
click at [179, 99] on button "Певец 2" at bounding box center [185, 96] width 13 height 13
drag, startPoint x: 54, startPoint y: 142, endPoint x: 102, endPoint y: 154, distance: 49.5
click at [57, 148] on button at bounding box center [48, 137] width 34 height 29
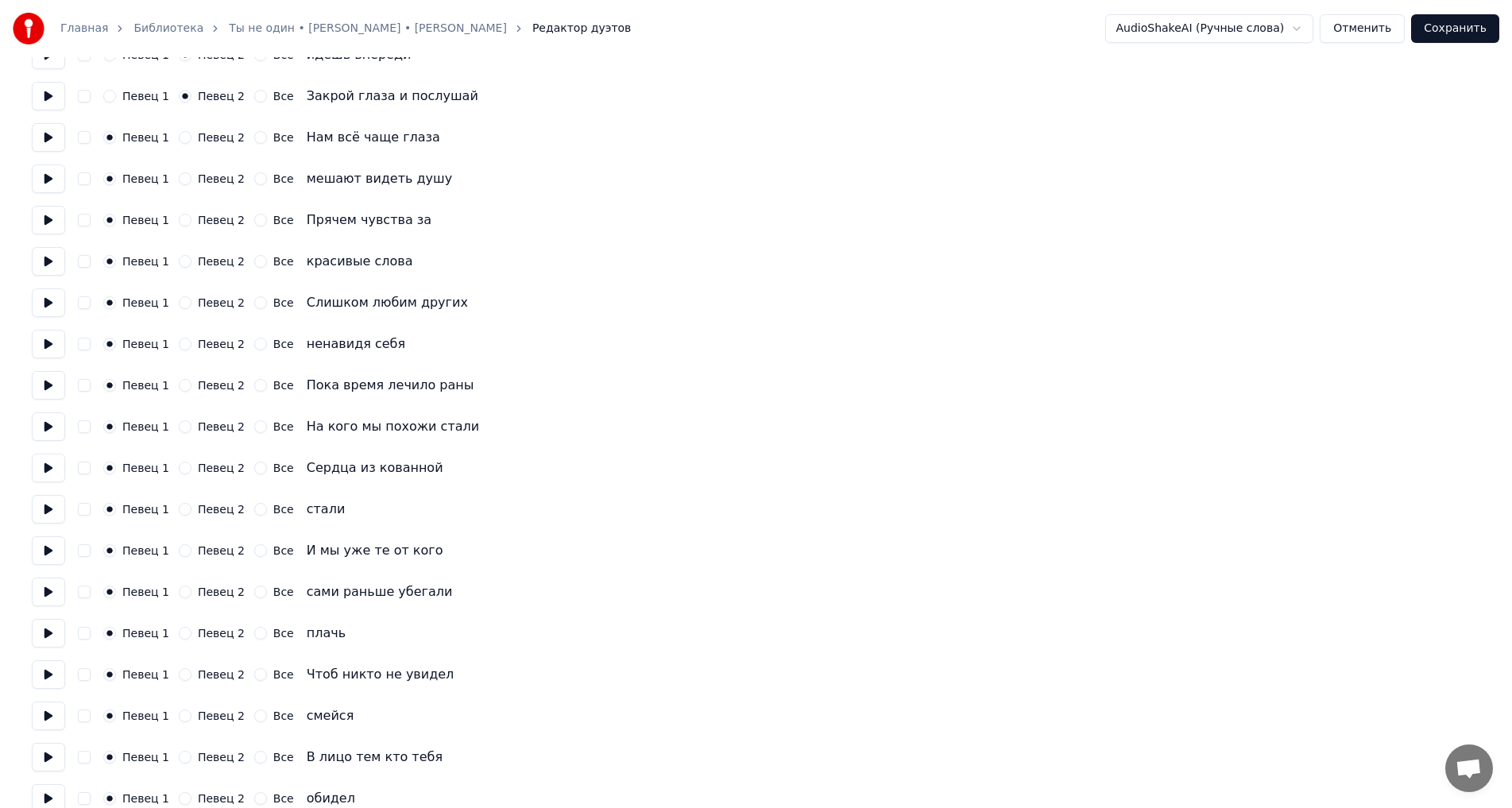
click at [43, 92] on button at bounding box center [48, 97] width 34 height 29
click at [52, 176] on button at bounding box center [48, 179] width 34 height 29
click at [43, 137] on button at bounding box center [48, 137] width 34 height 29
click at [45, 180] on button at bounding box center [48, 179] width 34 height 29
click at [44, 223] on button at bounding box center [48, 220] width 34 height 29
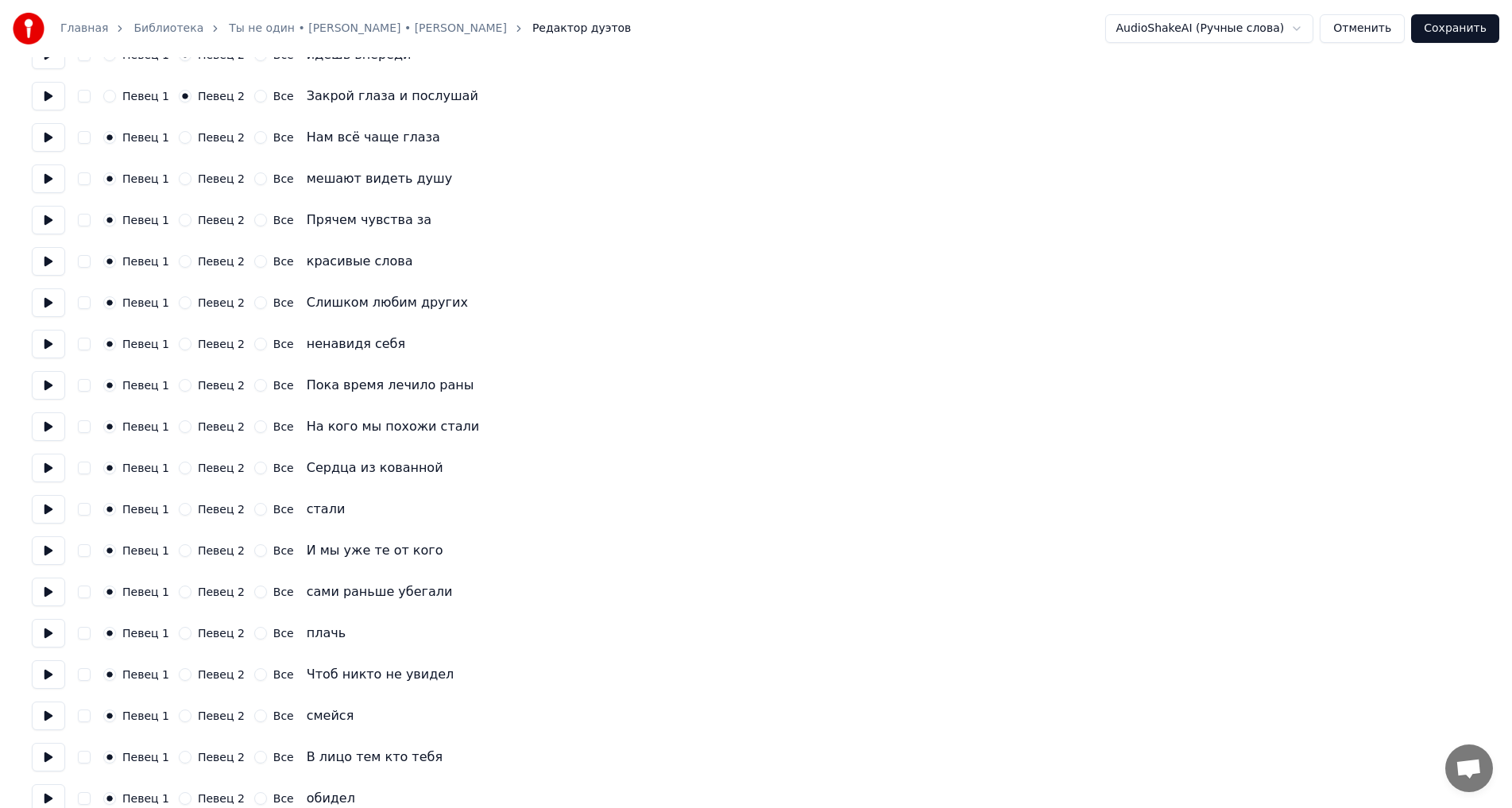
click at [46, 255] on button at bounding box center [48, 262] width 34 height 29
click at [47, 297] on button at bounding box center [48, 303] width 34 height 29
click at [44, 346] on button at bounding box center [48, 344] width 34 height 29
click at [46, 380] on button at bounding box center [48, 386] width 34 height 29
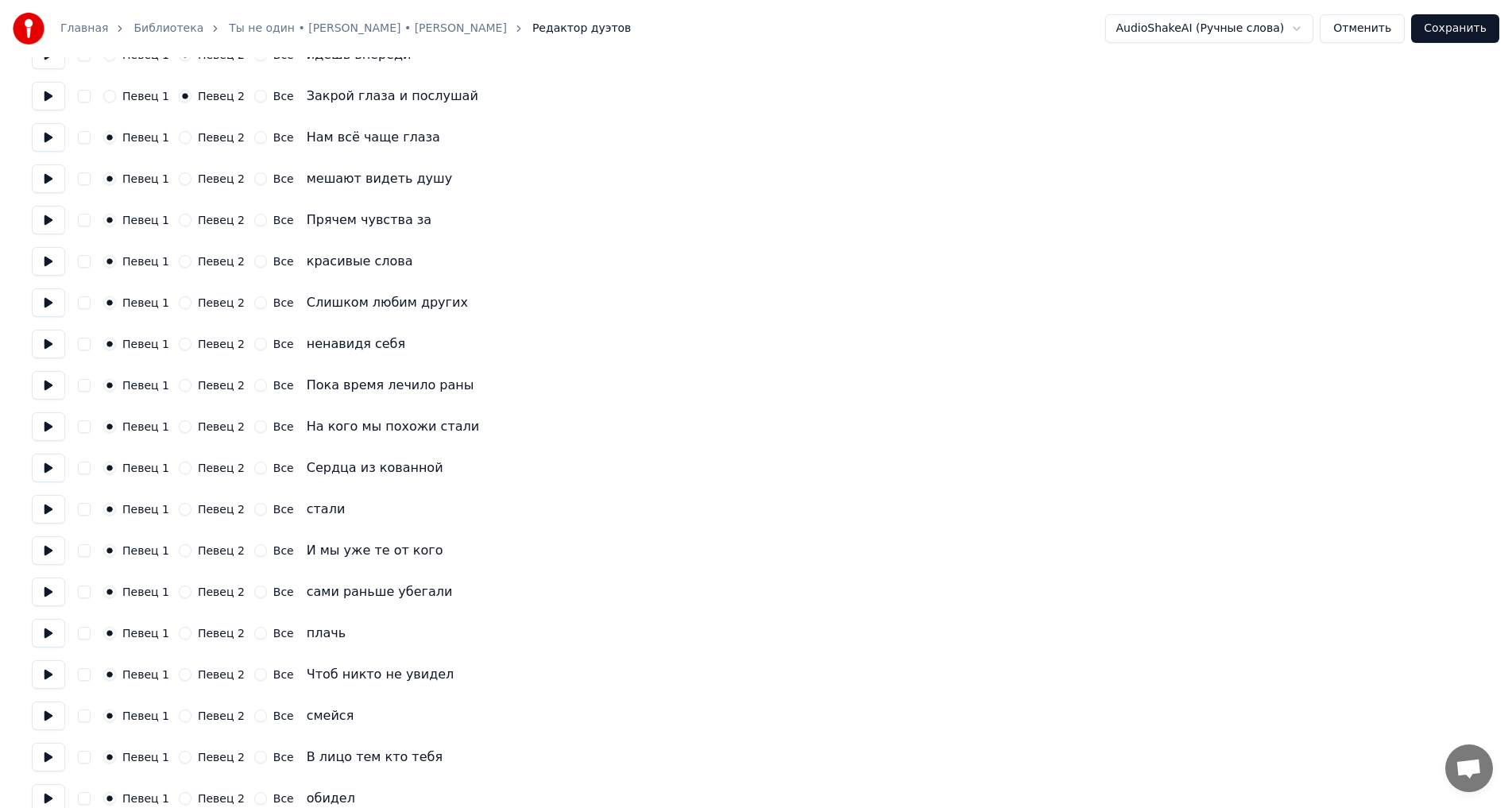
click at [254, 384] on button "Все" at bounding box center [260, 385] width 13 height 13
click at [44, 427] on button at bounding box center [48, 427] width 34 height 29
click at [254, 431] on button "Все" at bounding box center [260, 426] width 13 height 13
click at [55, 476] on button at bounding box center [48, 468] width 34 height 29
click at [254, 472] on button "Все" at bounding box center [260, 468] width 13 height 13
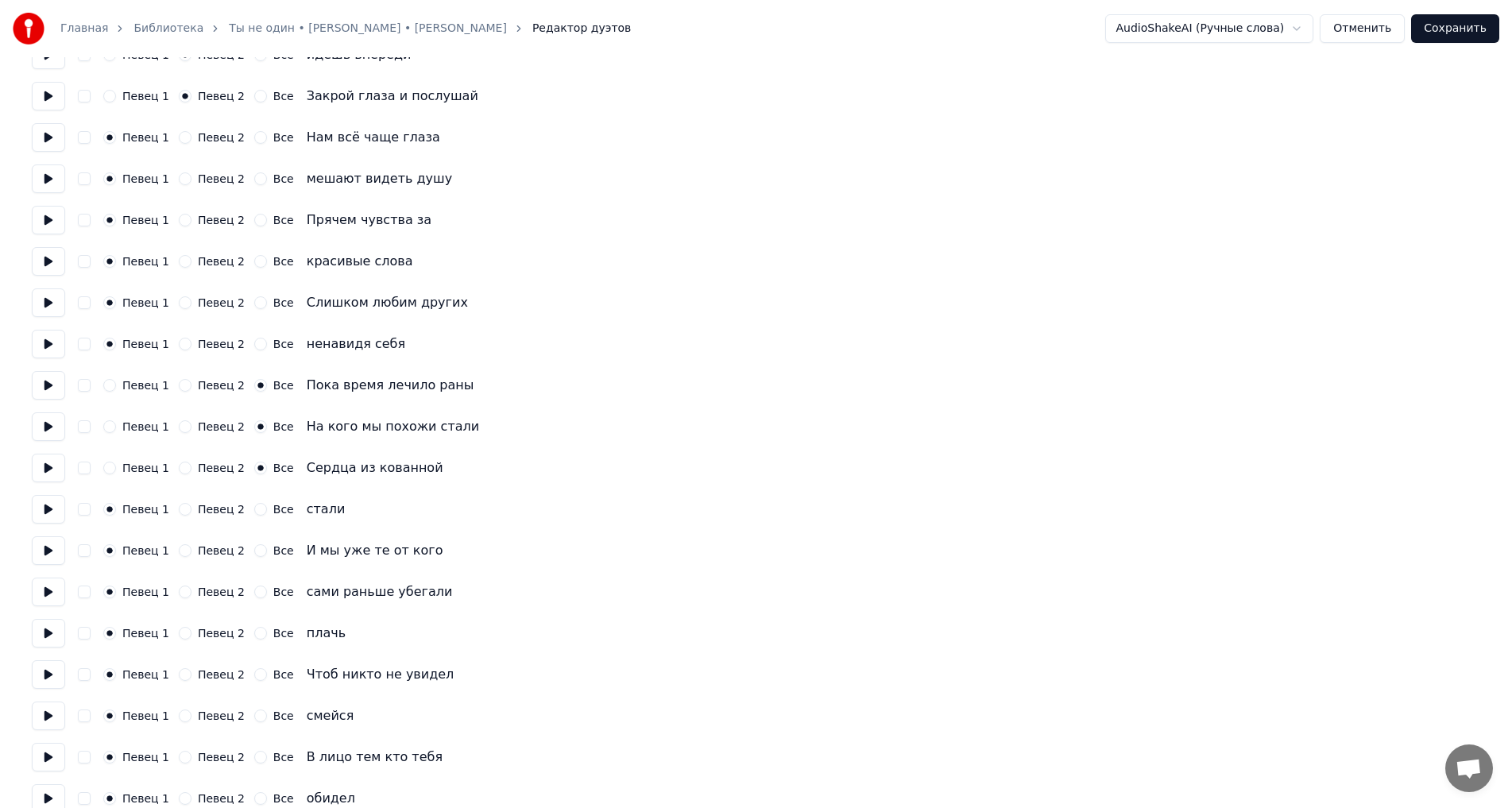
click at [52, 505] on button at bounding box center [48, 509] width 34 height 29
click at [254, 512] on button "Все" at bounding box center [260, 508] width 13 height 13
drag, startPoint x: 53, startPoint y: 555, endPoint x: 127, endPoint y: 560, distance: 74.2
click at [55, 555] on button at bounding box center [48, 551] width 34 height 29
click at [254, 552] on button "Все" at bounding box center [260, 550] width 13 height 13
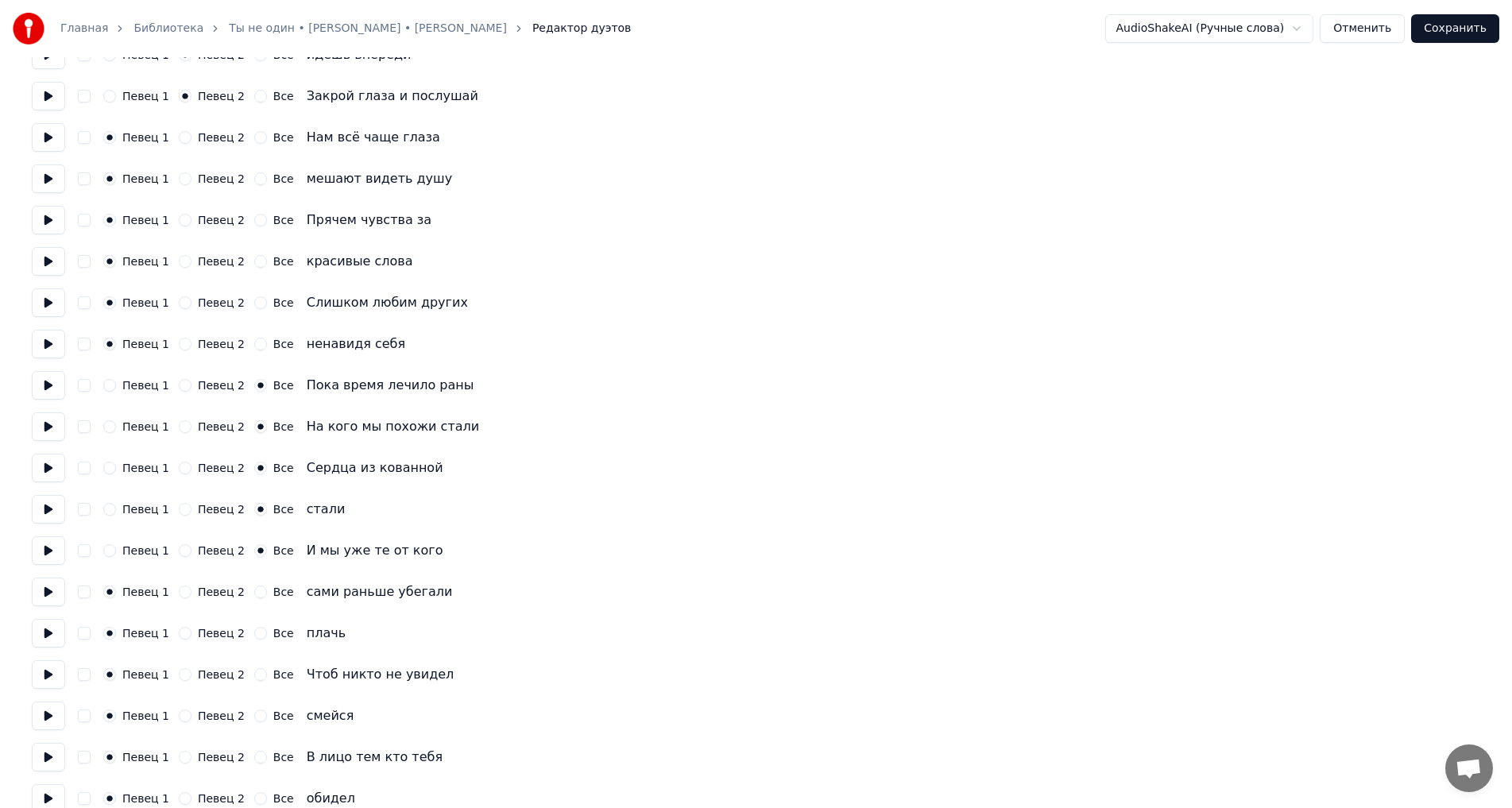
drag, startPoint x: 56, startPoint y: 589, endPoint x: 85, endPoint y: 593, distance: 29.3
click at [55, 589] on button at bounding box center [48, 592] width 34 height 29
click at [254, 596] on button "Все" at bounding box center [260, 592] width 13 height 13
click at [45, 627] on button at bounding box center [48, 633] width 34 height 29
click at [243, 636] on div "Певец 1 Певец 2 Все" at bounding box center [198, 632] width 190 height 13
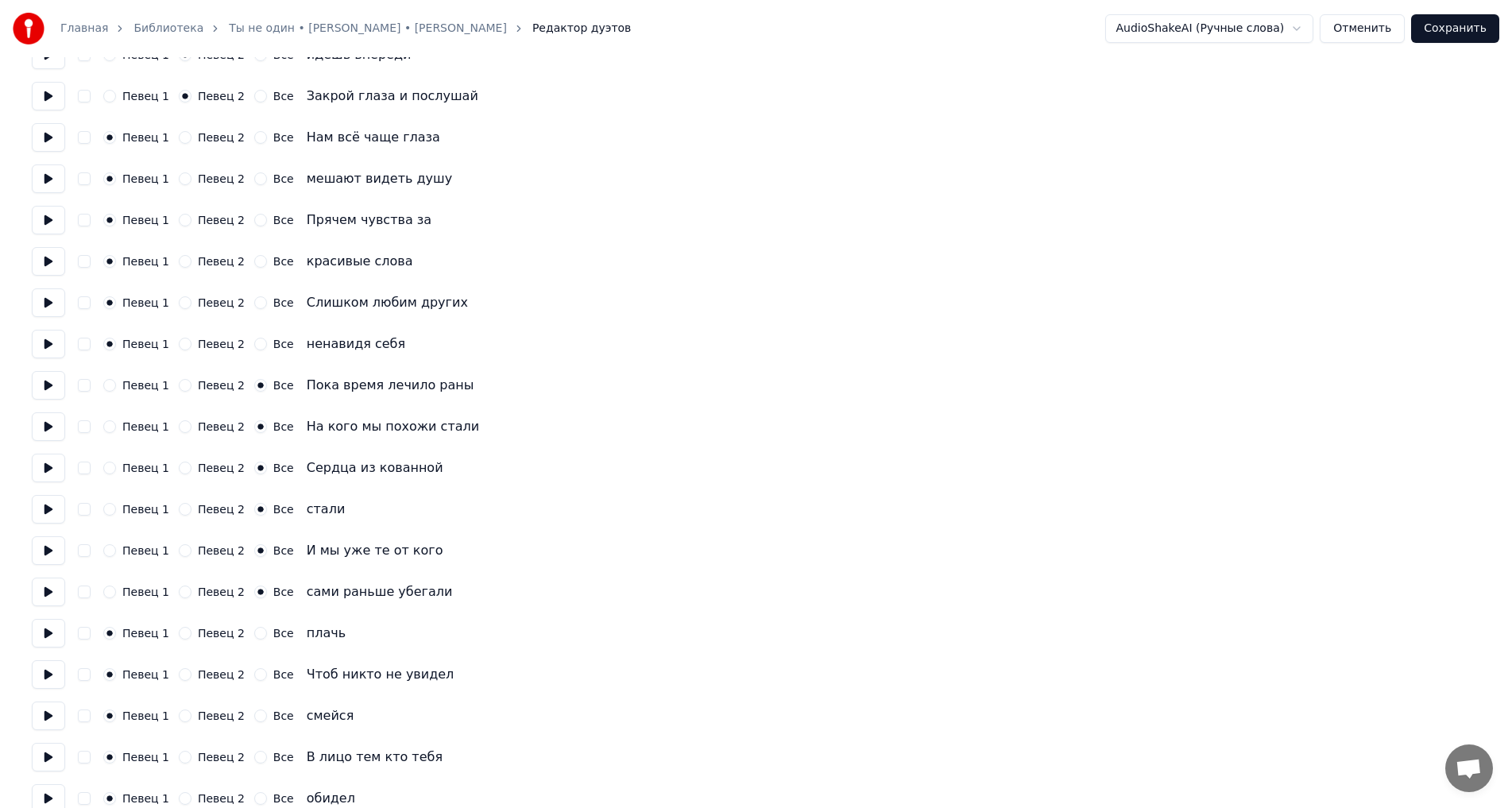
click at [254, 636] on button "Все" at bounding box center [260, 632] width 13 height 13
click at [56, 673] on button at bounding box center [48, 675] width 34 height 29
click at [254, 672] on button "Все" at bounding box center [260, 674] width 13 height 13
click at [254, 720] on button "Все" at bounding box center [260, 715] width 13 height 13
click at [255, 753] on div "Все" at bounding box center [274, 757] width 40 height 13
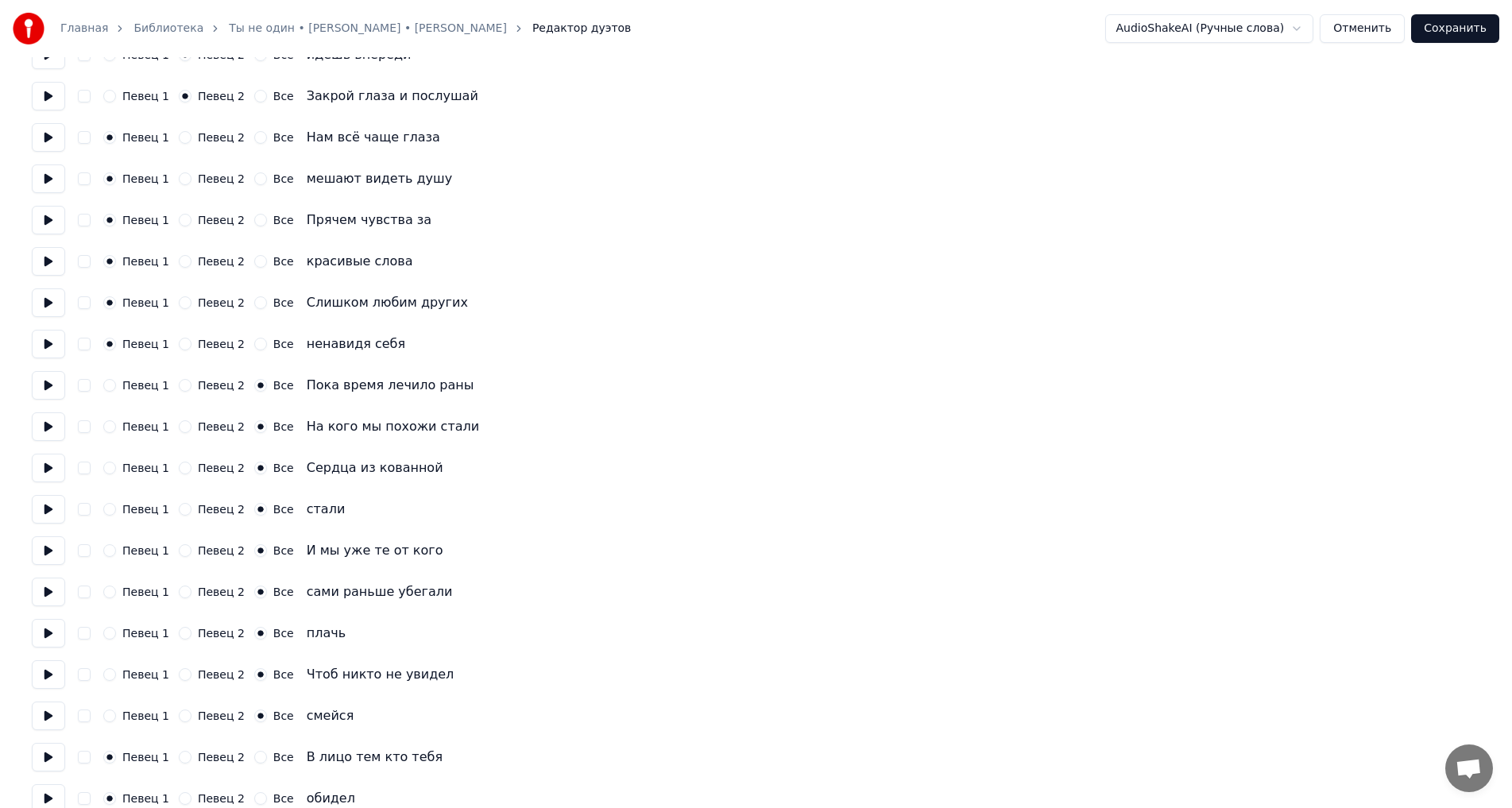
click at [254, 756] on button "Все" at bounding box center [260, 757] width 13 height 13
click at [254, 799] on button "Все" at bounding box center [260, 797] width 13 height 13
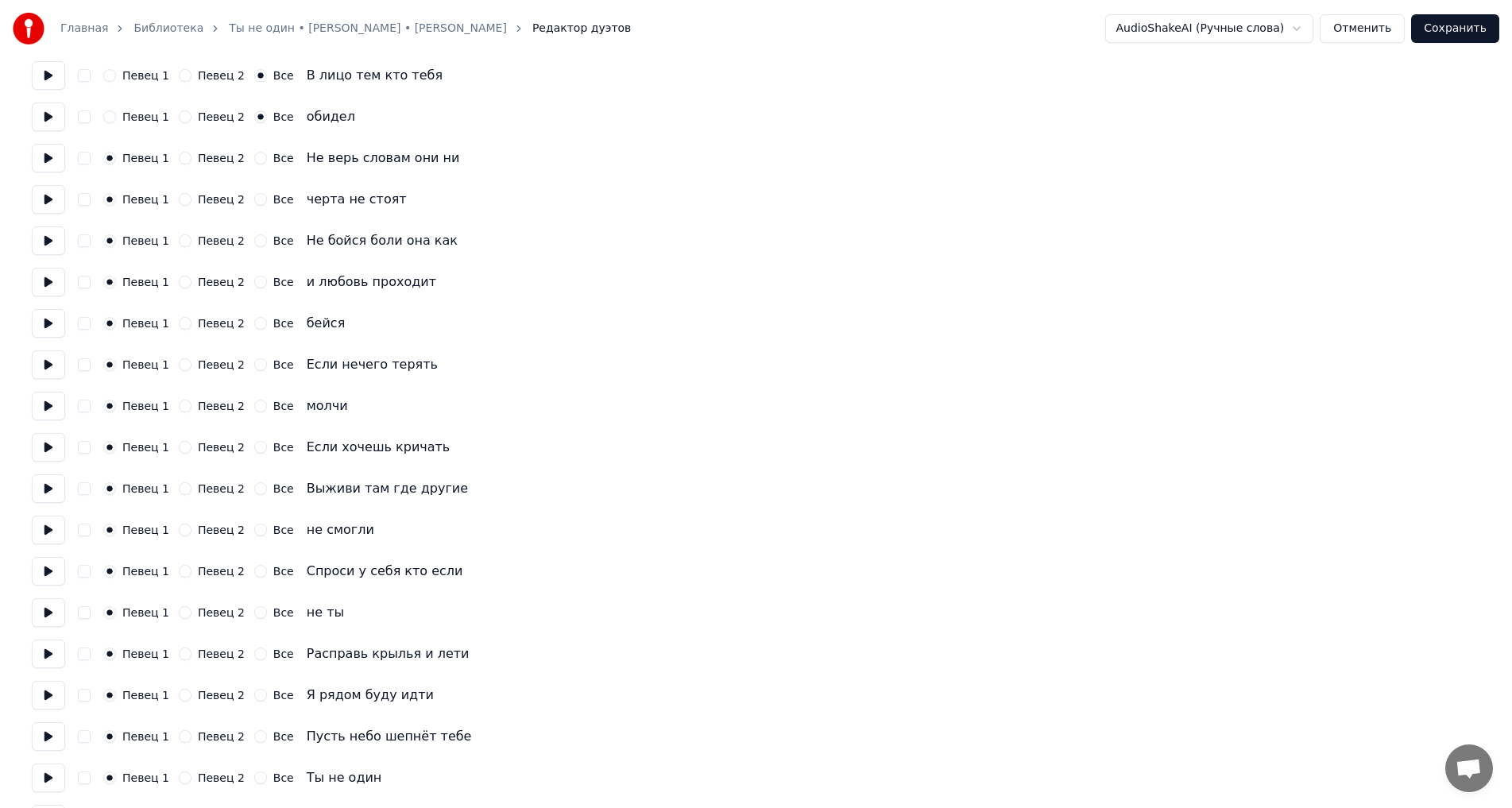
scroll to position [3021, 0]
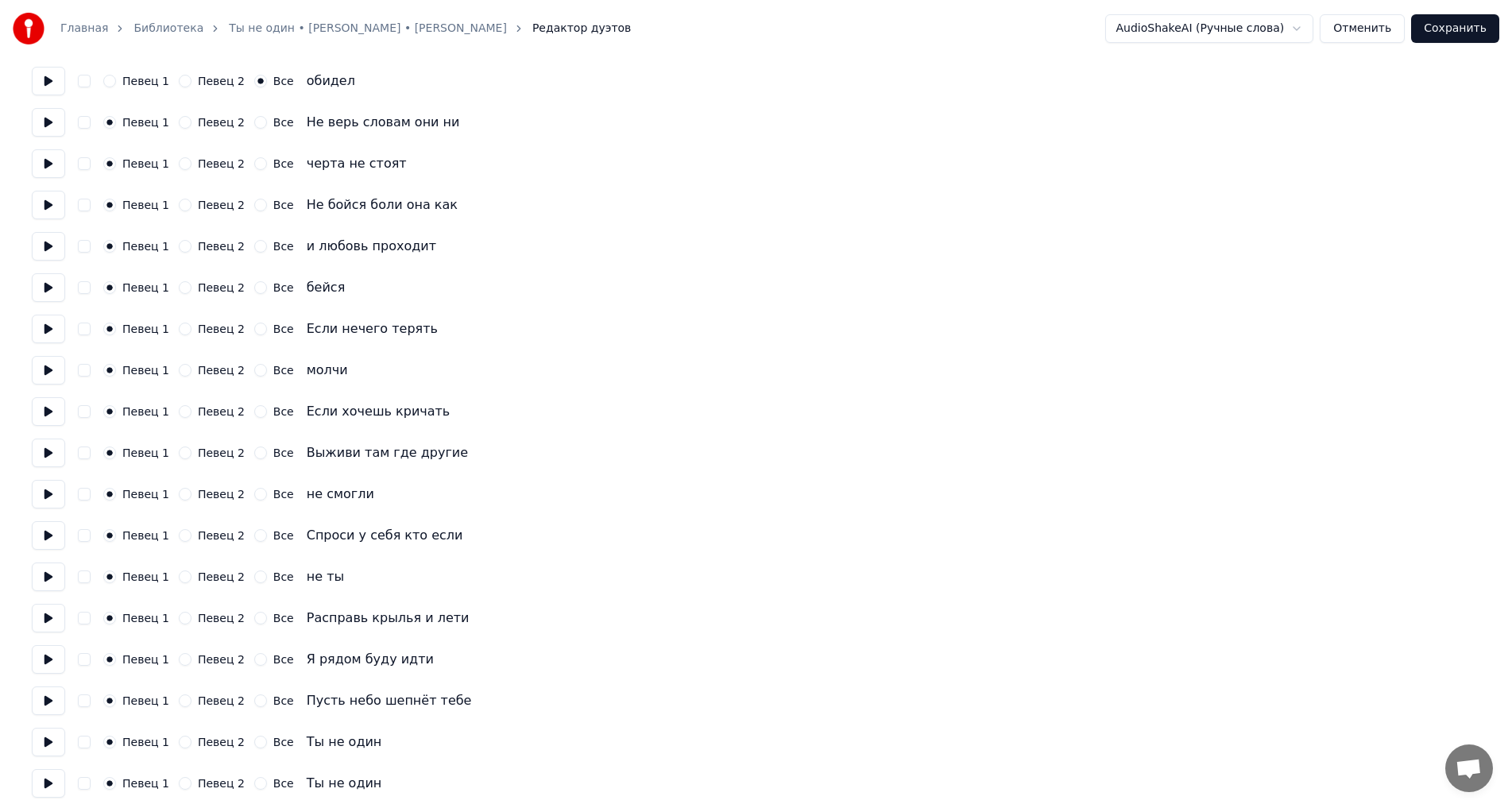
click at [44, 127] on button at bounding box center [48, 123] width 34 height 29
drag, startPoint x: 247, startPoint y: 125, endPoint x: 243, endPoint y: 148, distance: 23.3
click at [254, 127] on button "Все" at bounding box center [260, 122] width 13 height 13
click at [254, 166] on button "Все" at bounding box center [260, 163] width 13 height 13
click at [36, 213] on button at bounding box center [48, 205] width 34 height 29
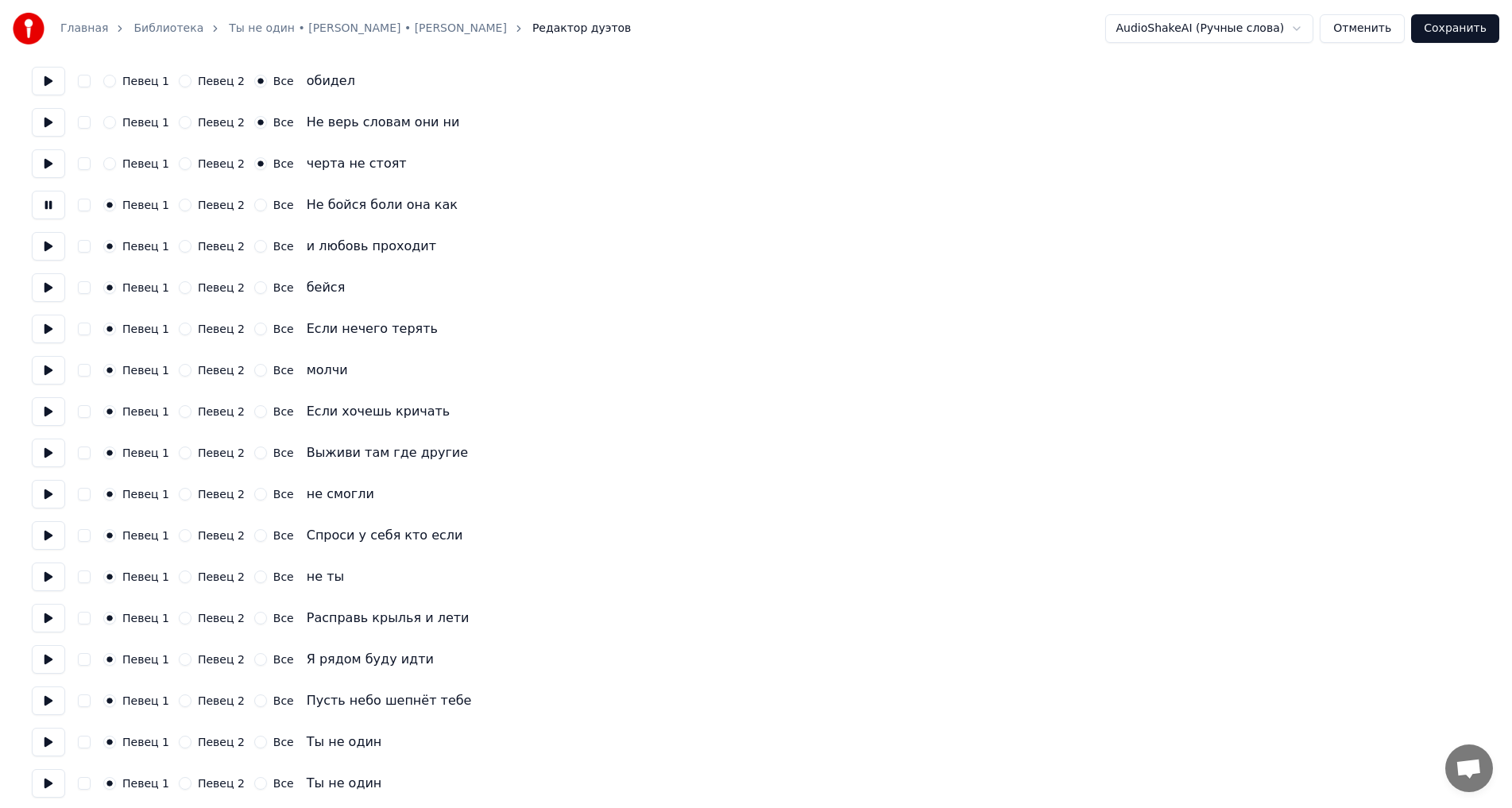
drag, startPoint x: 252, startPoint y: 207, endPoint x: 250, endPoint y: 215, distance: 8.2
click at [254, 208] on button "Все" at bounding box center [260, 204] width 13 height 13
drag, startPoint x: 45, startPoint y: 247, endPoint x: 106, endPoint y: 253, distance: 61.3
click at [45, 247] on button at bounding box center [48, 246] width 34 height 29
click at [254, 248] on button "Все" at bounding box center [260, 245] width 13 height 13
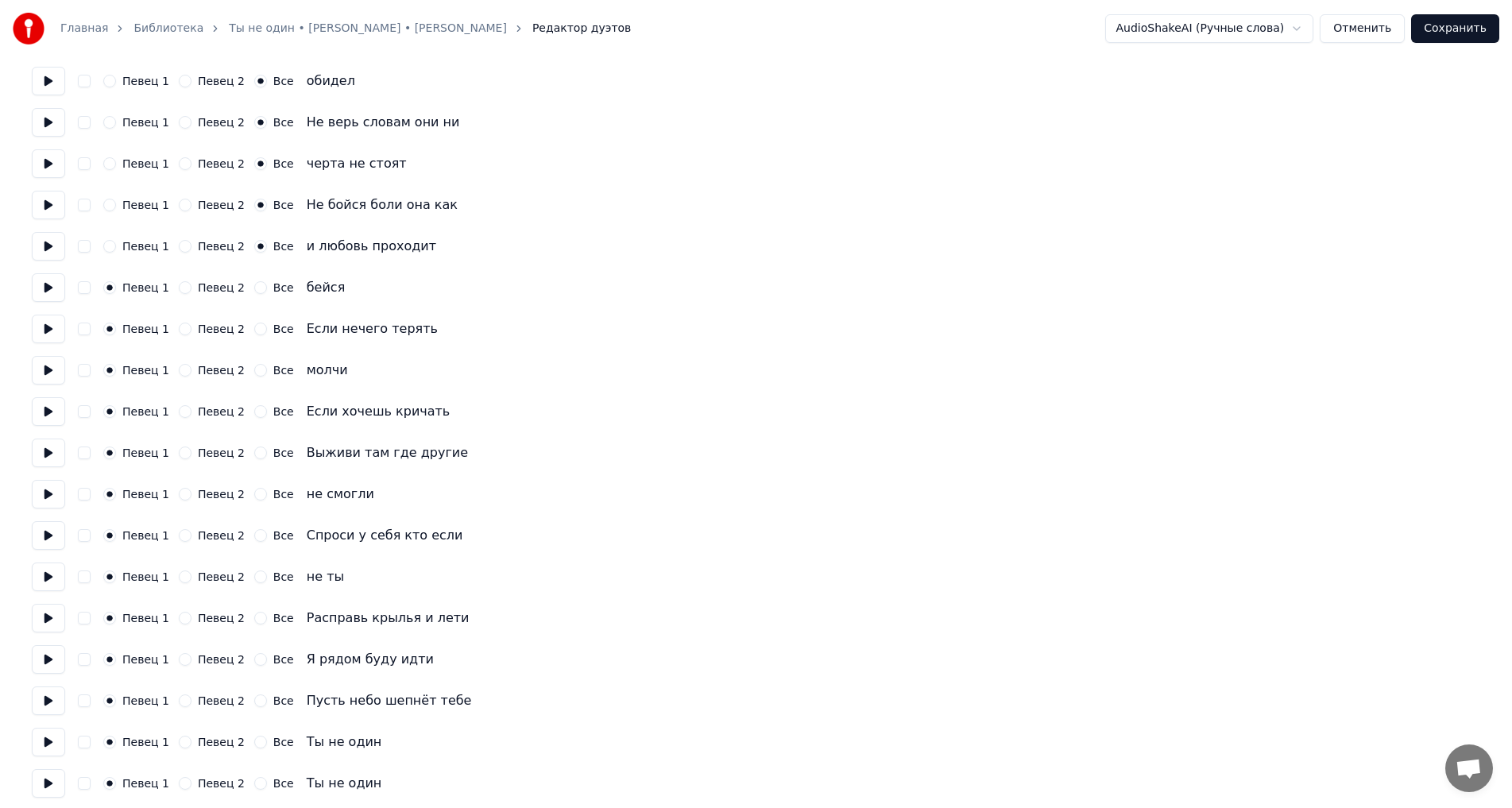
click at [254, 291] on button "Все" at bounding box center [260, 287] width 13 height 13
drag, startPoint x: 55, startPoint y: 299, endPoint x: 75, endPoint y: 298, distance: 20.0
click at [55, 298] on button at bounding box center [48, 288] width 34 height 29
click at [257, 332] on div "Все" at bounding box center [274, 329] width 40 height 13
click at [254, 332] on button "Все" at bounding box center [260, 329] width 13 height 13
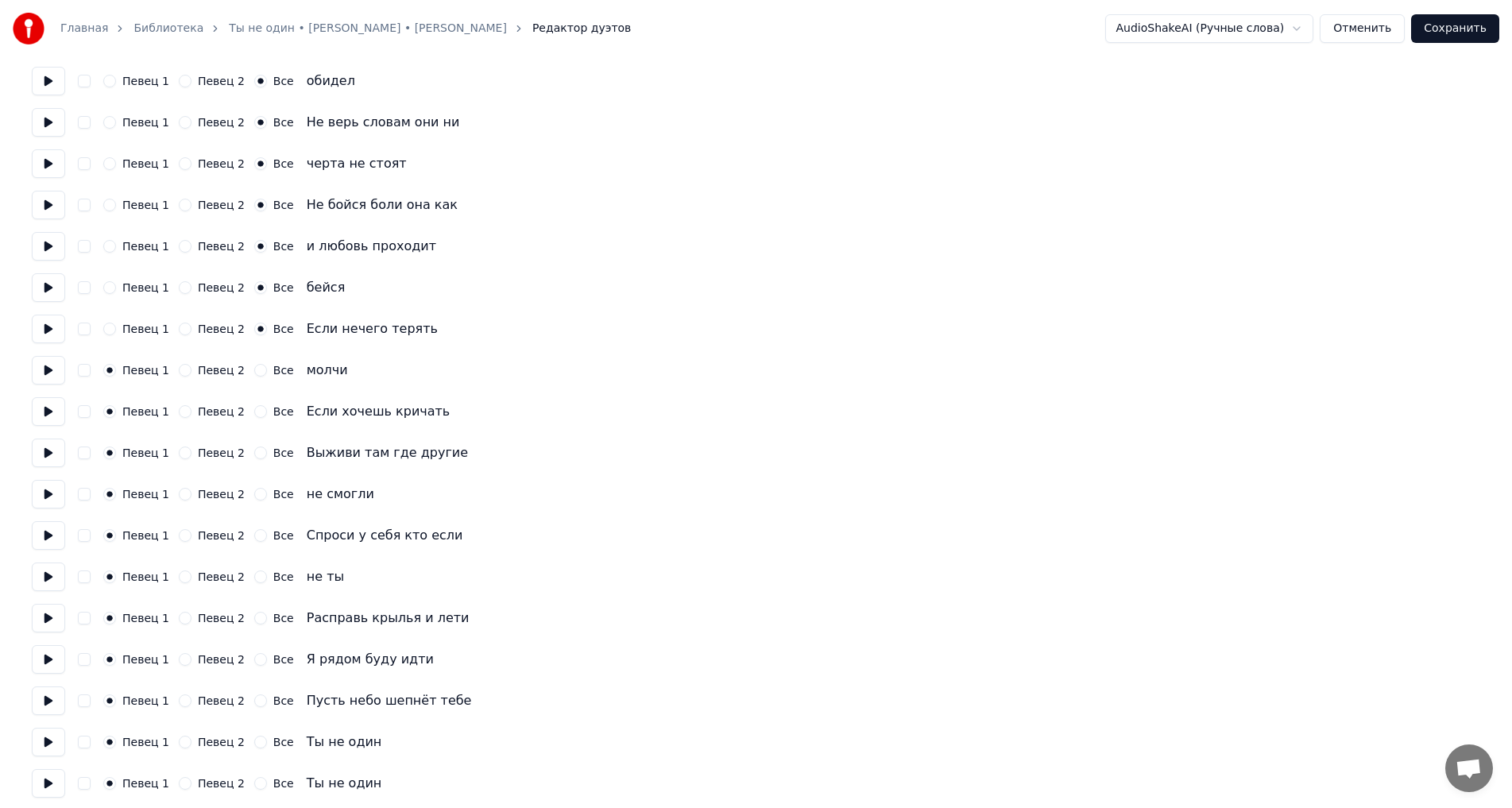
click at [254, 370] on button "Все" at bounding box center [260, 369] width 13 height 13
click at [254, 405] on button "Все" at bounding box center [260, 411] width 13 height 13
click at [254, 452] on button "Все" at bounding box center [260, 452] width 13 height 13
click at [254, 496] on button "Все" at bounding box center [260, 494] width 13 height 13
click at [254, 534] on button "Все" at bounding box center [260, 534] width 13 height 13
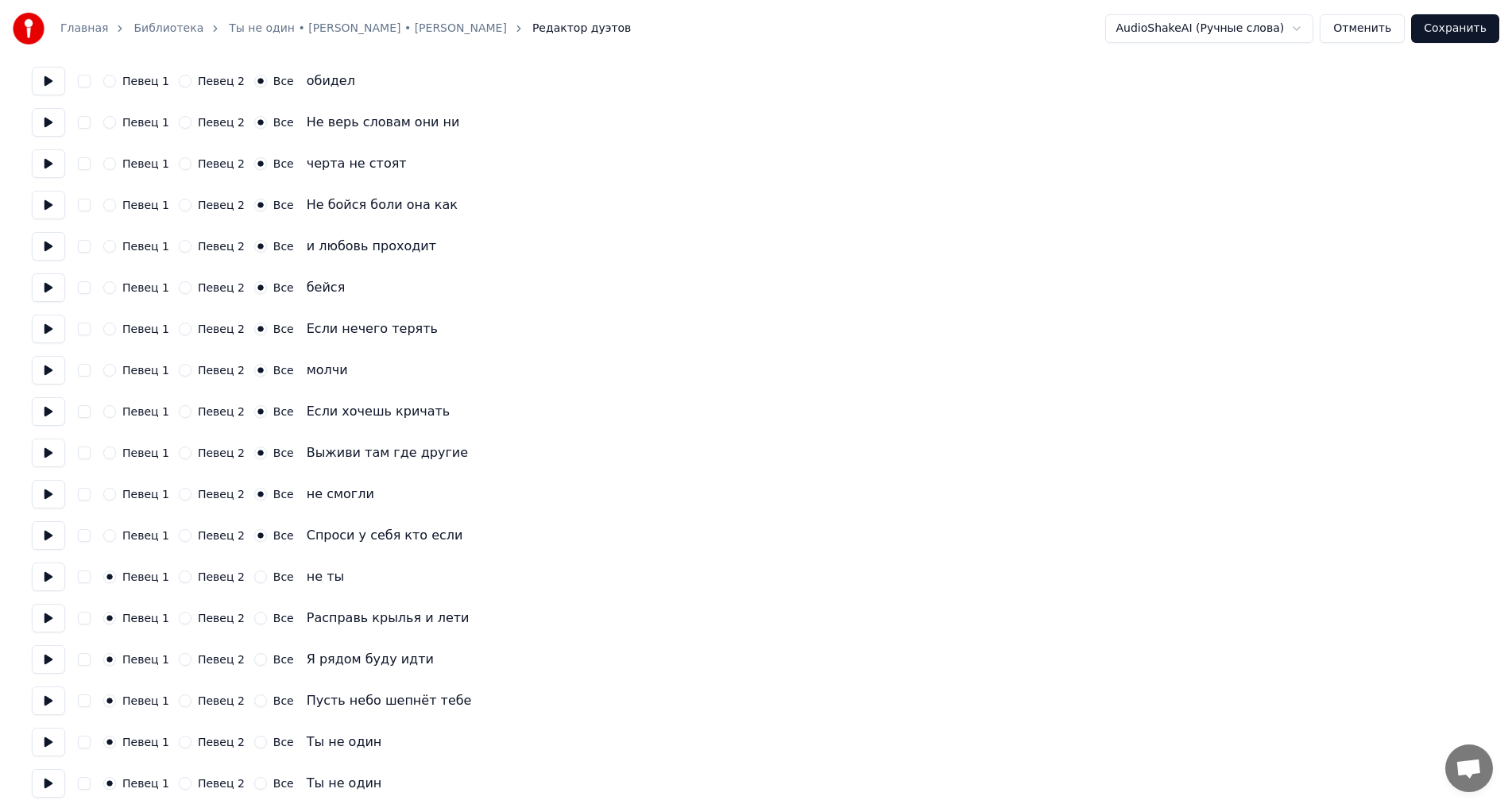
click at [254, 572] on button "Все" at bounding box center [260, 576] width 13 height 13
click at [58, 613] on button at bounding box center [48, 619] width 34 height 29
click at [182, 622] on button "Певец 2" at bounding box center [185, 618] width 13 height 13
click at [180, 665] on button "Певец 2" at bounding box center [185, 659] width 13 height 13
click at [52, 655] on button at bounding box center [48, 659] width 34 height 29
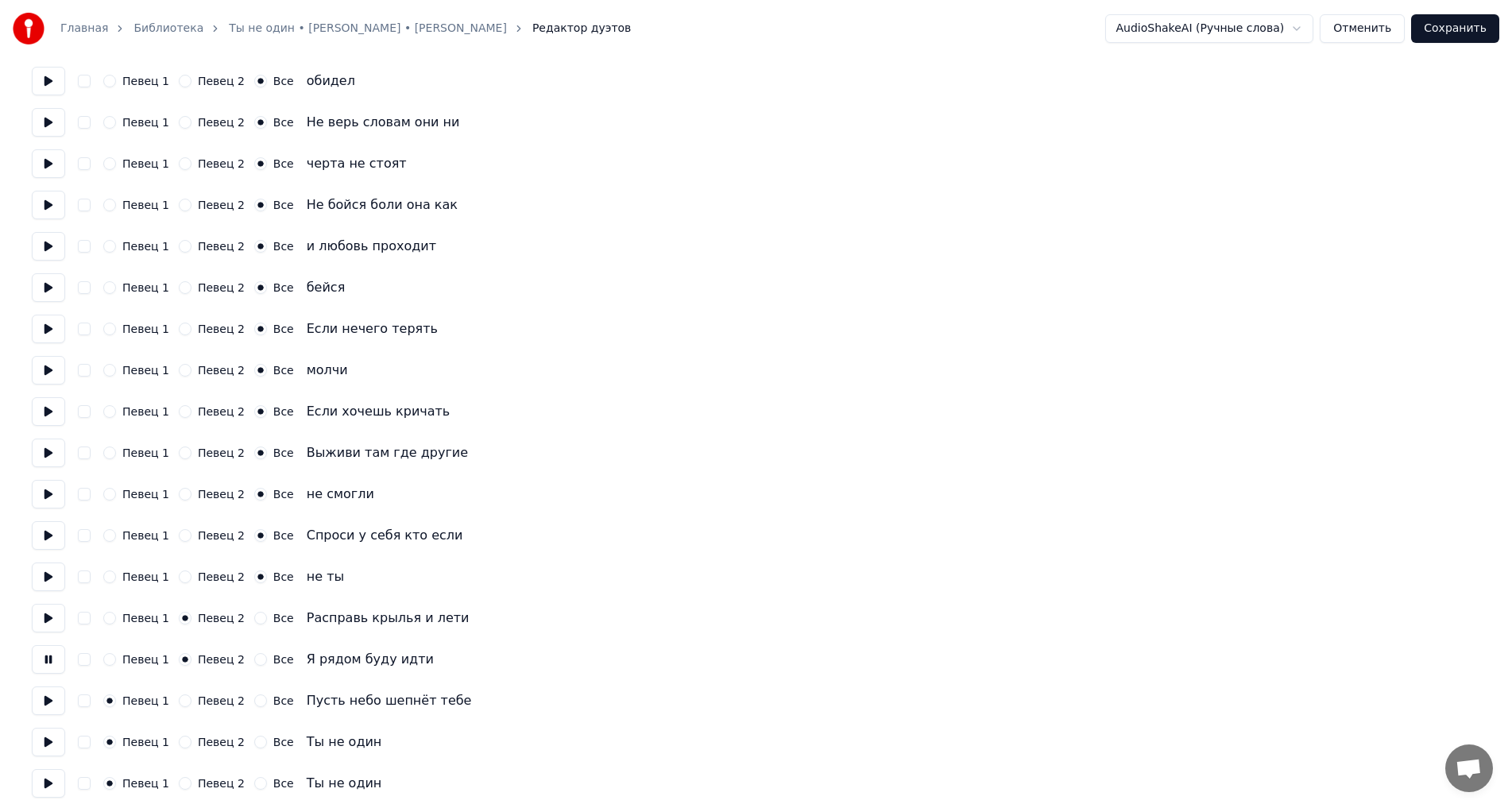
click at [181, 706] on button "Певец 2" at bounding box center [185, 700] width 13 height 13
click at [47, 742] on button at bounding box center [48, 742] width 34 height 29
click at [181, 747] on button "Певец 2" at bounding box center [185, 741] width 13 height 13
click at [49, 786] on button at bounding box center [48, 784] width 34 height 29
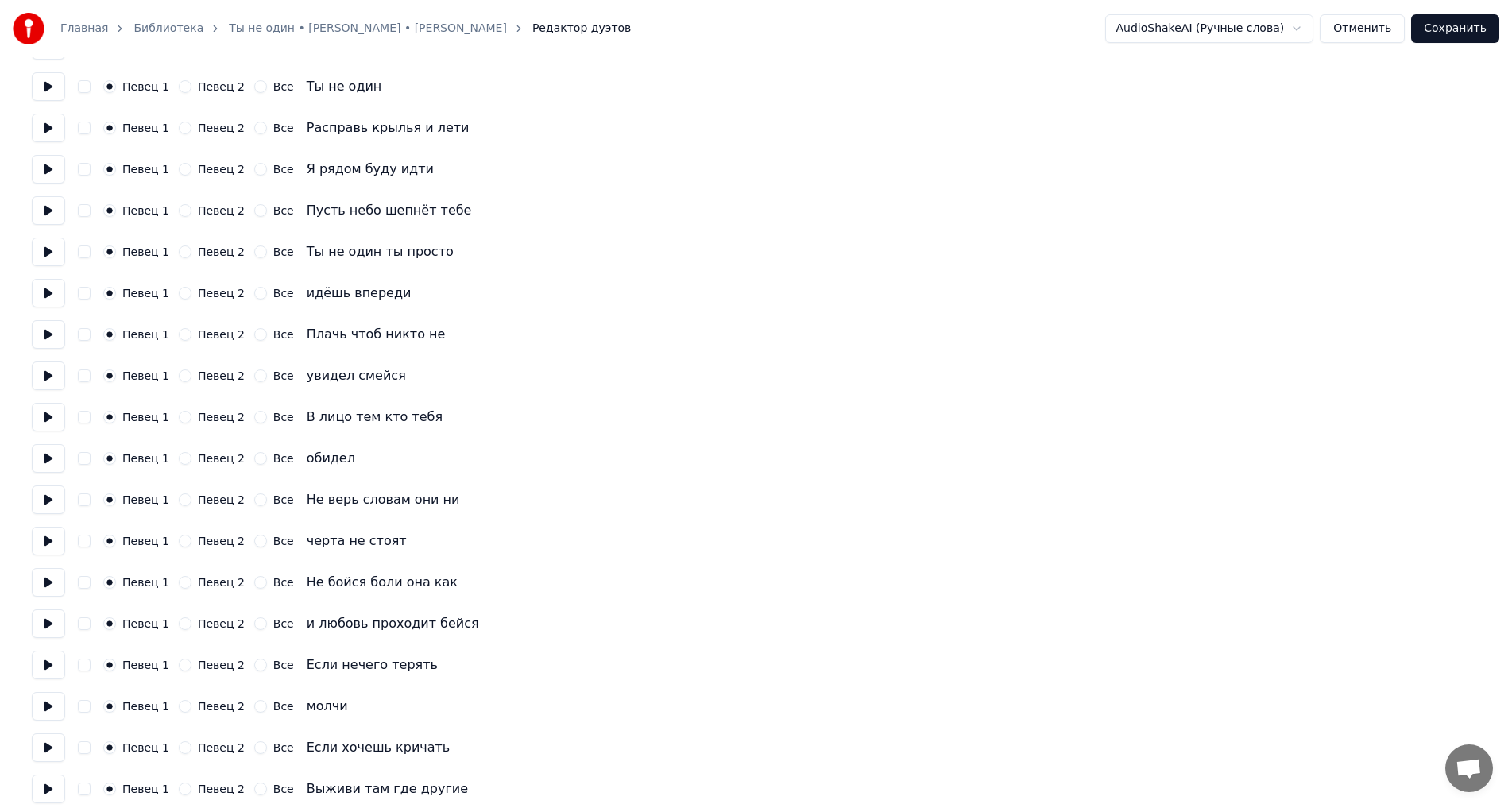
scroll to position [3723, 0]
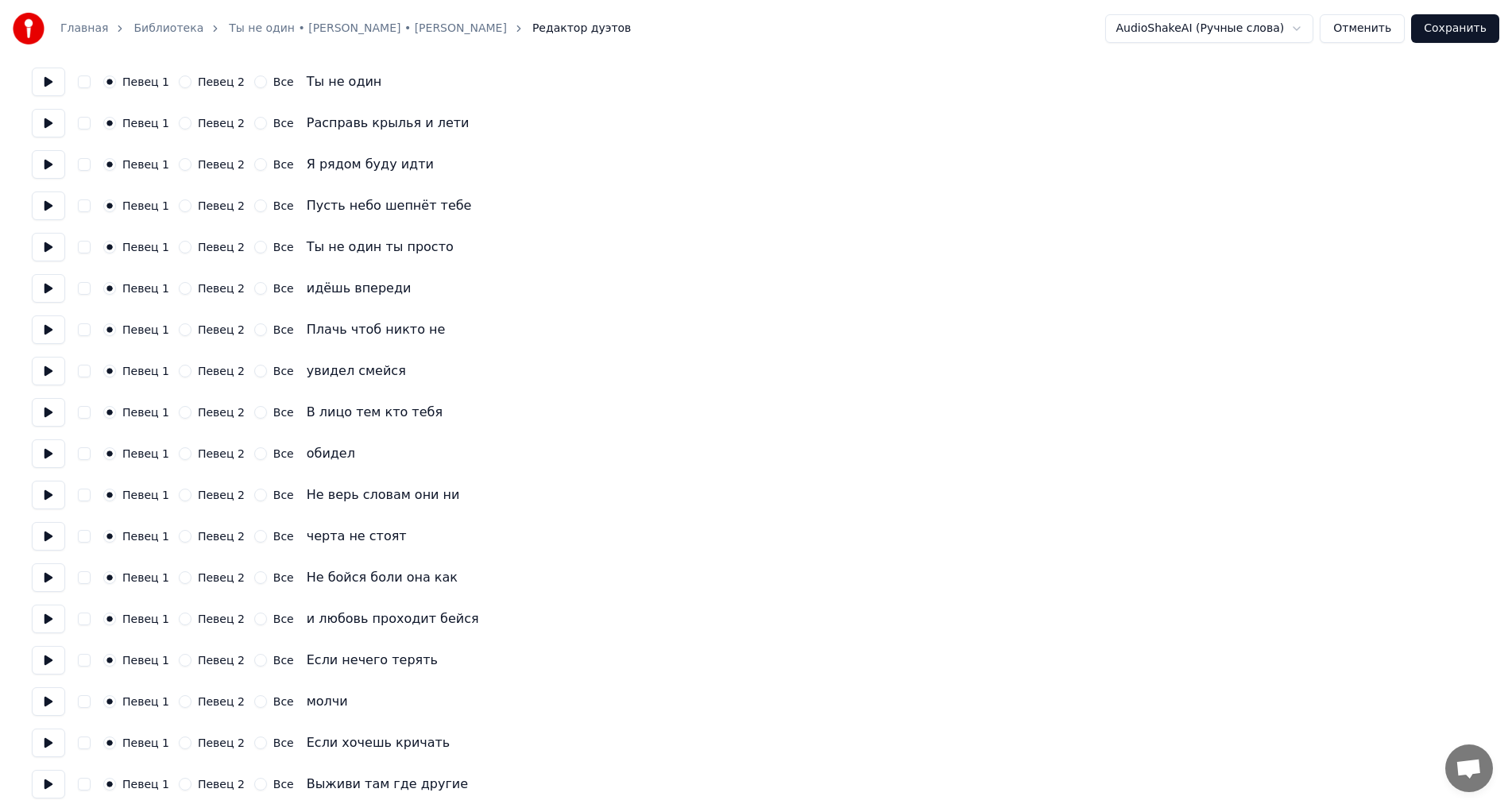
click at [46, 84] on button at bounding box center [48, 82] width 34 height 29
click at [49, 122] on button at bounding box center [48, 124] width 34 height 29
click at [185, 125] on button "Певец 2" at bounding box center [185, 123] width 13 height 13
click at [45, 167] on button at bounding box center [48, 164] width 34 height 29
click at [179, 161] on button "Певец 2" at bounding box center [185, 164] width 13 height 13
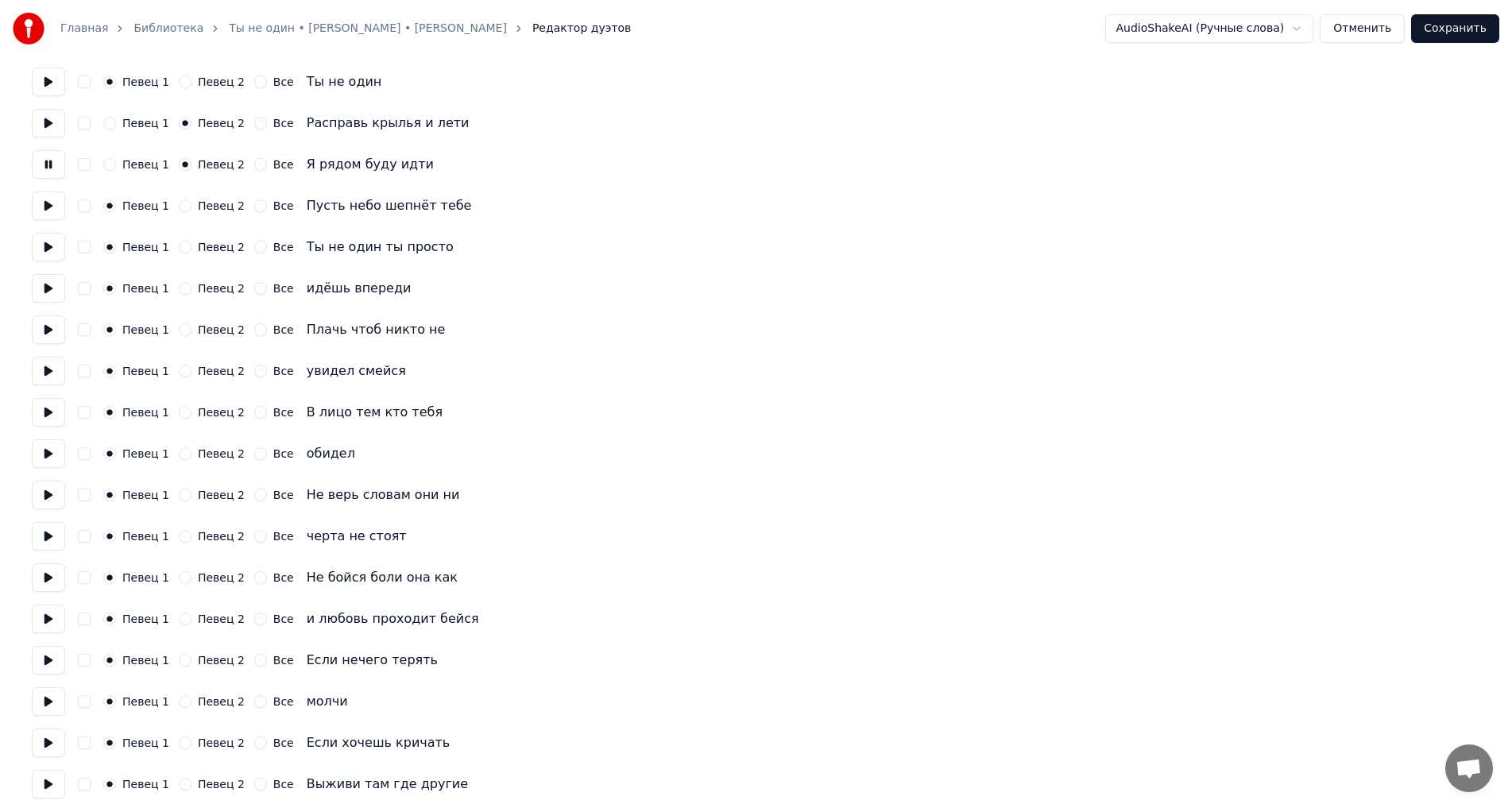
click at [49, 196] on button at bounding box center [48, 206] width 34 height 29
click at [181, 214] on div "Певец 1 Певец 2 Все Пусть небо шепнёт тебе" at bounding box center [756, 206] width 1448 height 29
drag, startPoint x: 176, startPoint y: 207, endPoint x: 176, endPoint y: 216, distance: 9.0
click at [179, 207] on button "Певец 2" at bounding box center [185, 205] width 13 height 13
click at [44, 251] on button at bounding box center [48, 247] width 34 height 29
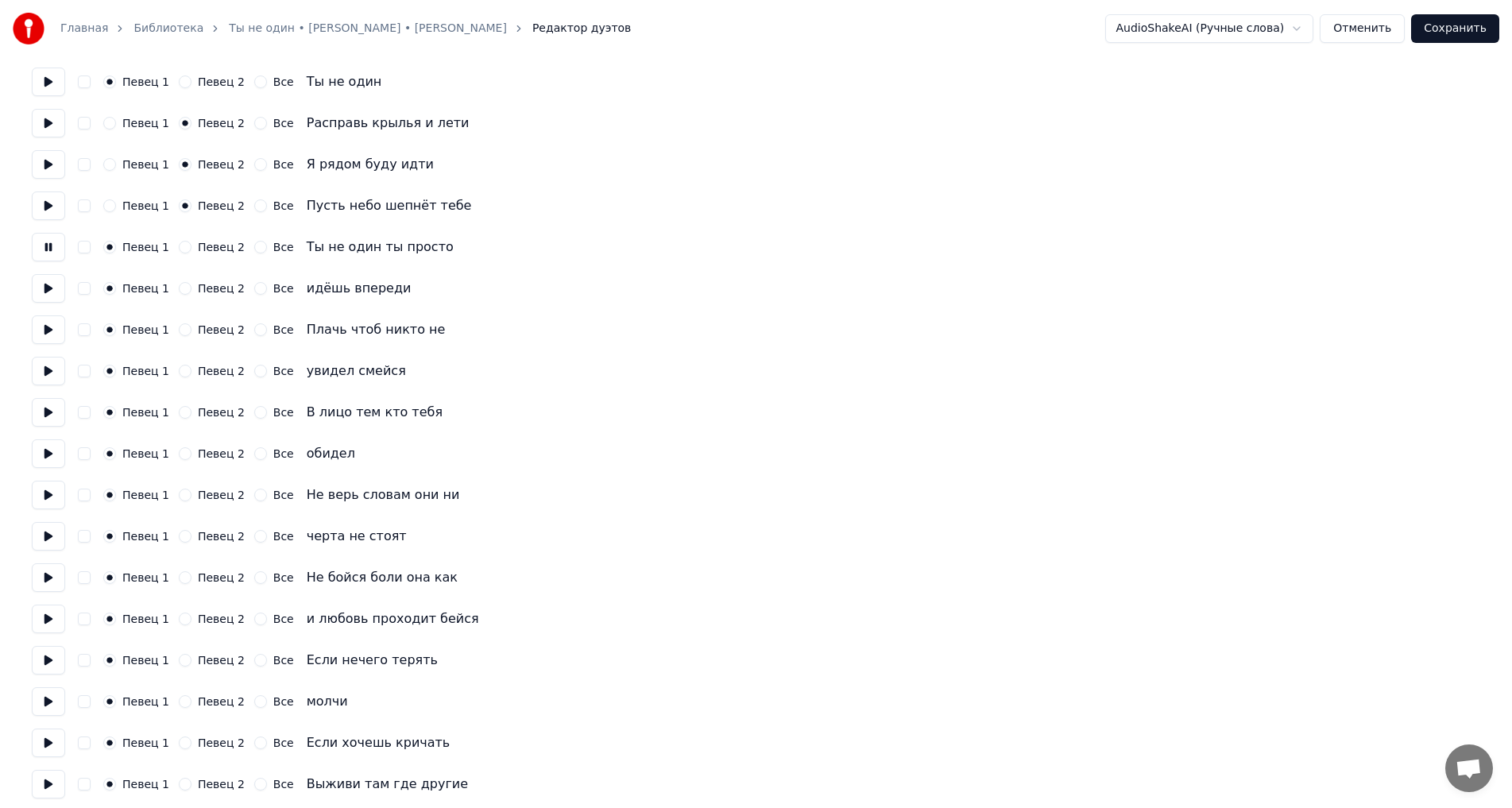
click at [179, 247] on button "Певец 2" at bounding box center [185, 246] width 13 height 13
click at [181, 290] on button "Певец 2" at bounding box center [185, 288] width 13 height 13
click at [59, 339] on button at bounding box center [48, 330] width 34 height 29
click at [87, 332] on button "button" at bounding box center [84, 329] width 13 height 13
click at [50, 371] on button at bounding box center [48, 371] width 34 height 29
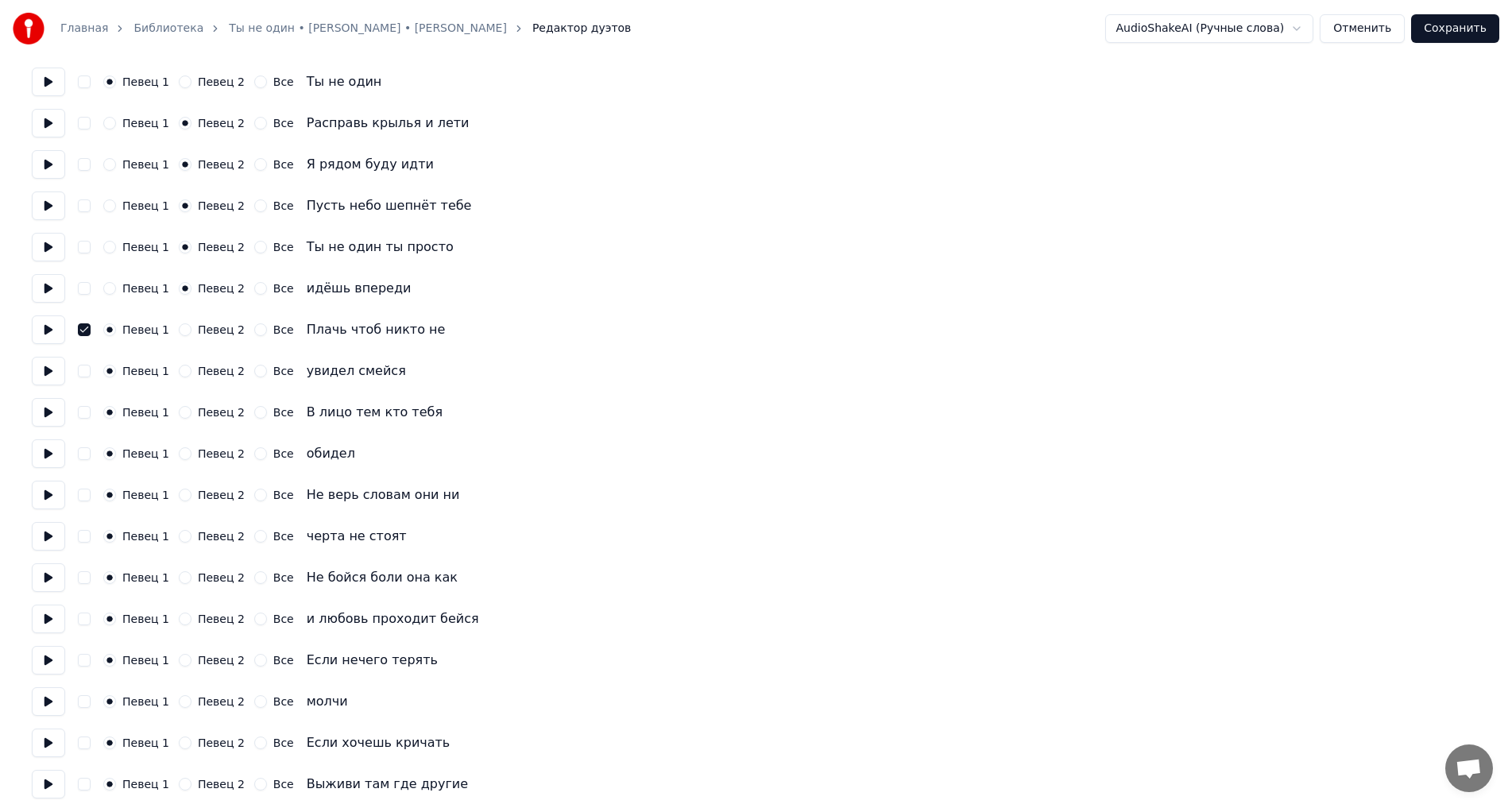
click at [90, 372] on button "button" at bounding box center [84, 370] width 13 height 13
click at [58, 408] on button at bounding box center [48, 413] width 34 height 29
click at [83, 411] on button "button" at bounding box center [84, 412] width 13 height 13
click at [51, 453] on button at bounding box center [48, 453] width 34 height 29
click at [82, 457] on button "button" at bounding box center [84, 453] width 13 height 13
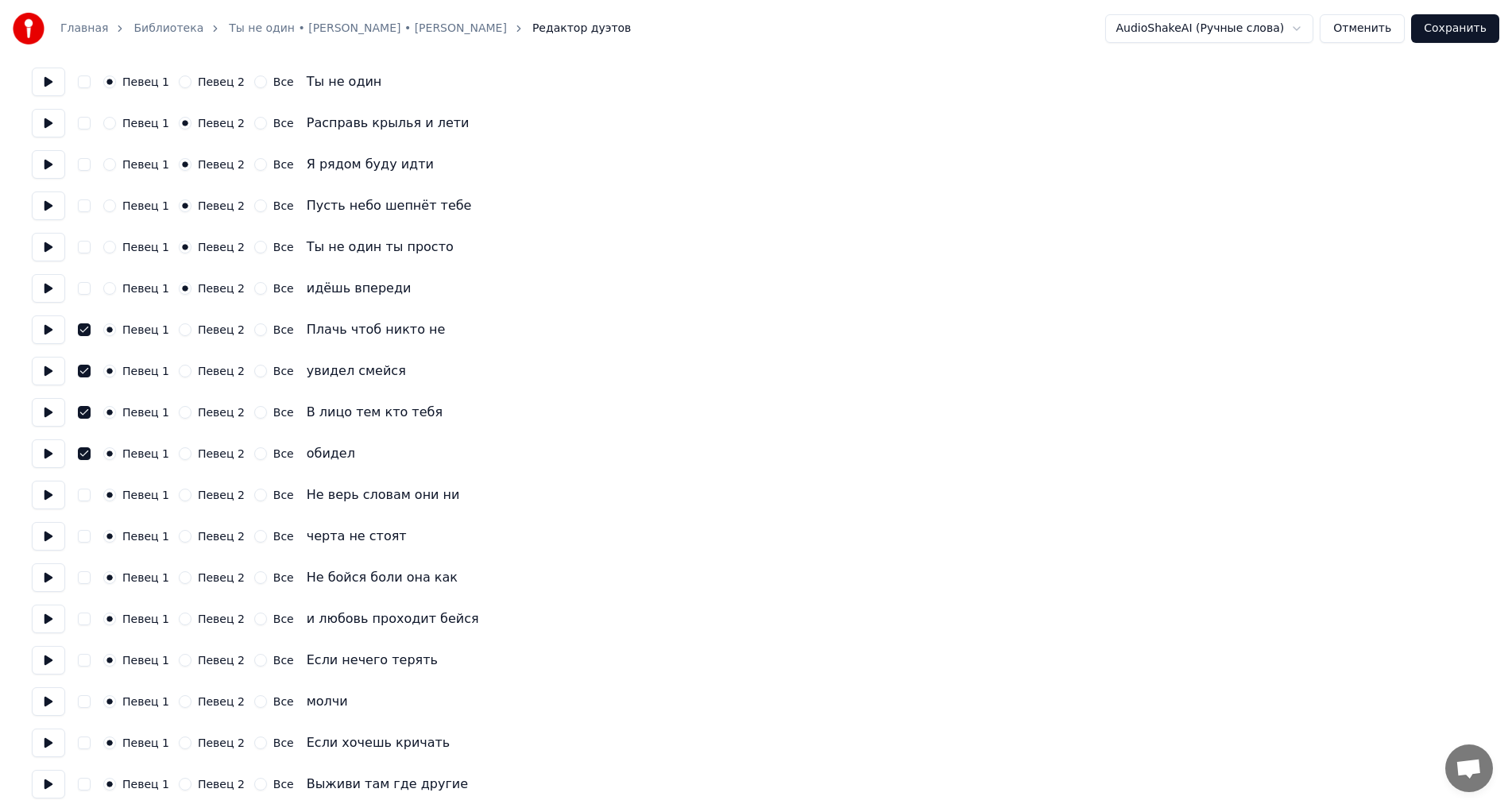
click at [46, 493] on button at bounding box center [48, 495] width 34 height 29
click at [85, 495] on button "button" at bounding box center [84, 494] width 13 height 13
click at [40, 540] on button at bounding box center [48, 536] width 34 height 29
click at [92, 538] on div "Певец 1 Певец 2 Все черта не стоят" at bounding box center [756, 536] width 1448 height 29
click at [88, 541] on button "button" at bounding box center [84, 535] width 13 height 13
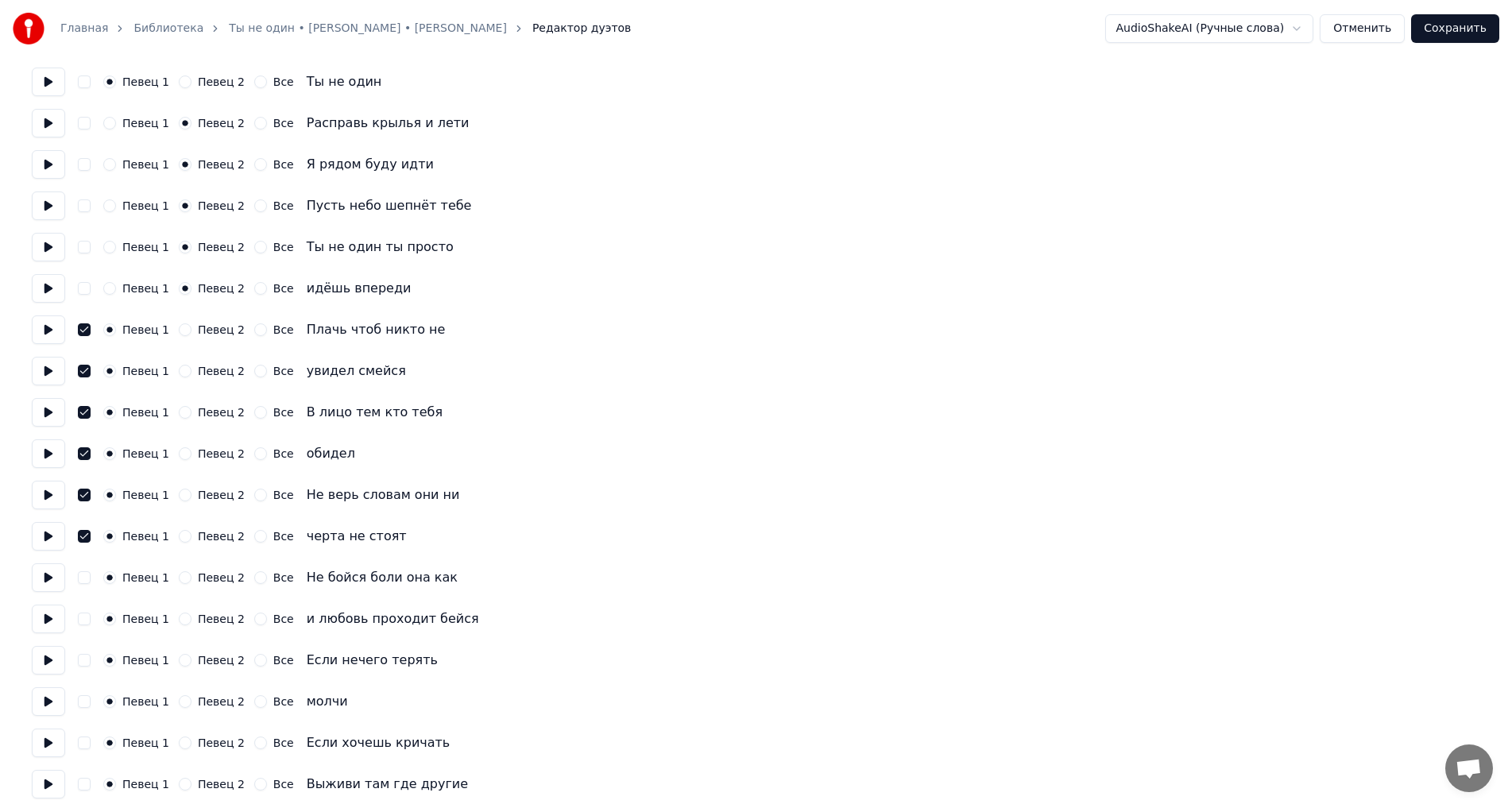
click at [44, 577] on button at bounding box center [48, 578] width 34 height 29
click at [82, 537] on button "button" at bounding box center [84, 535] width 13 height 13
click at [85, 491] on button "button" at bounding box center [84, 494] width 13 height 13
drag, startPoint x: 85, startPoint y: 450, endPoint x: 85, endPoint y: 439, distance: 11.0
click at [85, 449] on button "button" at bounding box center [84, 453] width 13 height 13
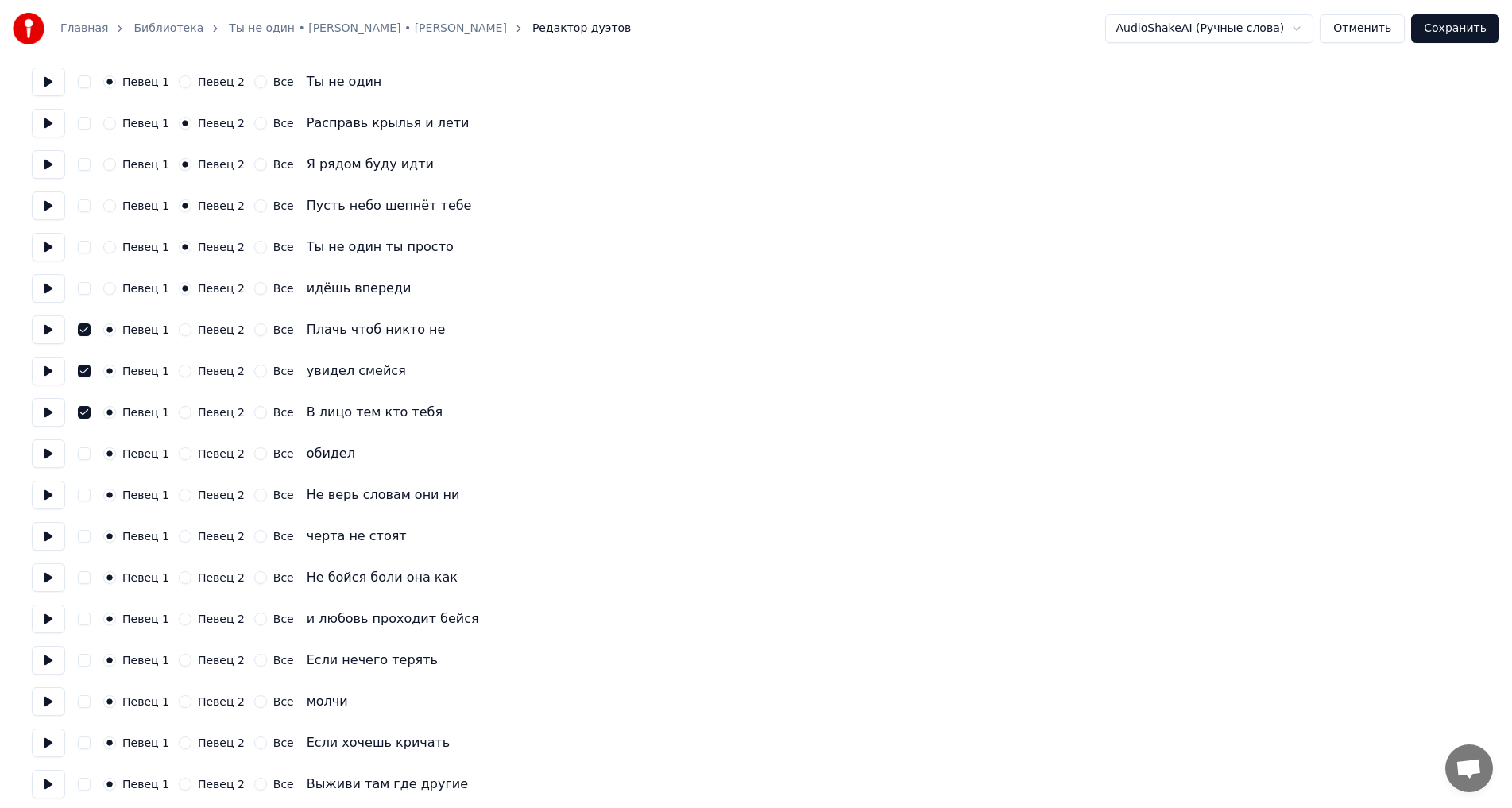
drag, startPoint x: 81, startPoint y: 407, endPoint x: 82, endPoint y: 394, distance: 13.0
click at [81, 404] on div "Певец 1 Певец 2 Все В лицо тем кто тебя" at bounding box center [756, 413] width 1448 height 29
click at [83, 375] on button "button" at bounding box center [84, 370] width 13 height 13
click at [86, 455] on button "button" at bounding box center [84, 453] width 13 height 13
click at [85, 499] on button "button" at bounding box center [84, 494] width 13 height 13
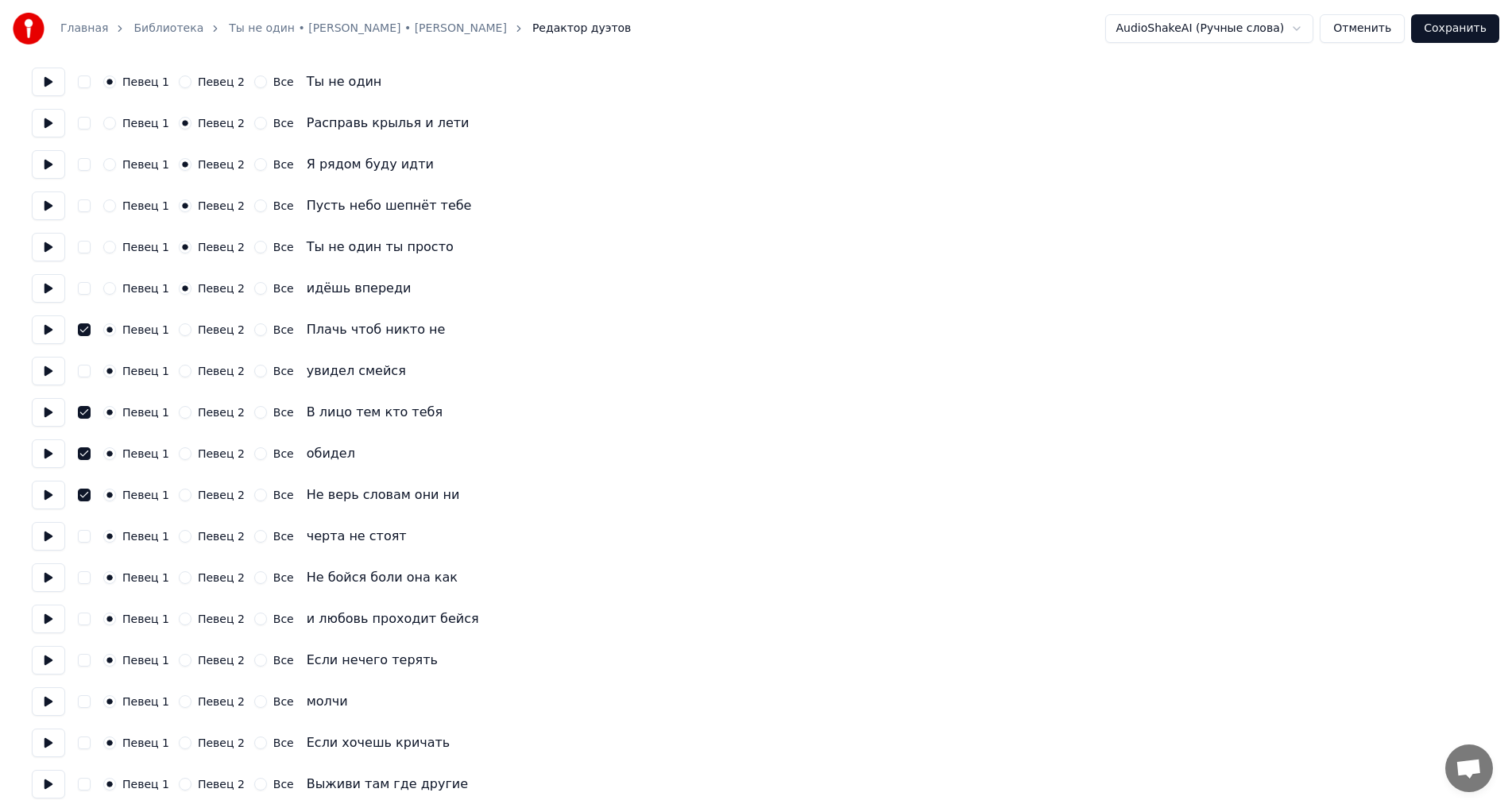
click at [84, 545] on div "Певец 1 Певец 2 Все черта не стоят" at bounding box center [756, 536] width 1448 height 29
click at [84, 539] on button "button" at bounding box center [84, 535] width 13 height 13
click at [86, 575] on button "button" at bounding box center [84, 577] width 13 height 13
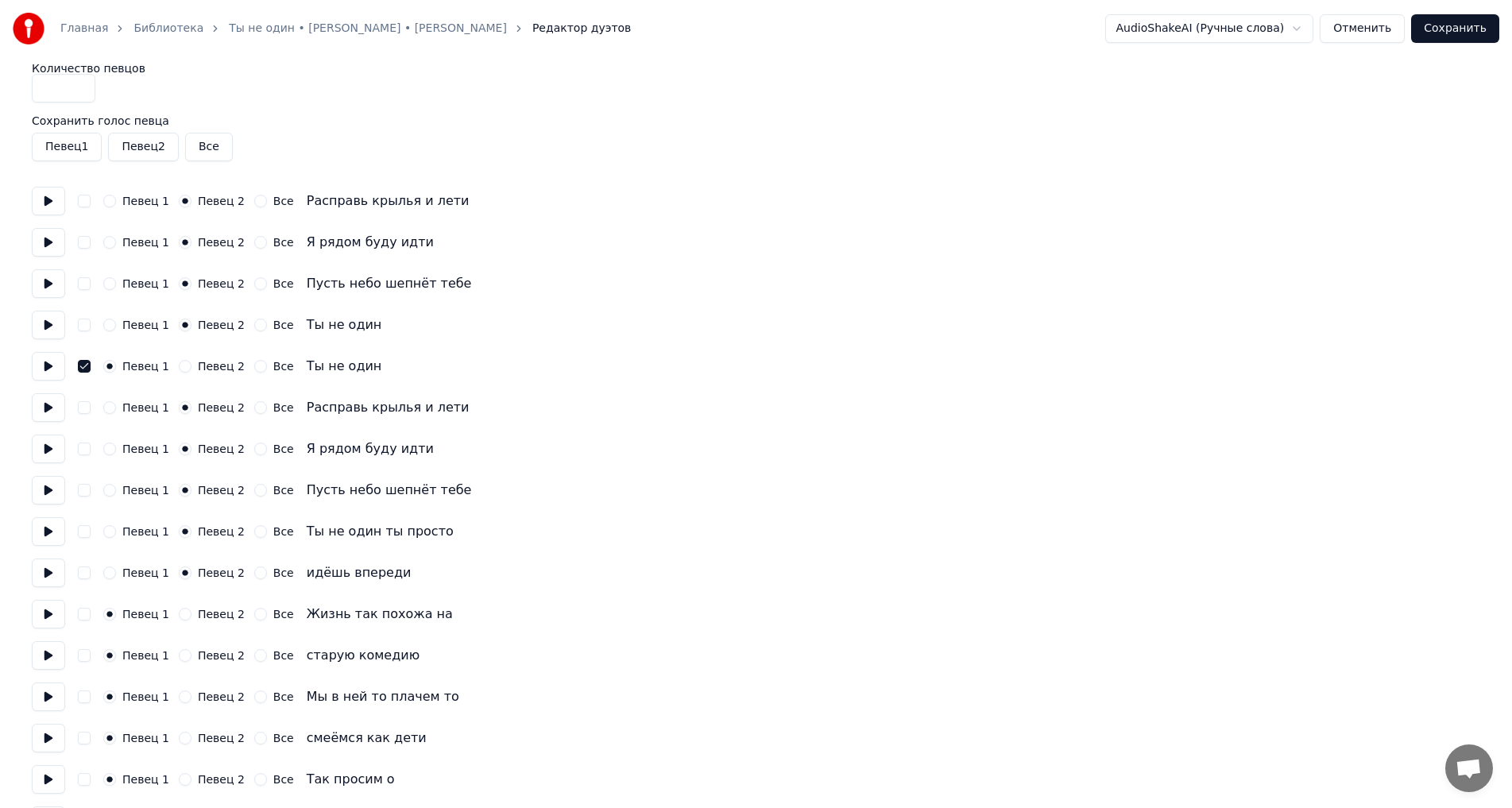
scroll to position [0, 0]
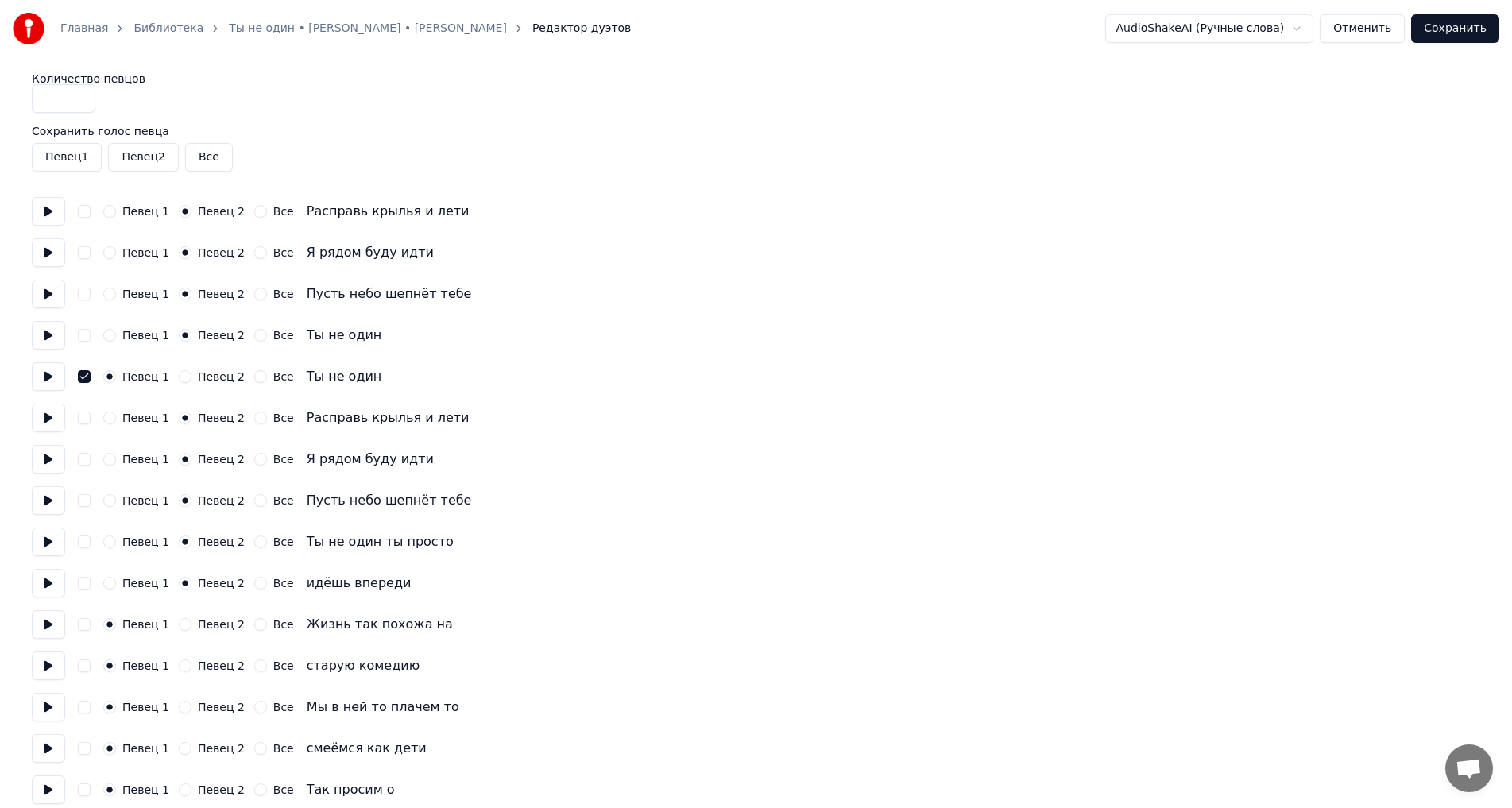
click at [83, 376] on button "button" at bounding box center [84, 376] width 13 height 13
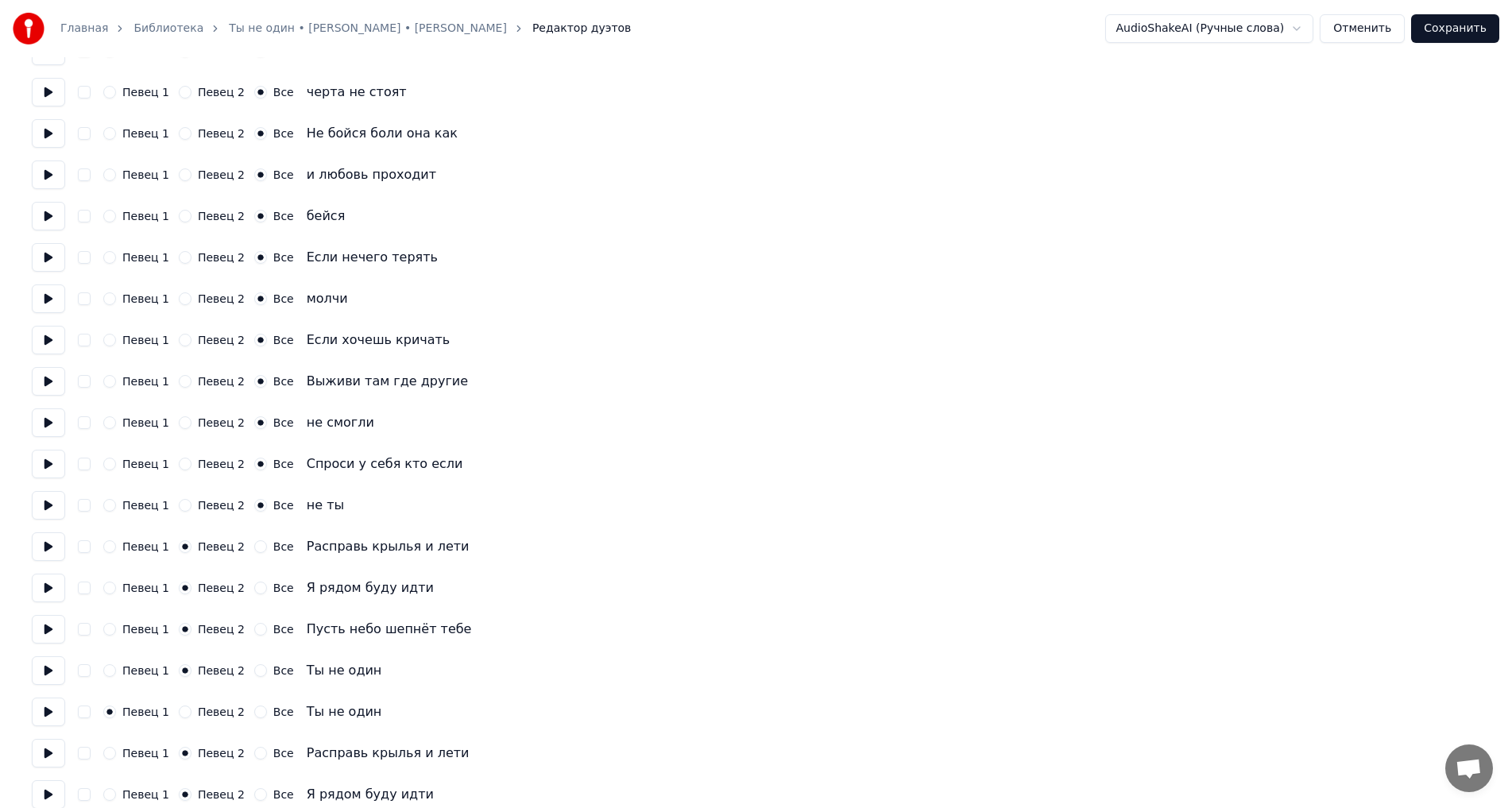
scroll to position [3134, 0]
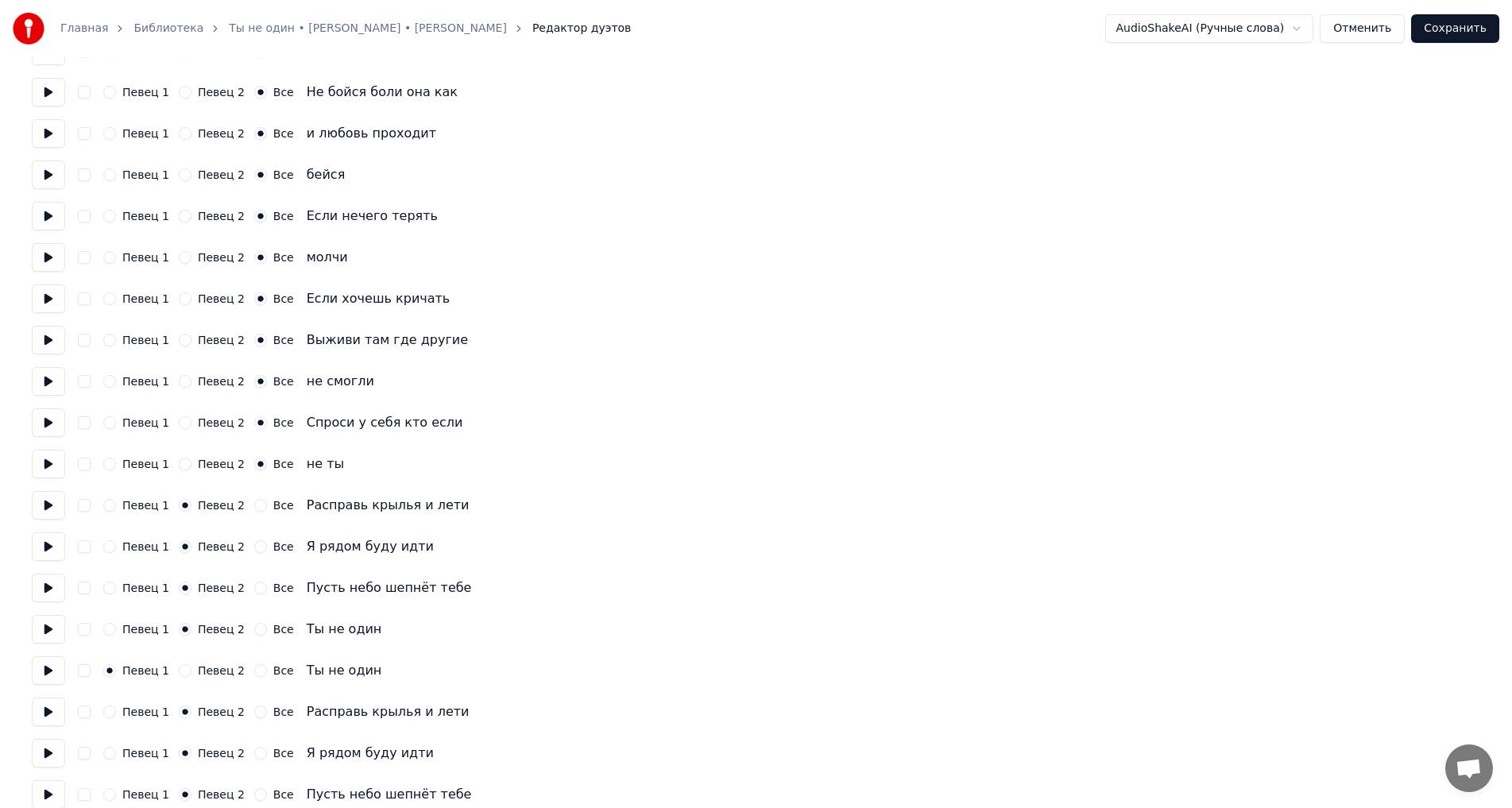
click at [46, 658] on button at bounding box center [48, 671] width 34 height 29
click at [48, 711] on button at bounding box center [48, 712] width 34 height 29
click at [47, 750] on button at bounding box center [48, 753] width 34 height 29
click at [46, 793] on button at bounding box center [48, 794] width 34 height 29
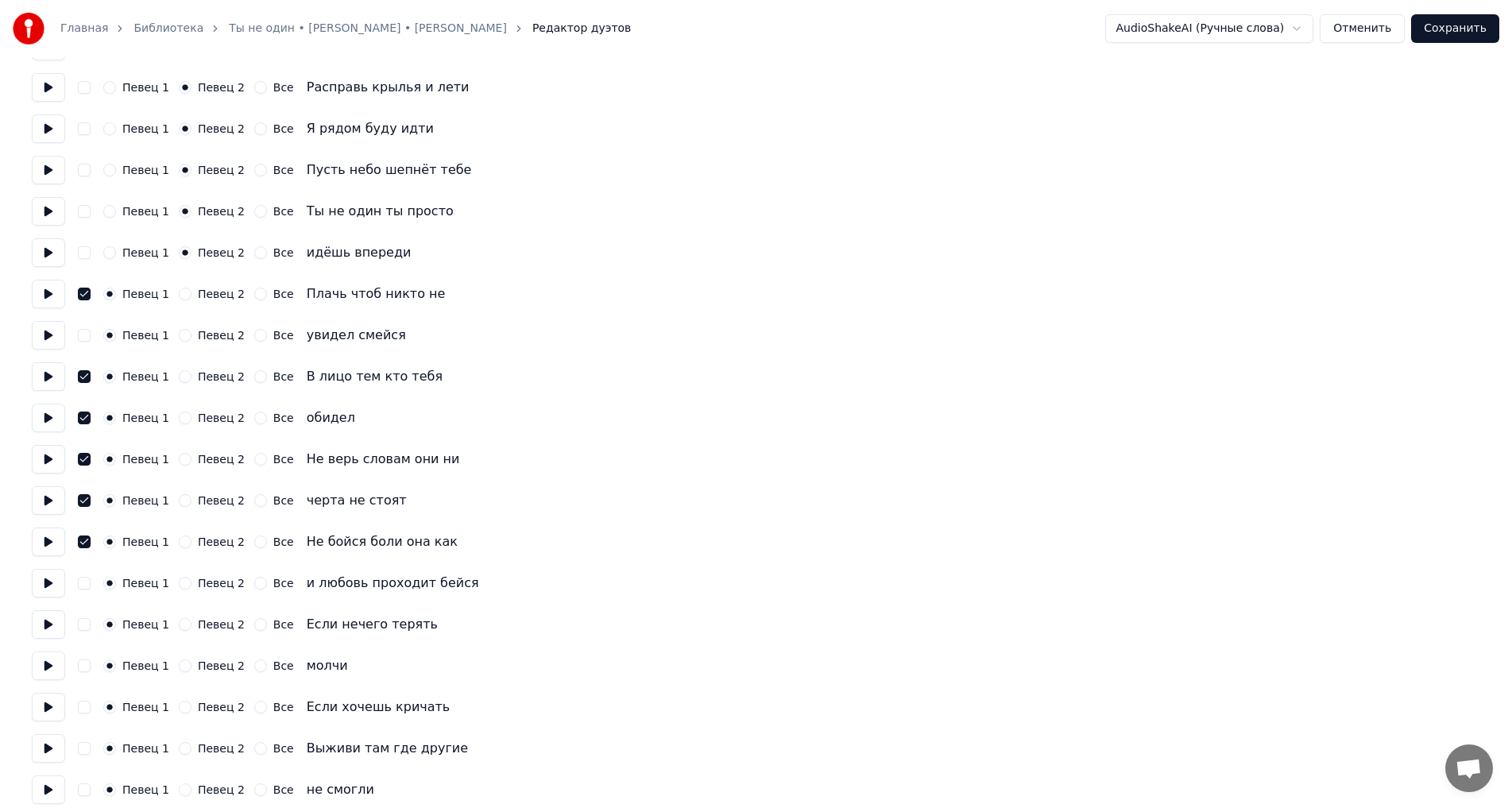
scroll to position [3765, 0]
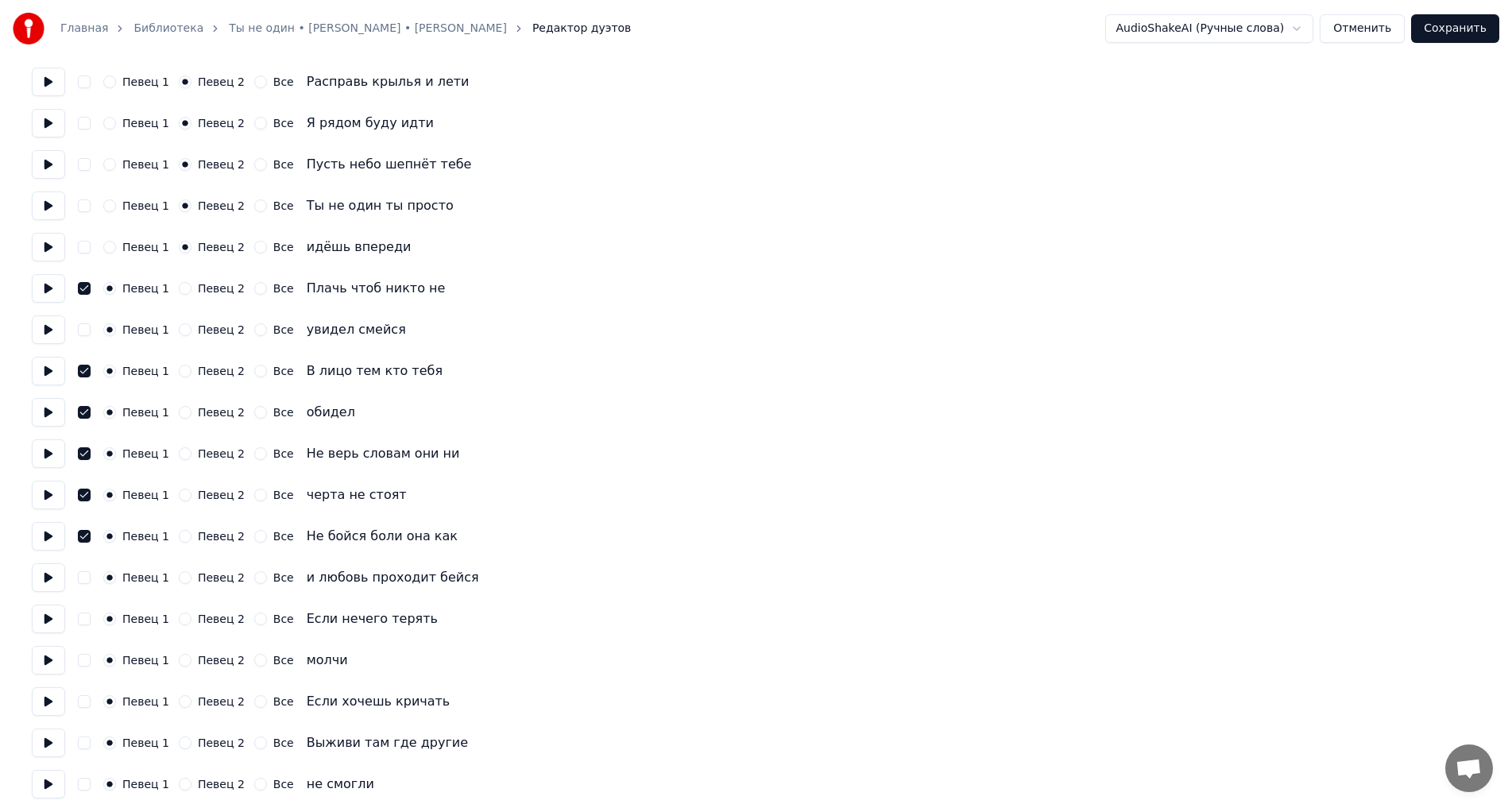
drag, startPoint x: 86, startPoint y: 288, endPoint x: 85, endPoint y: 308, distance: 20.0
click at [85, 288] on button "button" at bounding box center [84, 288] width 13 height 13
click at [87, 370] on button "button" at bounding box center [84, 370] width 13 height 13
click at [83, 417] on button "button" at bounding box center [84, 412] width 13 height 13
drag, startPoint x: 84, startPoint y: 447, endPoint x: 84, endPoint y: 464, distance: 17.0
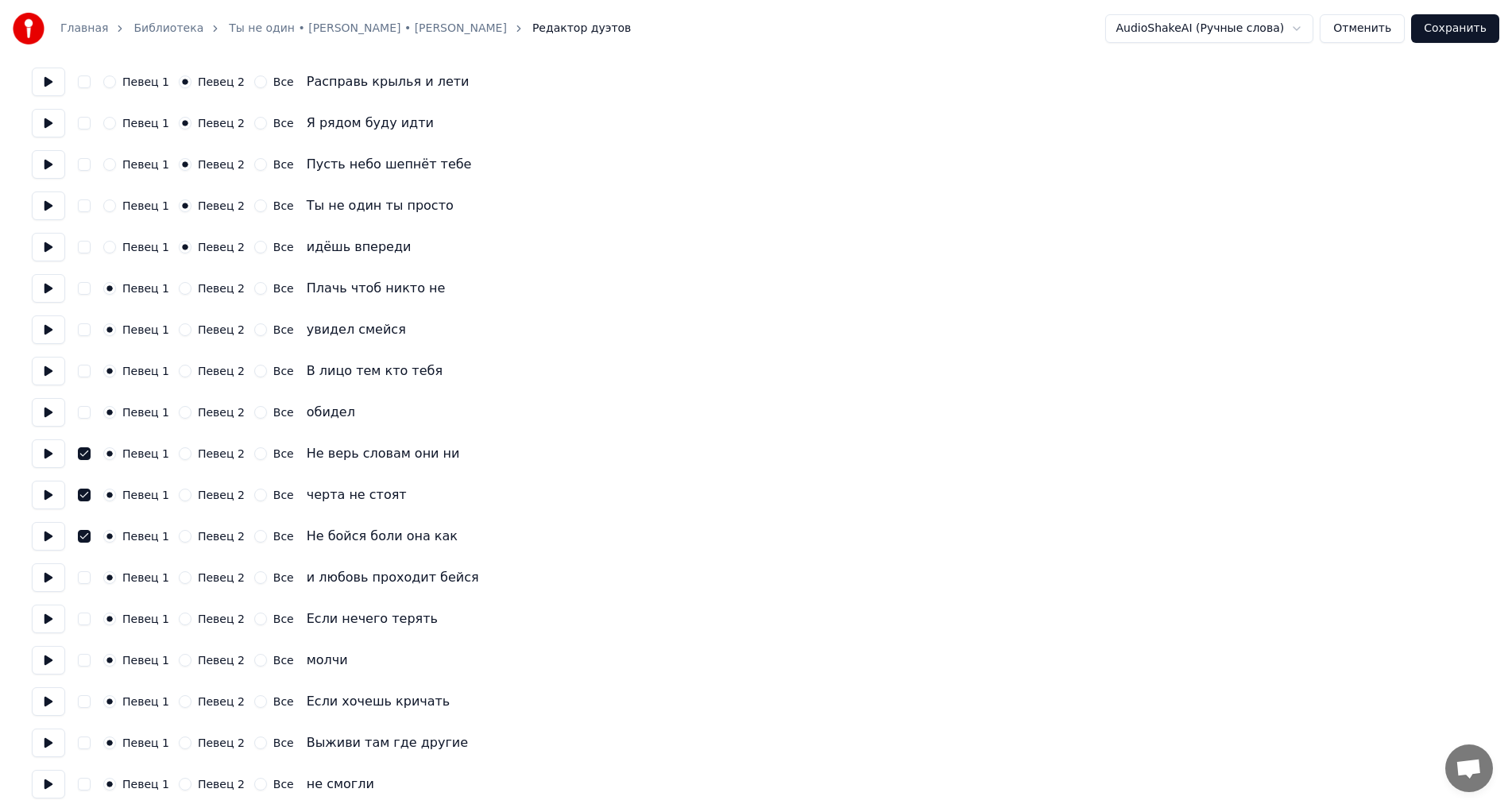
click at [84, 448] on button "button" at bounding box center [84, 453] width 13 height 13
drag, startPoint x: 81, startPoint y: 492, endPoint x: 81, endPoint y: 502, distance: 10.0
click at [81, 493] on button "button" at bounding box center [84, 494] width 13 height 13
click at [82, 533] on button "button" at bounding box center [84, 535] width 13 height 13
click at [43, 535] on button at bounding box center [48, 536] width 34 height 29
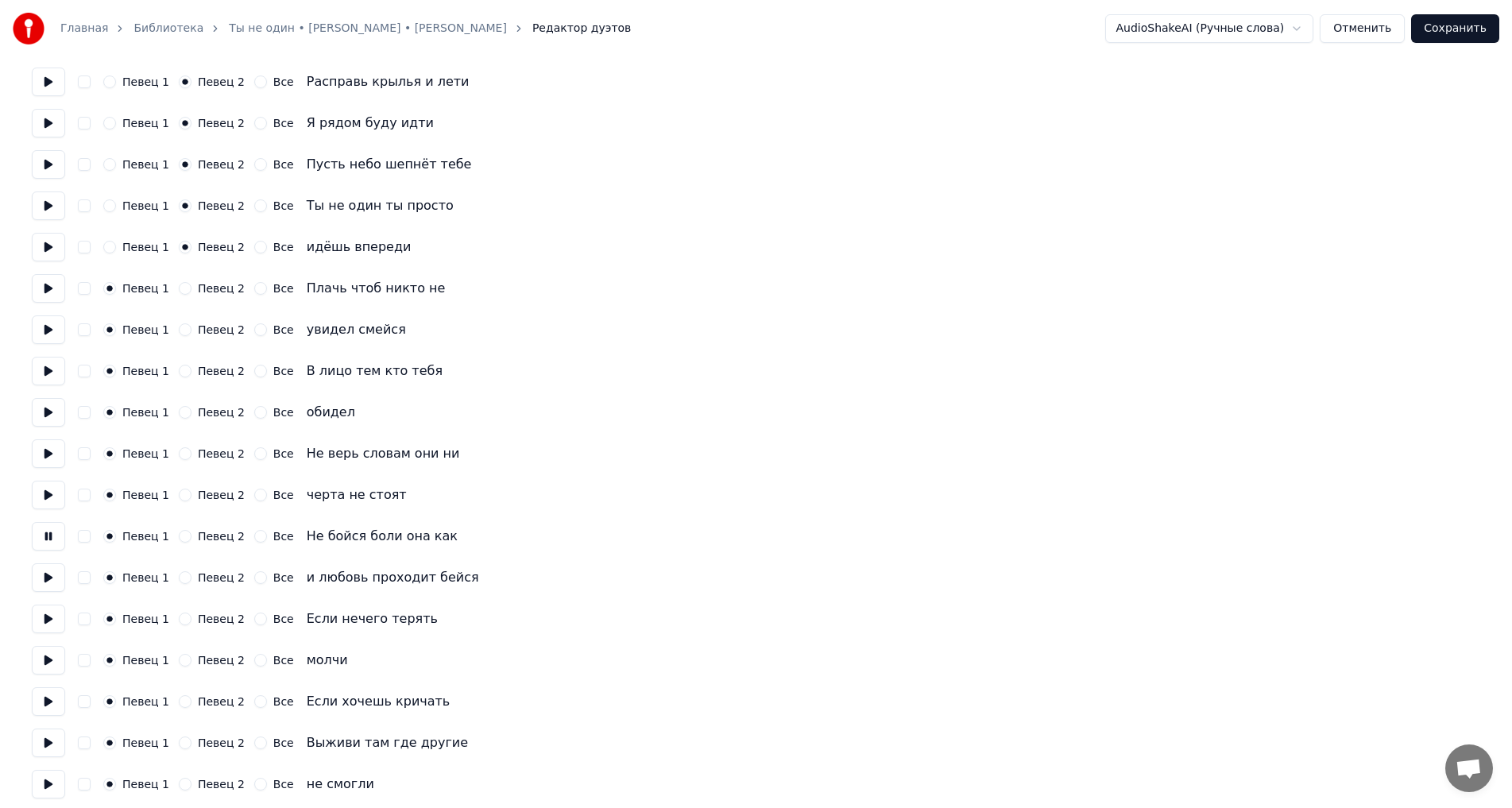
click at [49, 574] on button at bounding box center [48, 578] width 34 height 29
click at [46, 537] on button at bounding box center [48, 536] width 34 height 29
click at [45, 537] on button at bounding box center [48, 536] width 34 height 29
click at [45, 582] on button at bounding box center [48, 578] width 34 height 29
click at [52, 618] on button at bounding box center [48, 619] width 34 height 29
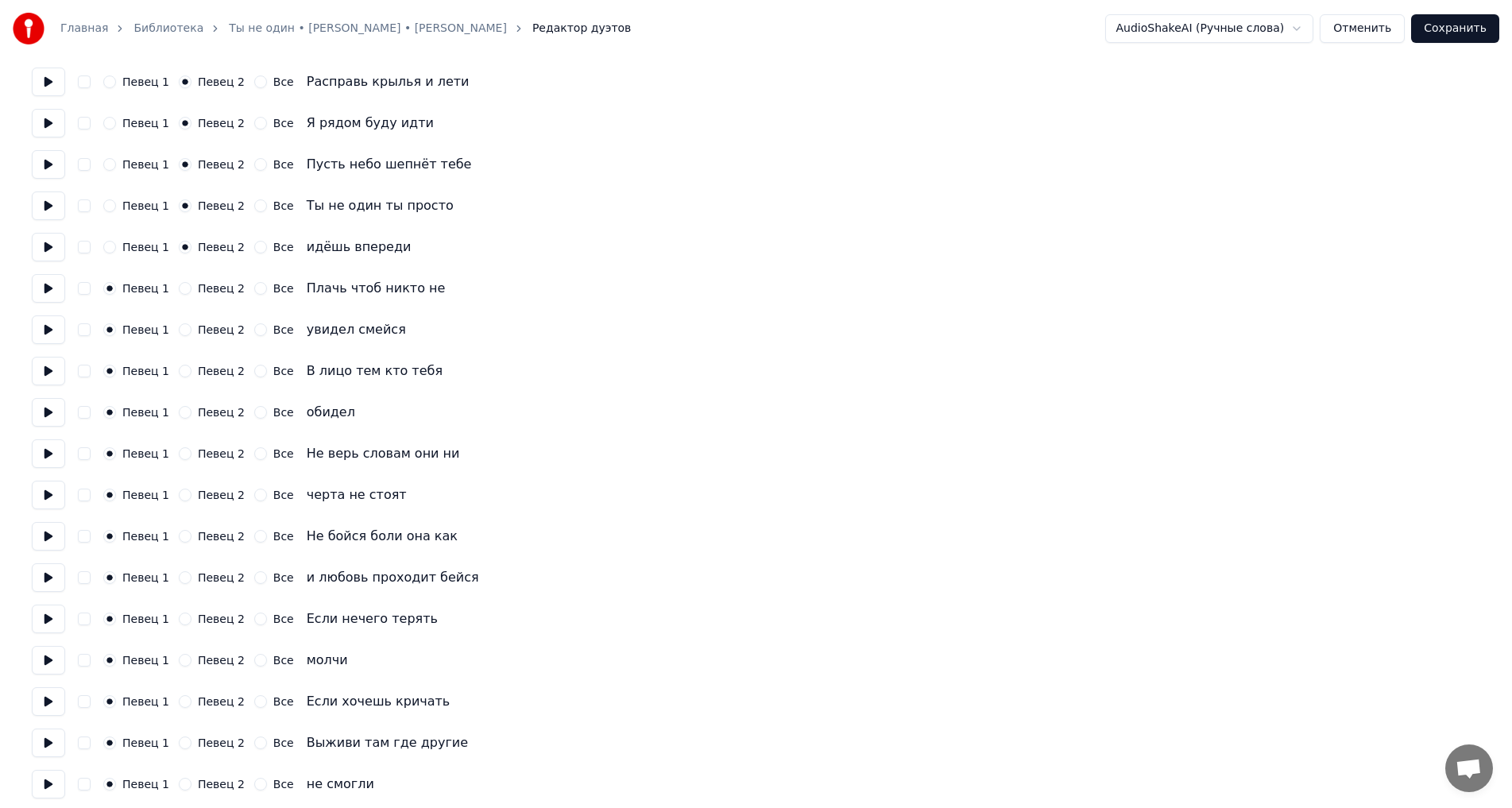
click at [41, 661] on button at bounding box center [48, 660] width 34 height 29
click at [49, 707] on button at bounding box center [48, 702] width 34 height 29
click at [46, 736] on button at bounding box center [48, 743] width 34 height 29
click at [45, 774] on button at bounding box center [48, 784] width 34 height 29
click at [45, 781] on button at bounding box center [48, 784] width 34 height 29
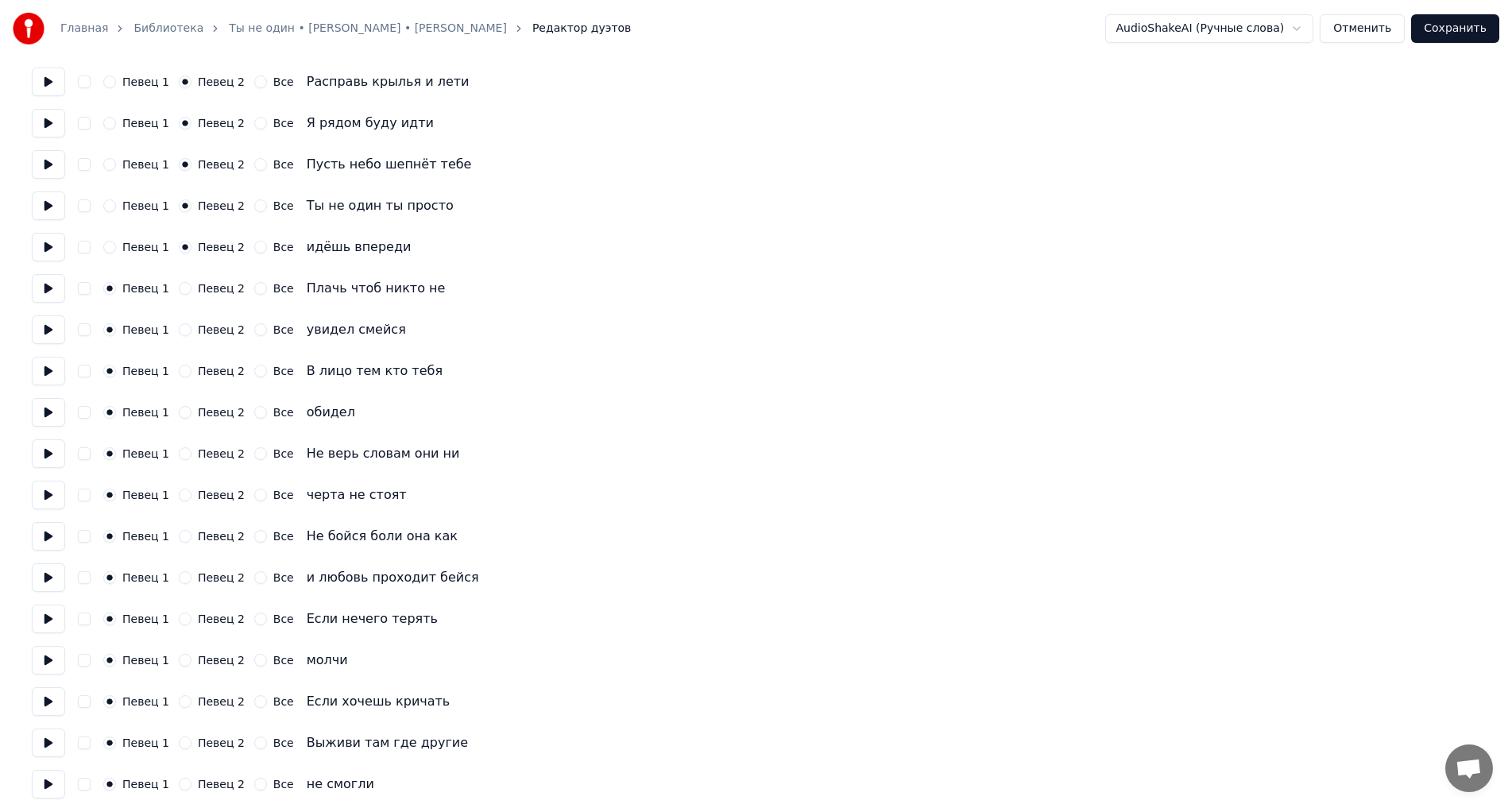
click at [46, 780] on button at bounding box center [48, 784] width 34 height 29
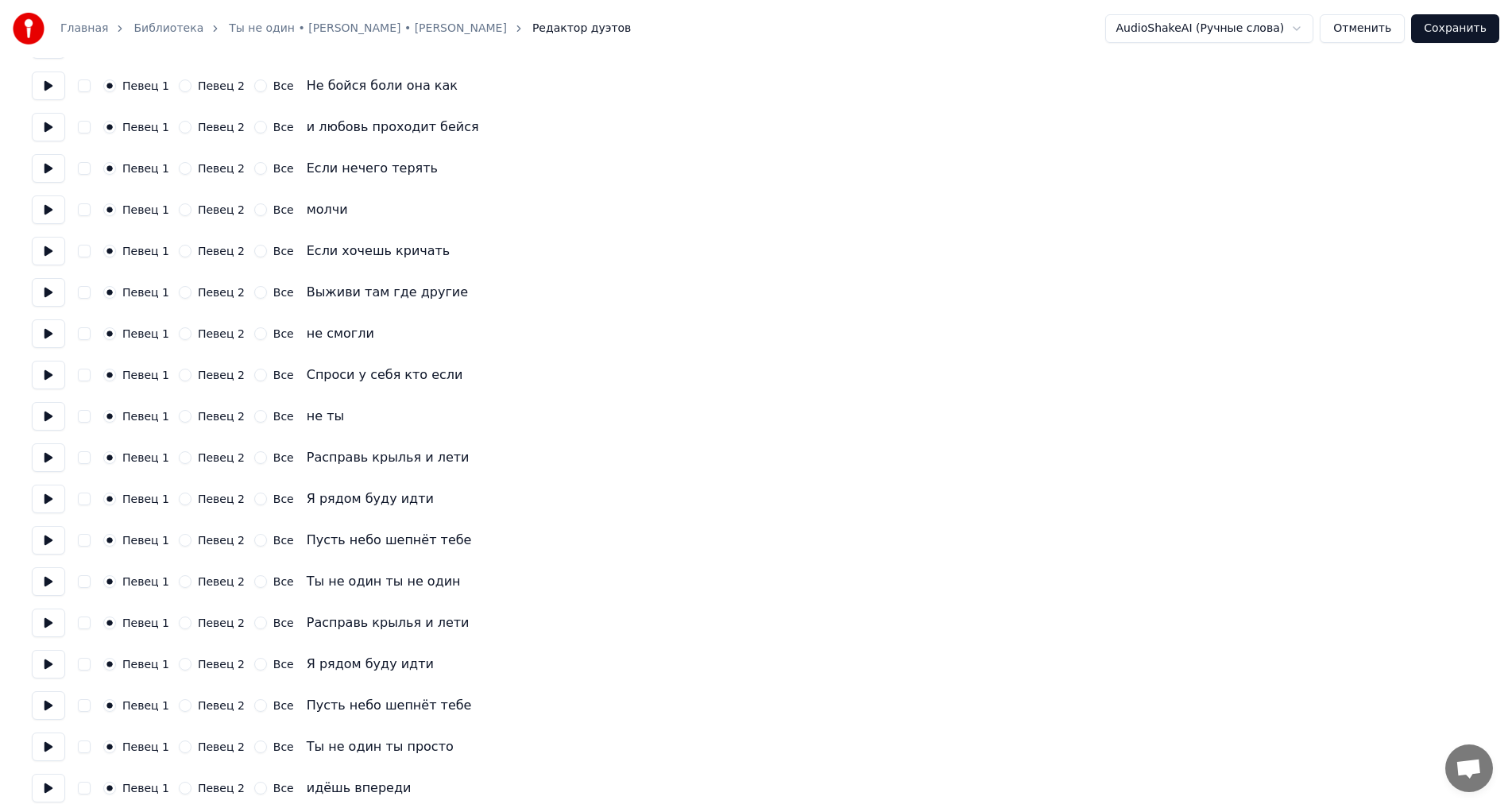
scroll to position [4225, 0]
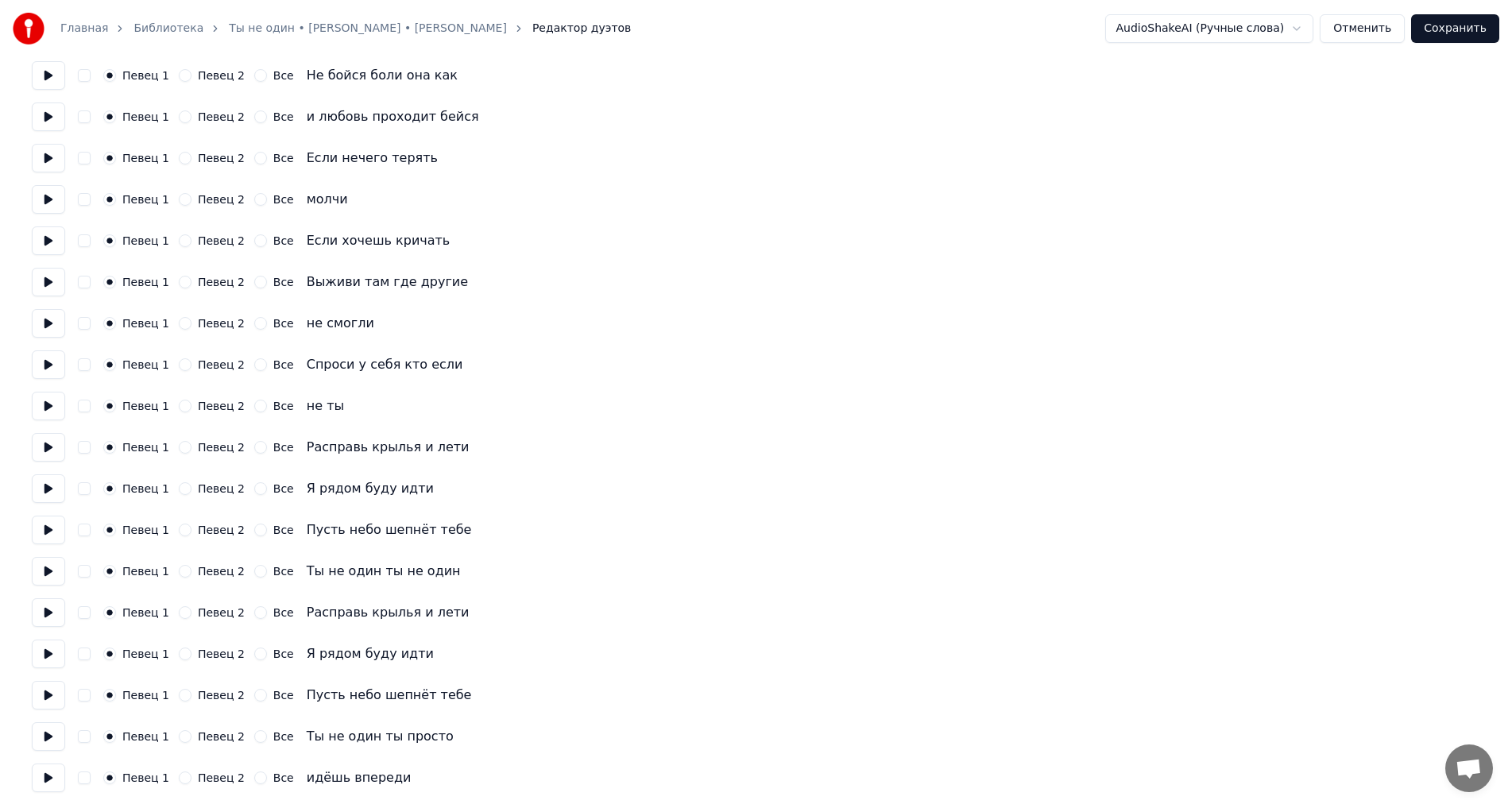
click at [54, 363] on button at bounding box center [48, 364] width 34 height 29
click at [50, 323] on button at bounding box center [48, 324] width 34 height 29
click at [45, 409] on button at bounding box center [48, 406] width 34 height 29
click at [56, 365] on button at bounding box center [48, 364] width 34 height 29
click at [47, 324] on button at bounding box center [48, 324] width 34 height 29
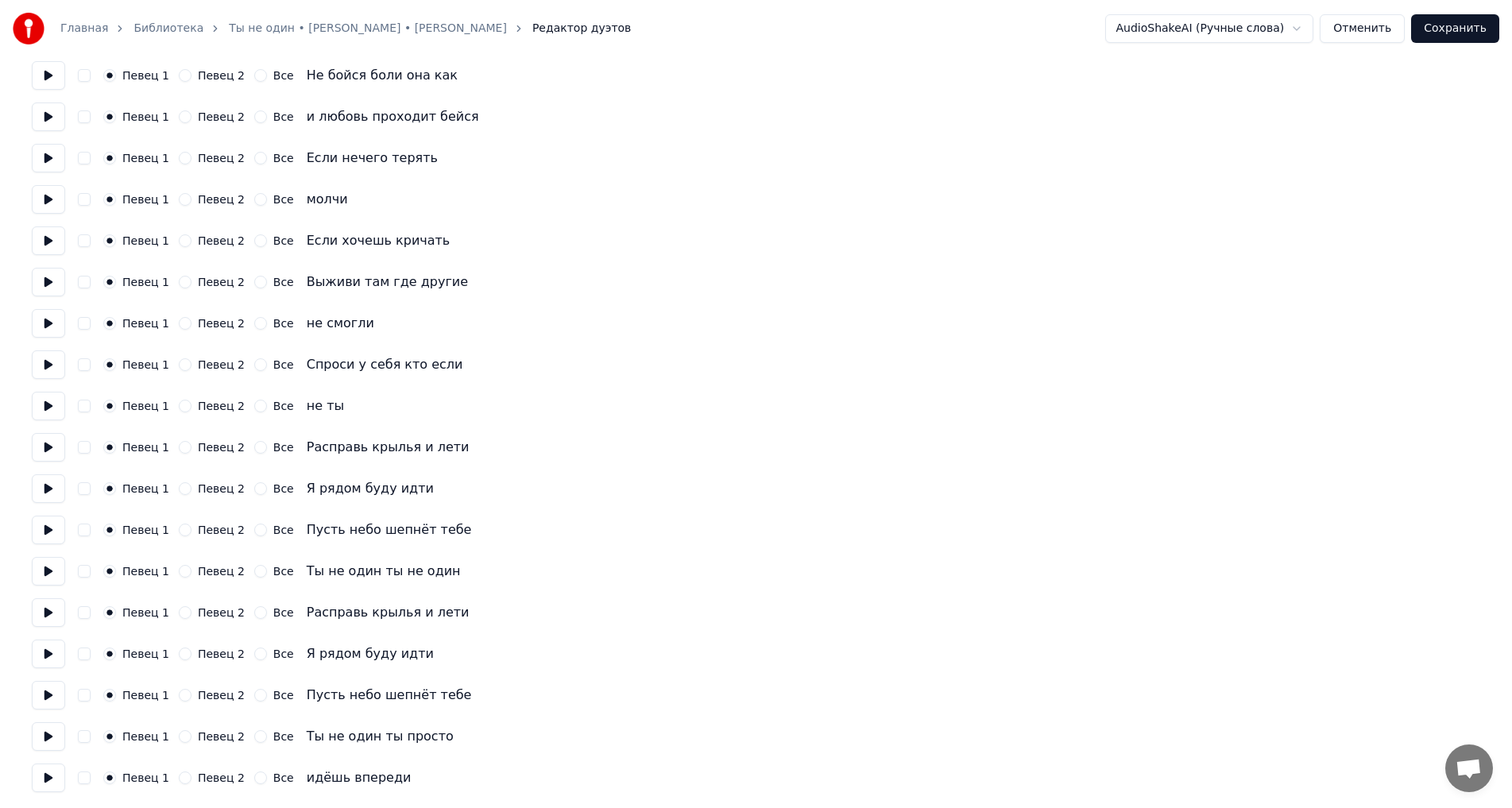
click at [49, 377] on button at bounding box center [48, 364] width 34 height 29
click at [49, 363] on button at bounding box center [48, 364] width 34 height 29
click at [44, 486] on button at bounding box center [48, 489] width 34 height 29
click at [56, 525] on button at bounding box center [48, 530] width 34 height 29
click at [52, 570] on button at bounding box center [48, 571] width 34 height 29
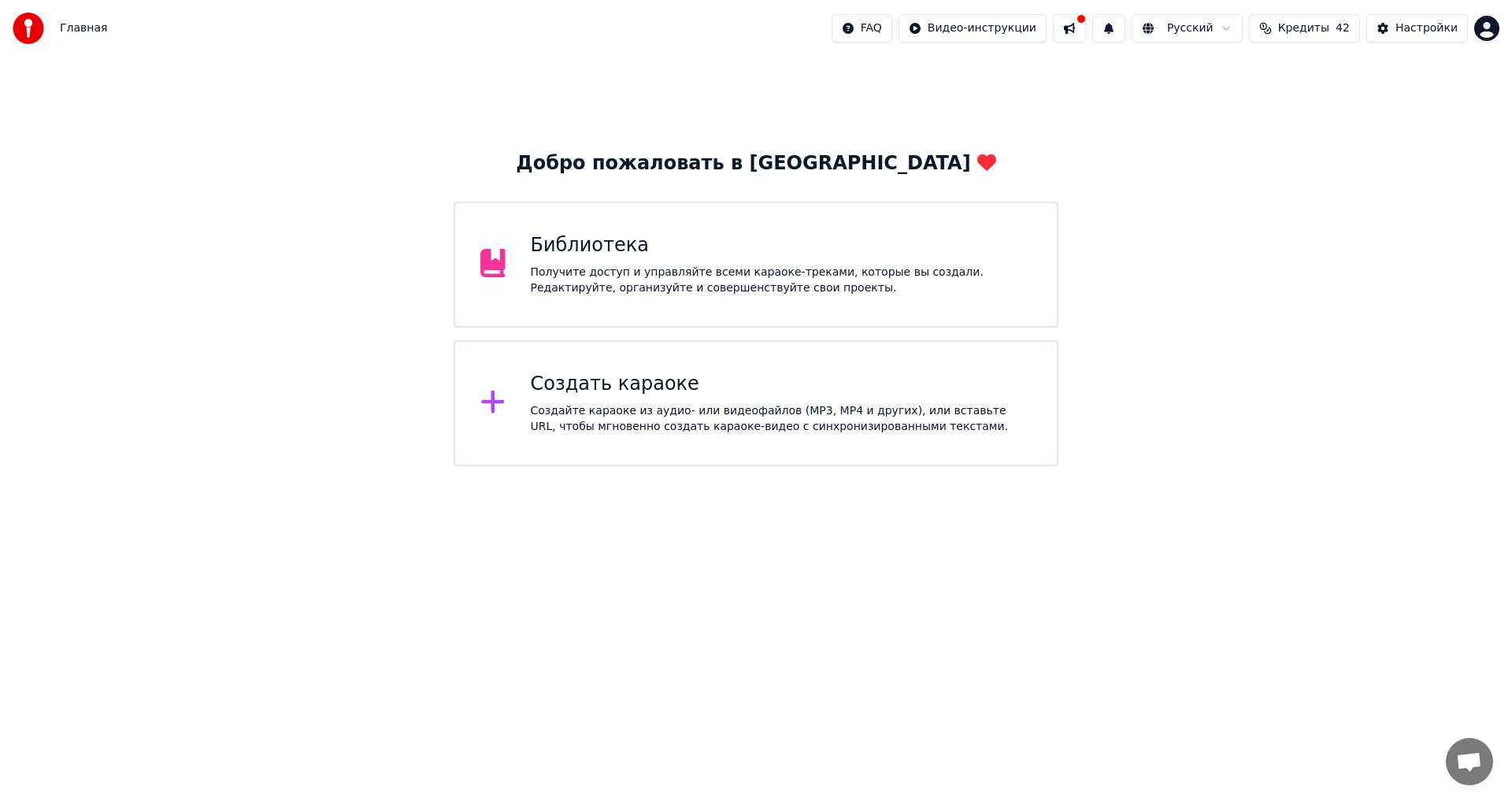
click at [792, 233] on div "Библиотека" at bounding box center [782, 245] width 502 height 25
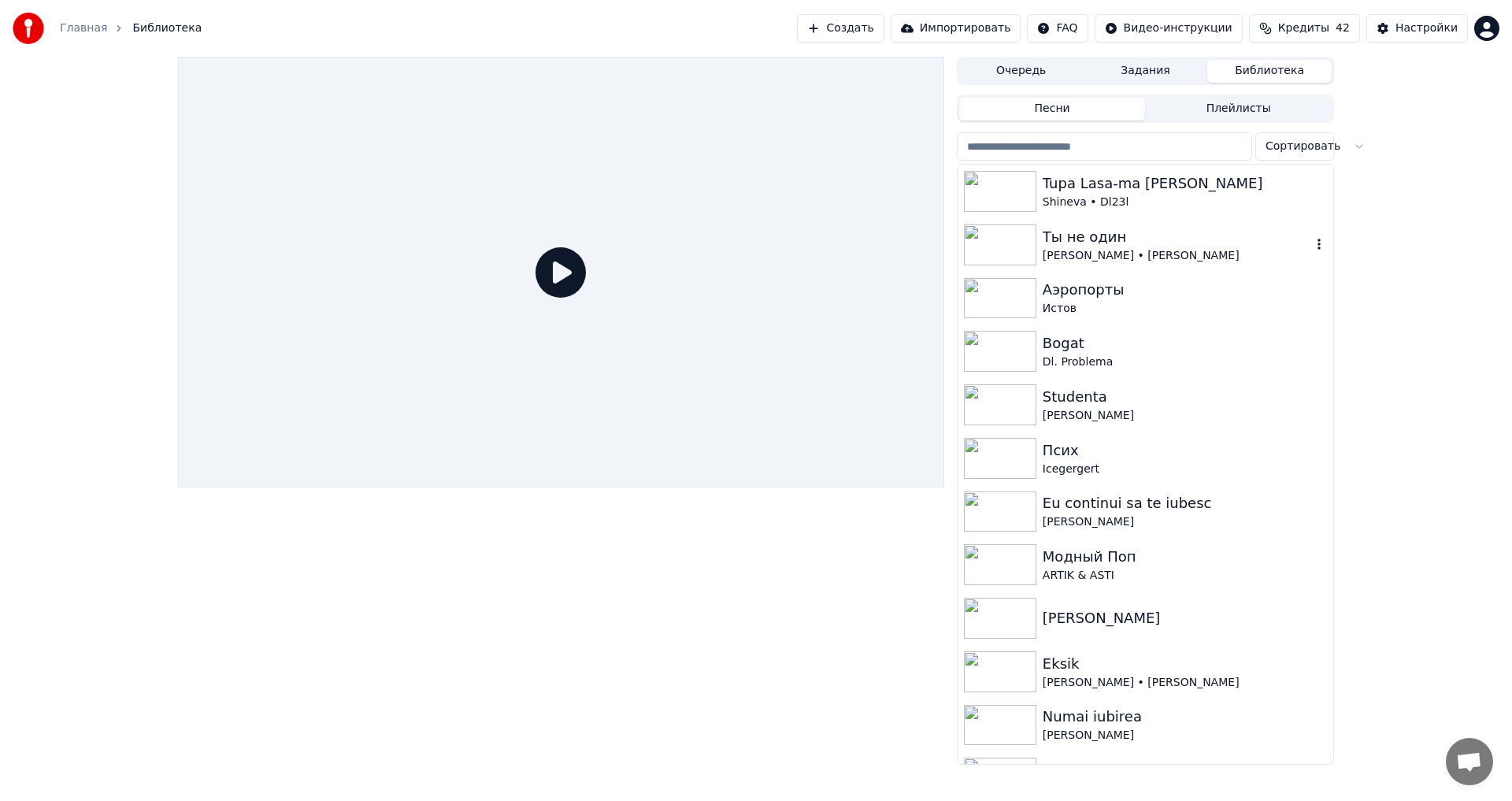
click at [1098, 238] on div "Ты не один" at bounding box center [1177, 237] width 268 height 22
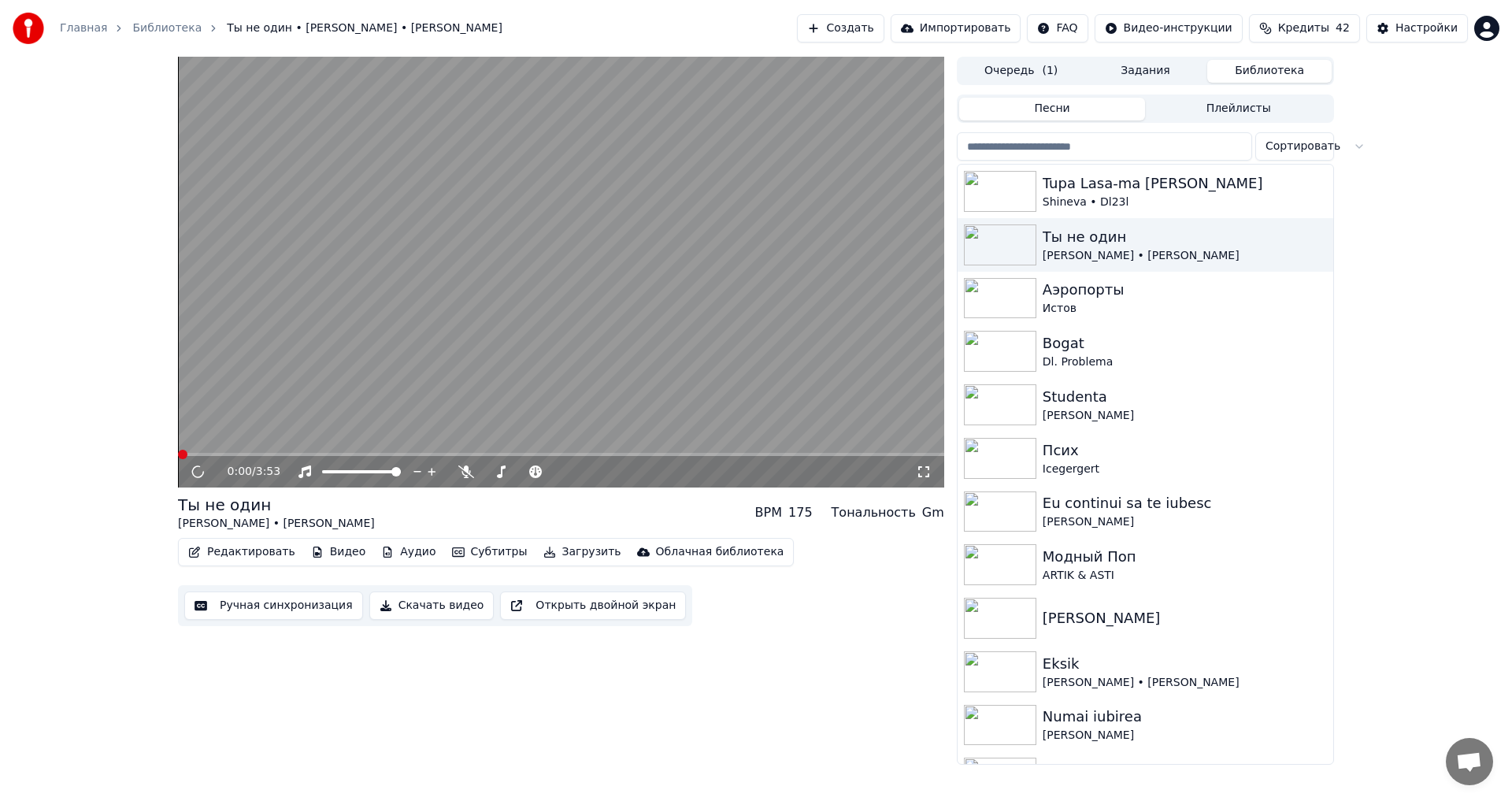
click at [235, 550] on button "Редактировать" at bounding box center [241, 552] width 120 height 22
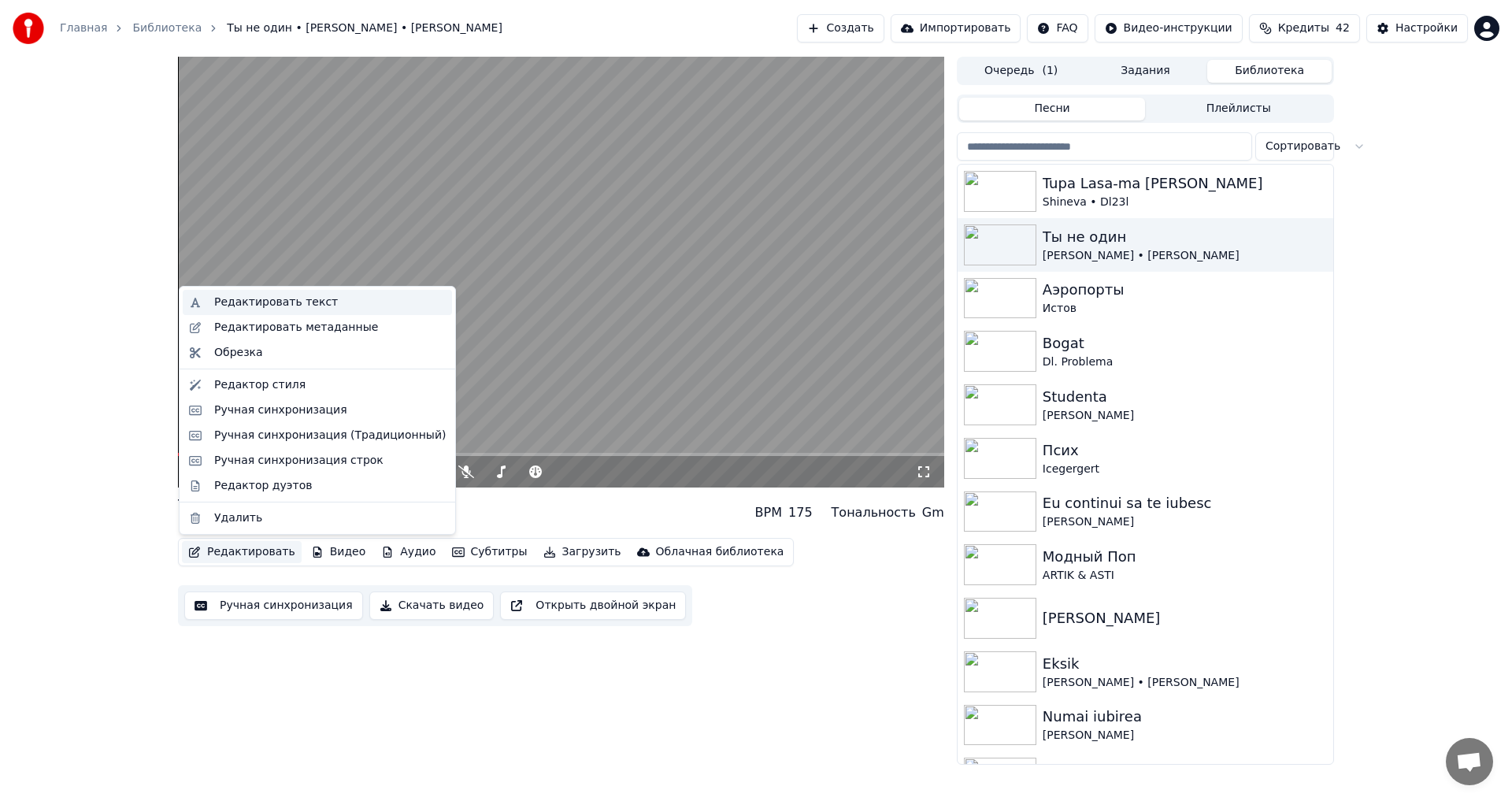
click at [254, 302] on div "Редактировать текст" at bounding box center [276, 302] width 124 height 15
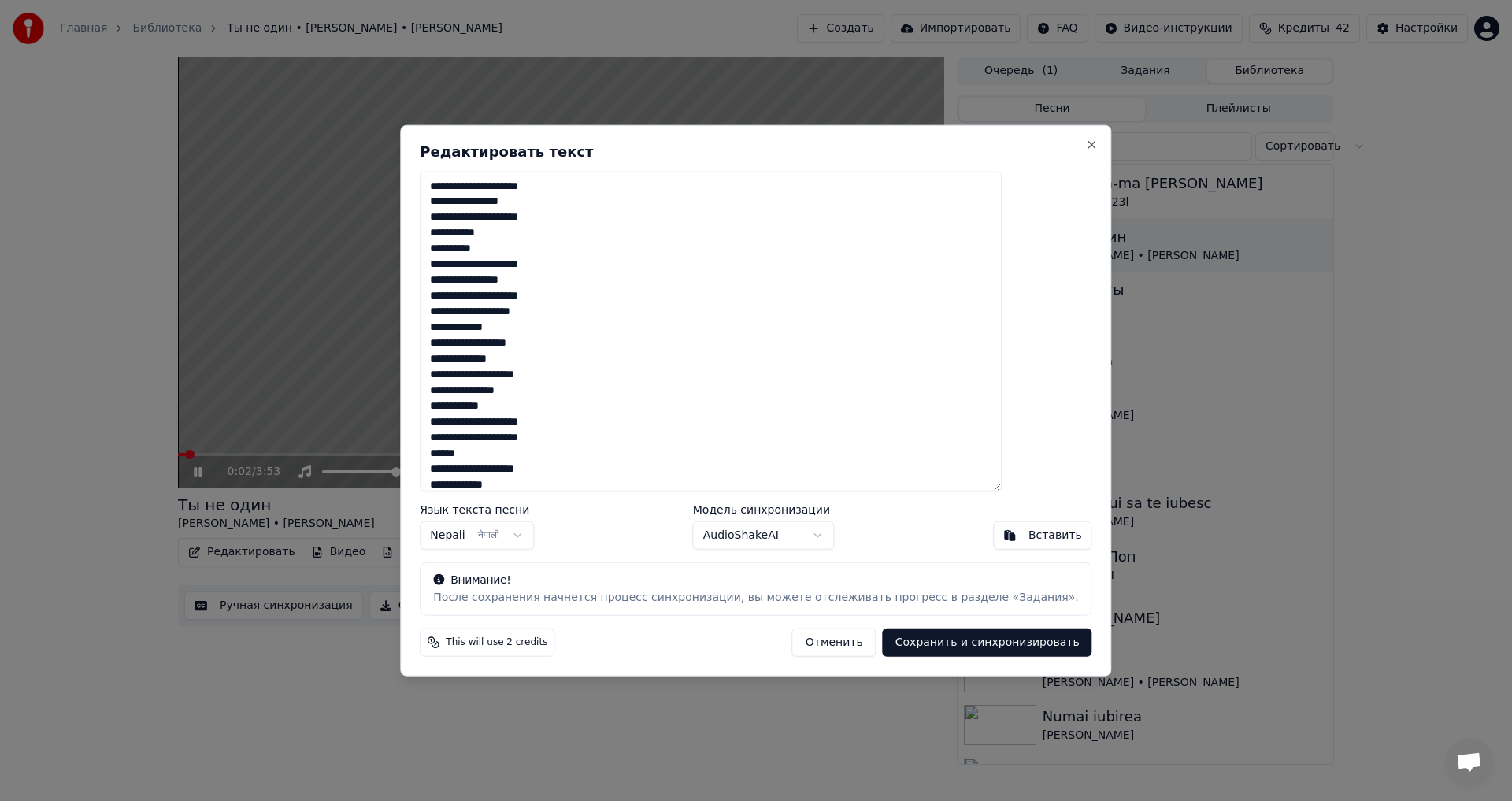
click at [597, 313] on textarea at bounding box center [710, 331] width 582 height 320
drag, startPoint x: 263, startPoint y: 462, endPoint x: 270, endPoint y: 458, distance: 8.1
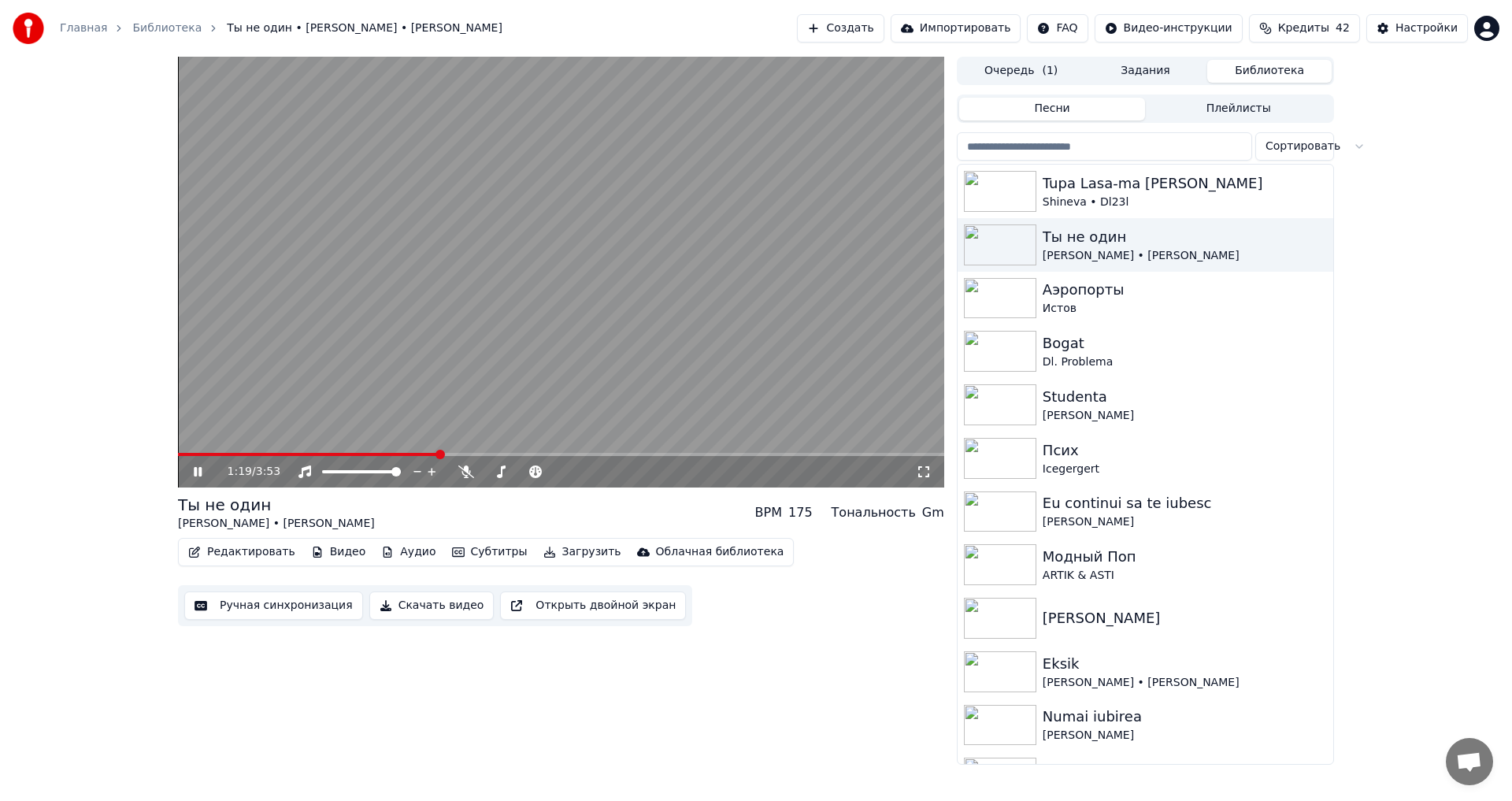
click at [199, 469] on icon at bounding box center [197, 471] width 8 height 10
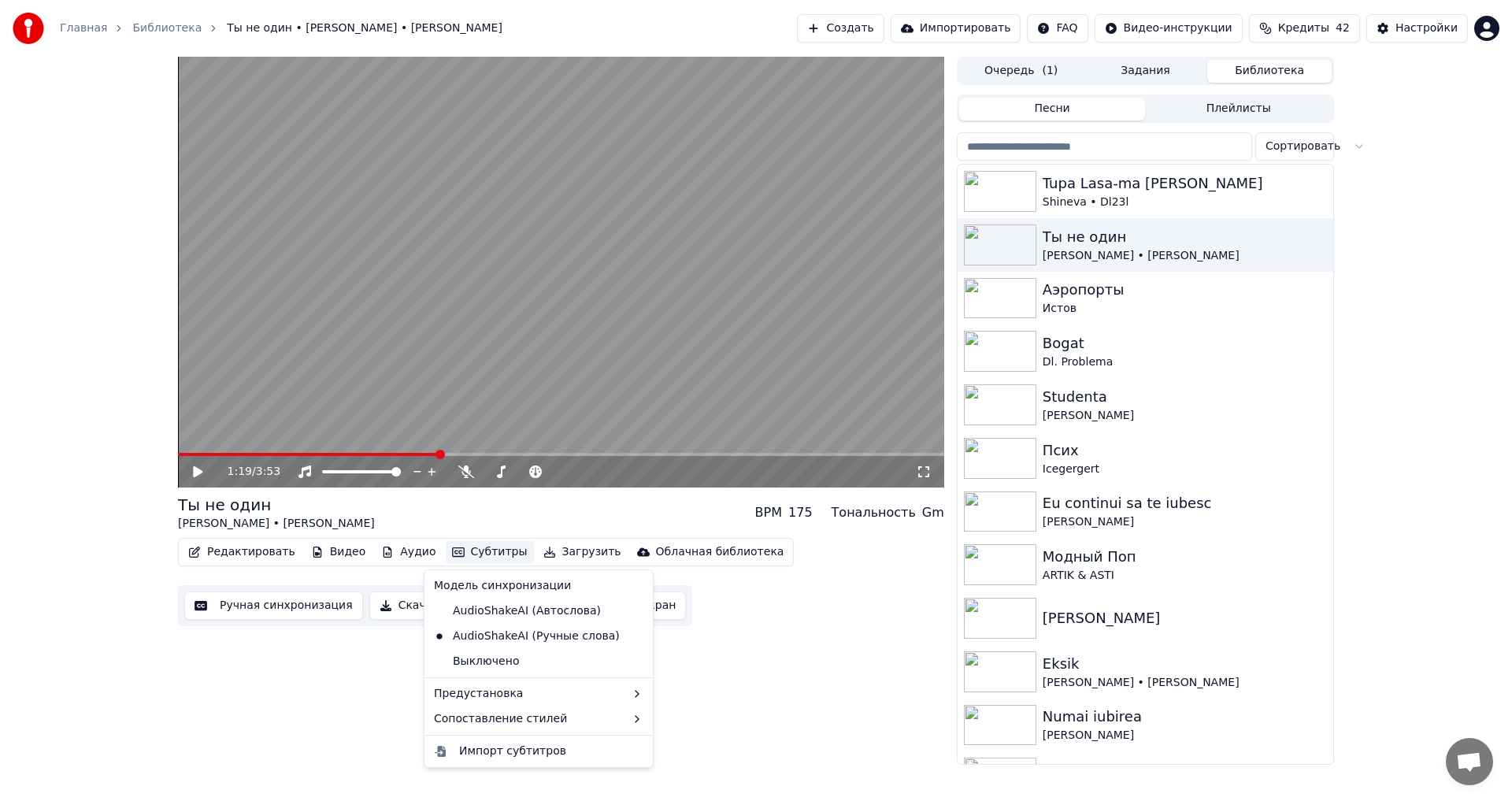
click at [478, 555] on button "Субтитры" at bounding box center [490, 552] width 88 height 22
click at [558, 634] on div "AudioShakeAI (Ручные слова)" at bounding box center [526, 636] width 198 height 25
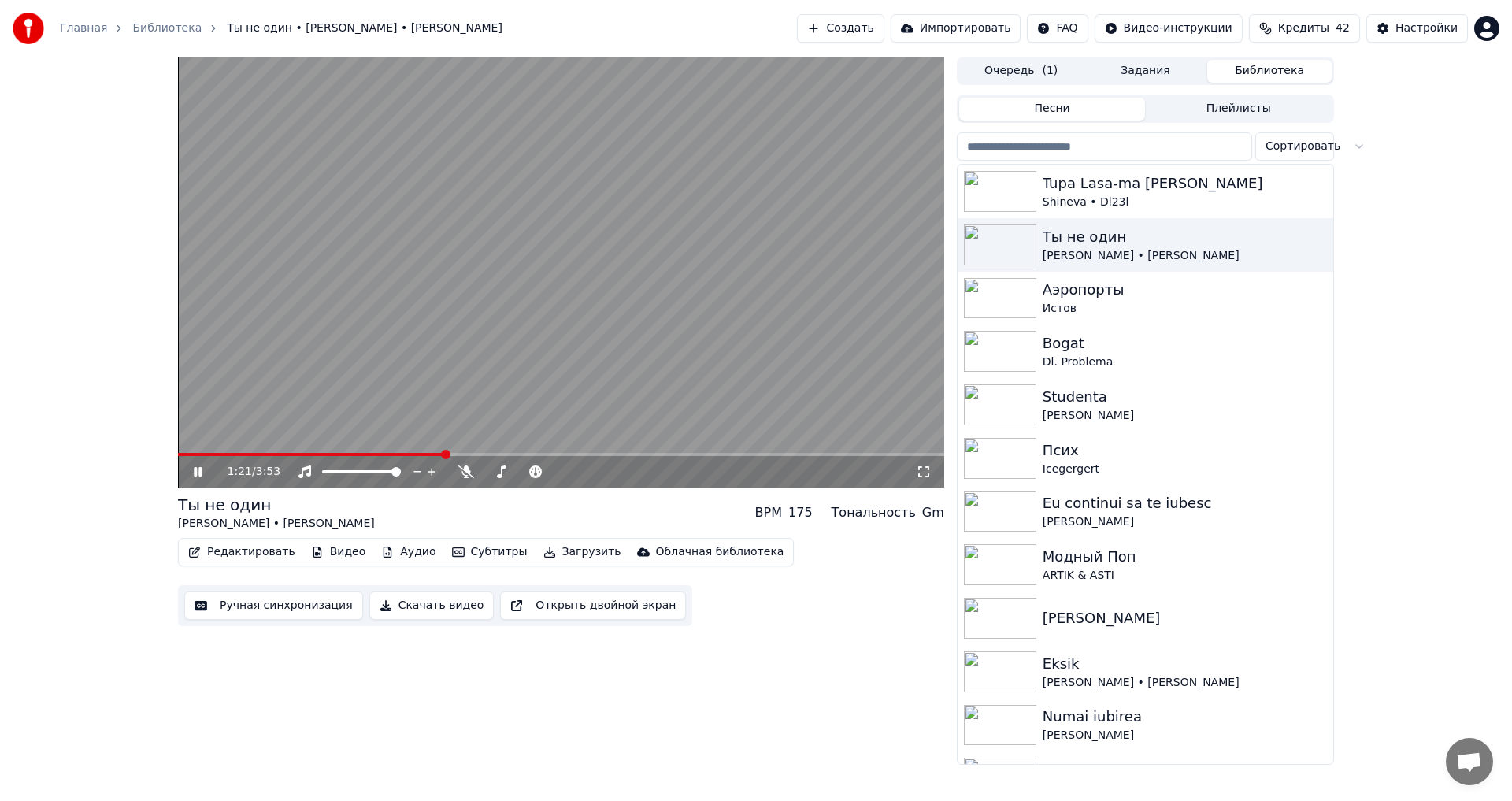
click at [199, 469] on icon at bounding box center [197, 471] width 8 height 10
click at [883, 29] on button "Создать" at bounding box center [840, 29] width 86 height 29
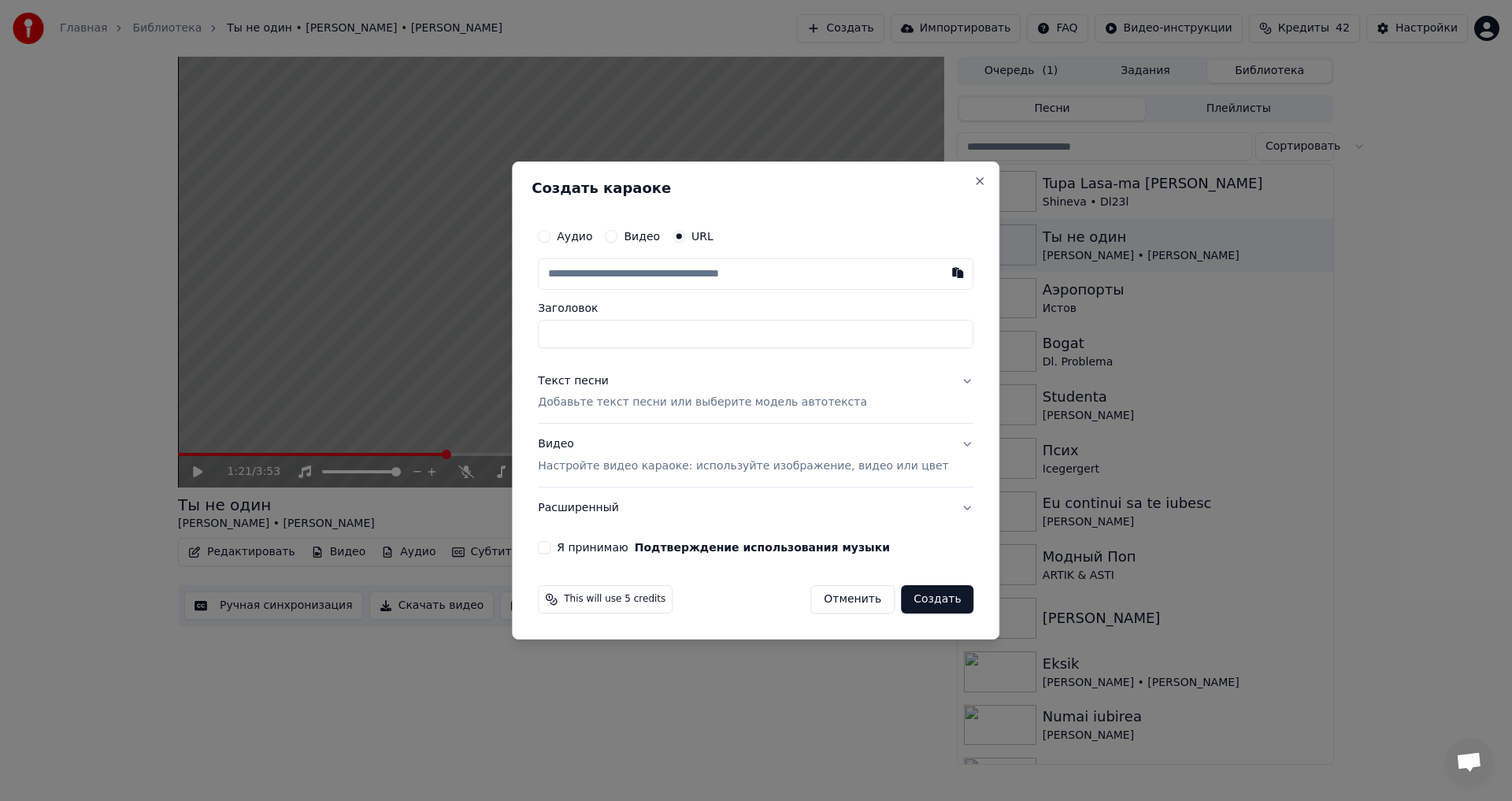
click at [617, 238] on button "Видео" at bounding box center [610, 236] width 12 height 12
click at [759, 272] on div "Нет выбранного файла" at bounding box center [722, 274] width 149 height 15
drag, startPoint x: 828, startPoint y: 332, endPoint x: 1271, endPoint y: 339, distance: 443.1
click at [1271, 339] on body "Главная Библиотека Ты не один • Алексей Воробьев • Люся Чеботина Создать Импорт…" at bounding box center [756, 400] width 1512 height 801
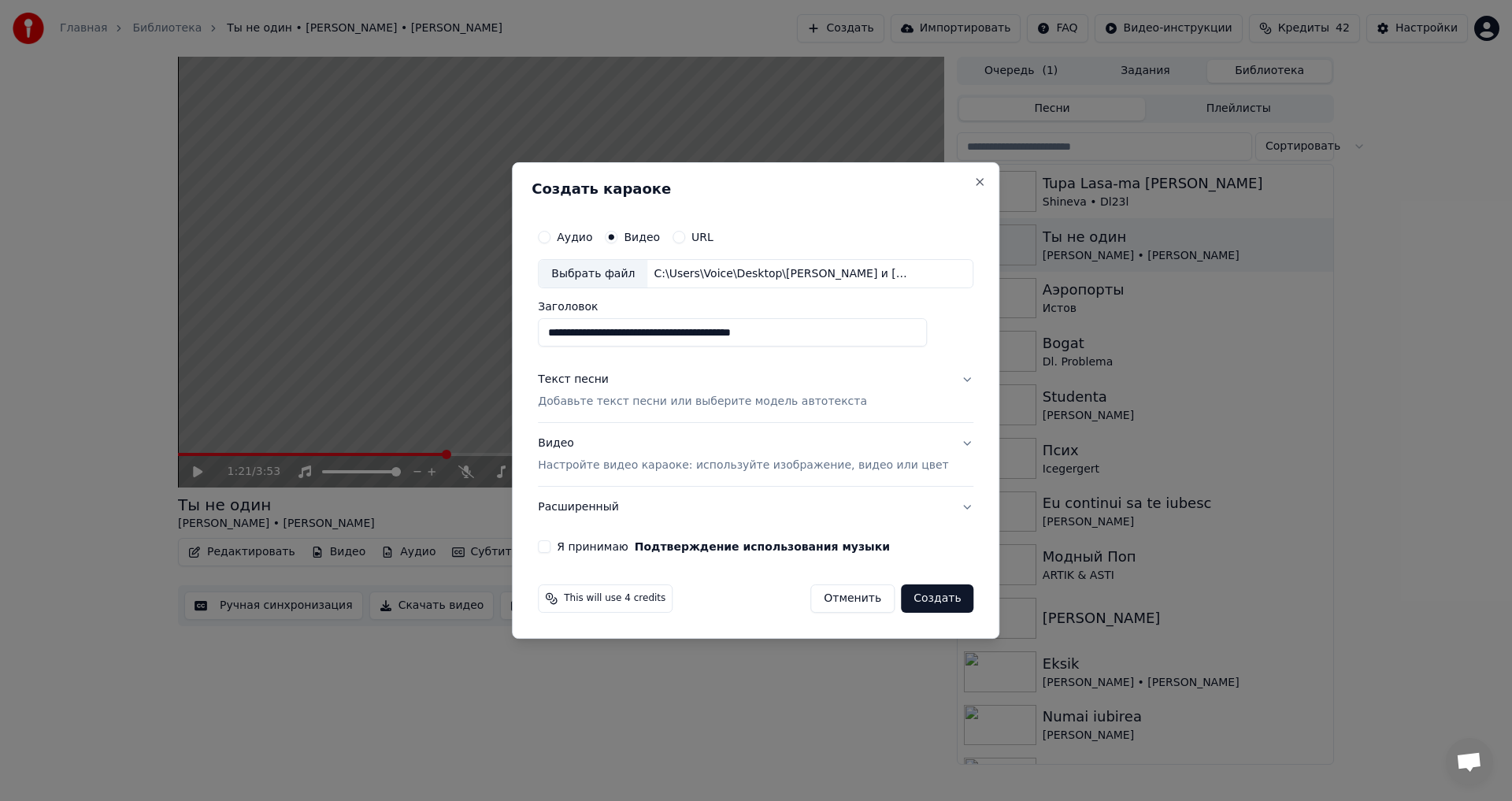
scroll to position [0, 0]
type input "**********"
click at [606, 378] on div "Текст песни" at bounding box center [573, 380] width 71 height 15
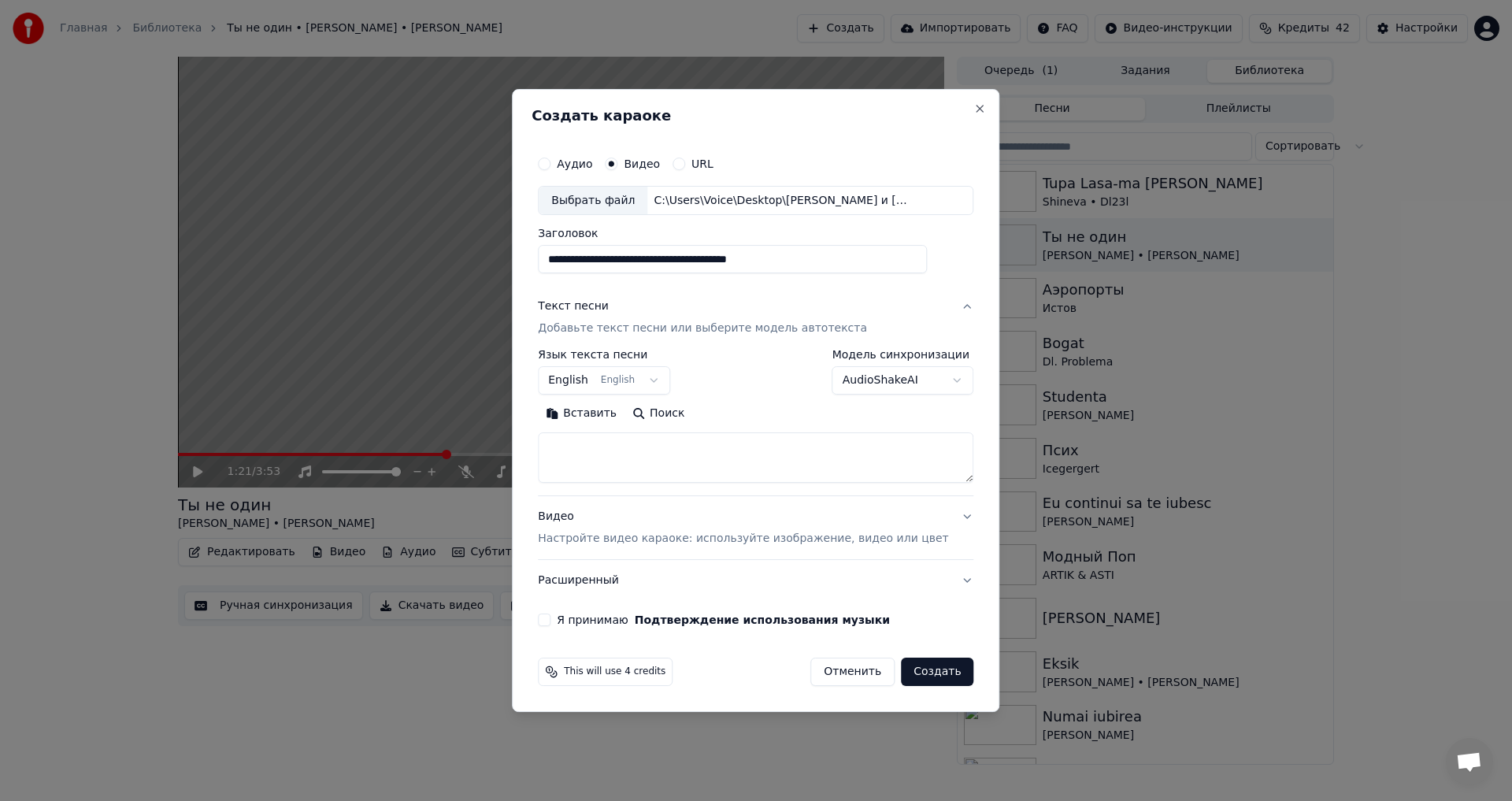
click at [579, 417] on button "Вставить" at bounding box center [581, 414] width 86 height 25
type textarea "**********"
click at [666, 378] on button "English English" at bounding box center [604, 381] width 132 height 29
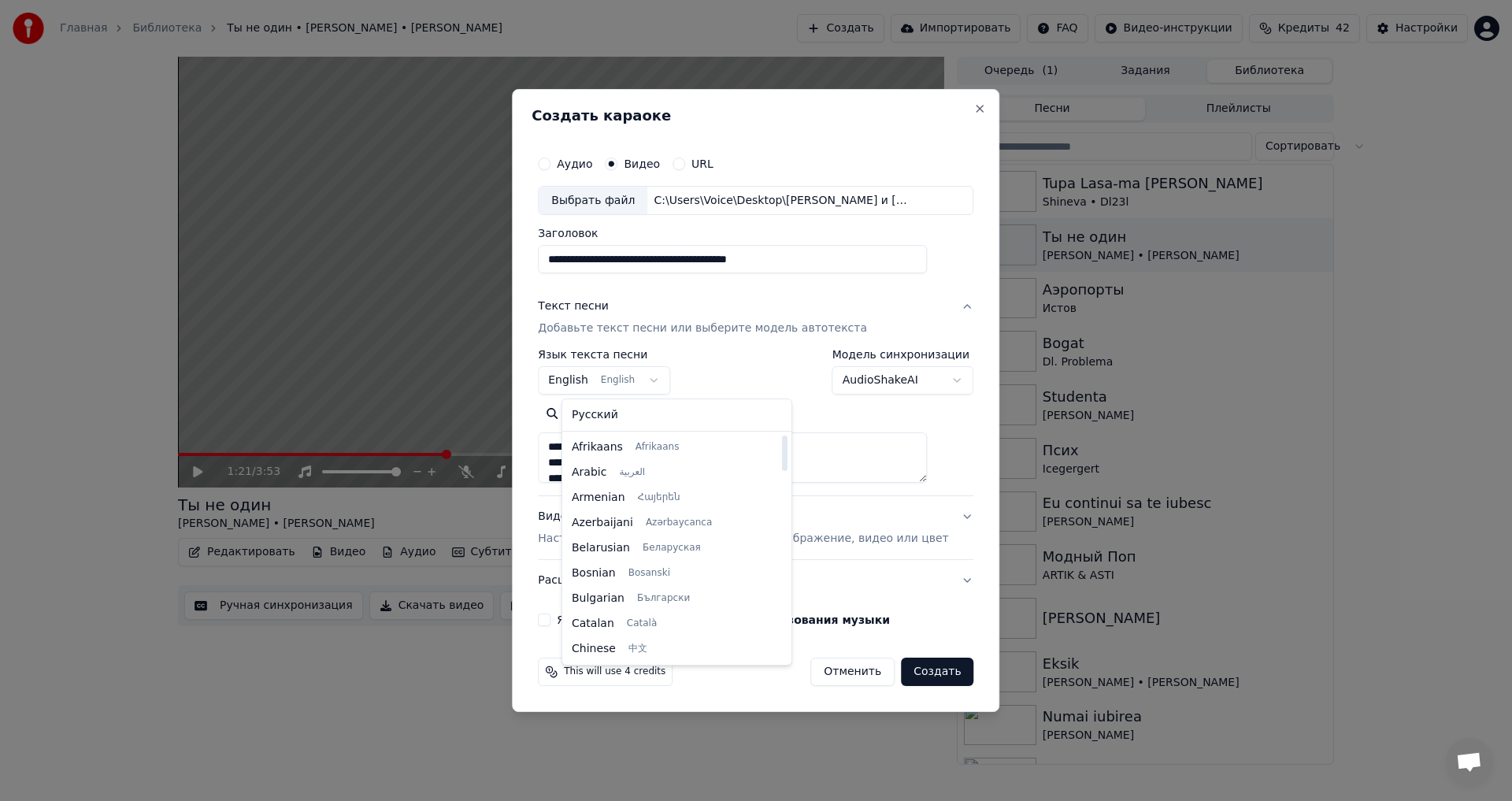
drag, startPoint x: 738, startPoint y: 475, endPoint x: 745, endPoint y: 387, distance: 88.3
click at [782, 435] on div at bounding box center [785, 452] width 6 height 35
select select "**"
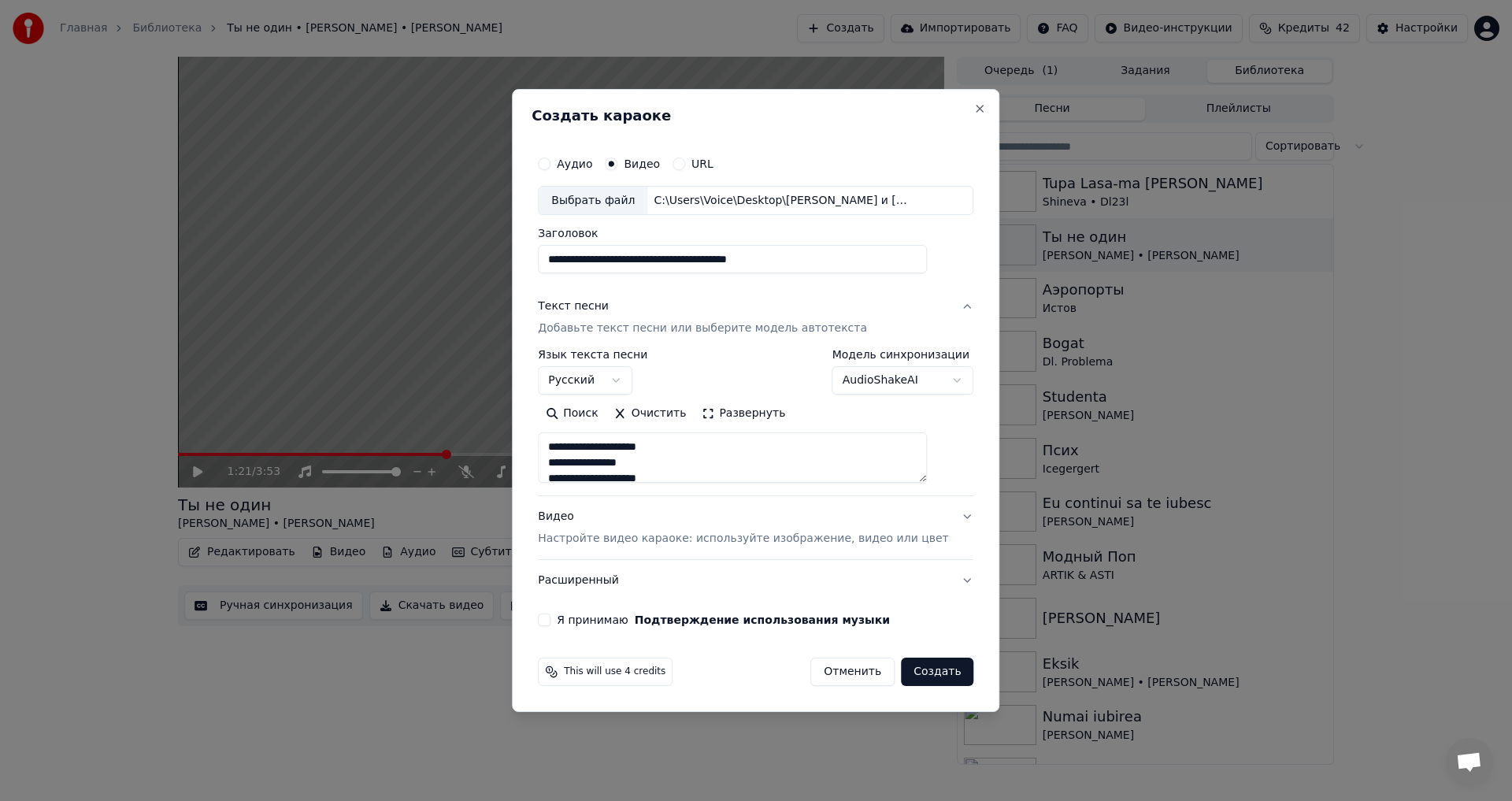
click at [931, 378] on body "Главная Библиотека Ты не один • Алексей Воробьев • Люся Чеботина Создать Импорт…" at bounding box center [756, 400] width 1512 height 801
click at [572, 617] on body "Главная Библиотека Ты не один • Алексей Воробьев • Люся Чеботина Создать Импорт…" at bounding box center [756, 400] width 1512 height 801
click at [550, 621] on button "Я принимаю Подтверждение использования музыки" at bounding box center [543, 619] width 12 height 12
click at [927, 676] on button "Создать" at bounding box center [937, 672] width 73 height 29
type textarea "**********"
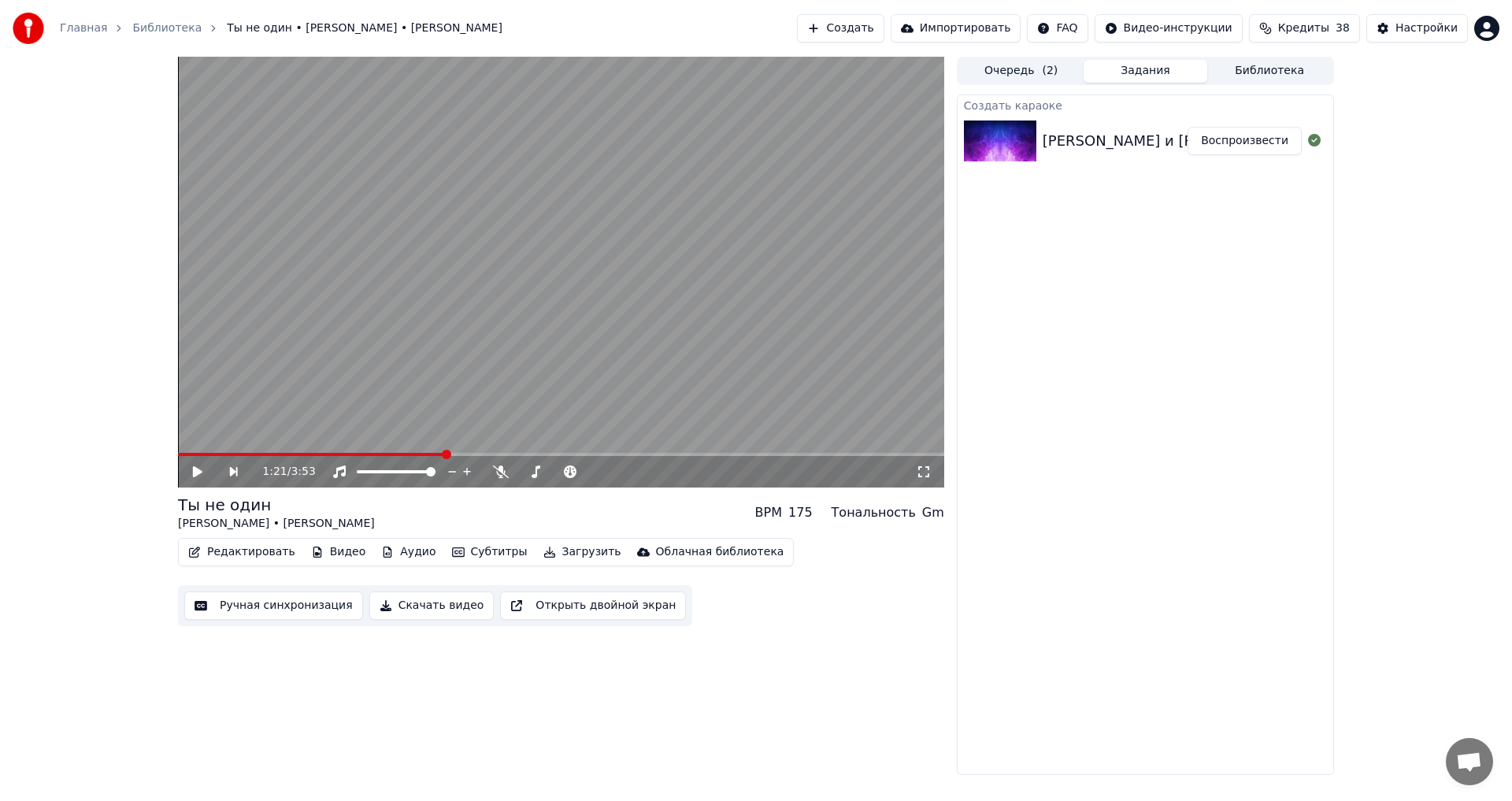
click at [1246, 144] on button "Воспроизвести" at bounding box center [1244, 141] width 114 height 29
click at [198, 470] on icon at bounding box center [209, 471] width 37 height 12
